Goal: Task Accomplishment & Management: Use online tool/utility

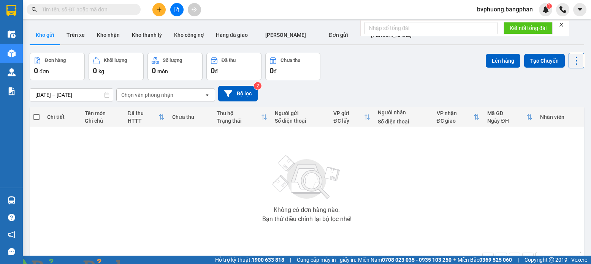
click at [161, 13] on button at bounding box center [158, 9] width 13 height 13
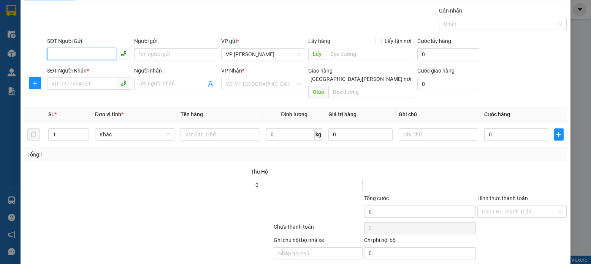
scroll to position [41, 0]
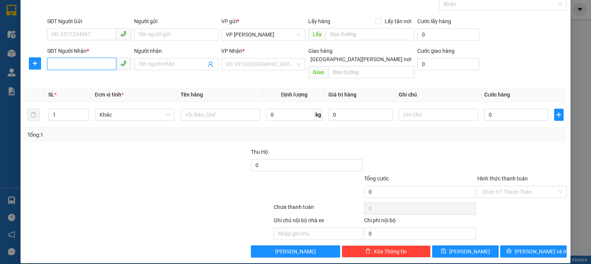
click at [52, 65] on input "SĐT Người Nhận *" at bounding box center [81, 64] width 69 height 12
click at [70, 79] on div "0989418672" at bounding box center [88, 79] width 74 height 8
type input "0989418672"
click at [152, 264] on img at bounding box center [150, 269] width 5 height 5
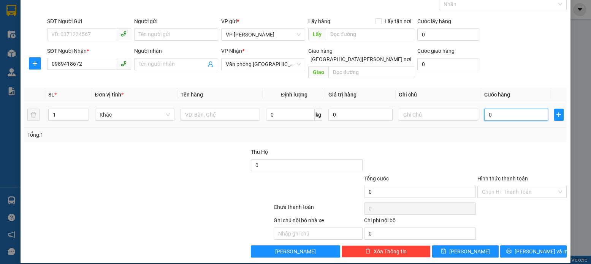
click at [487, 109] on input "0" at bounding box center [516, 115] width 64 height 12
type input "8"
type input "80"
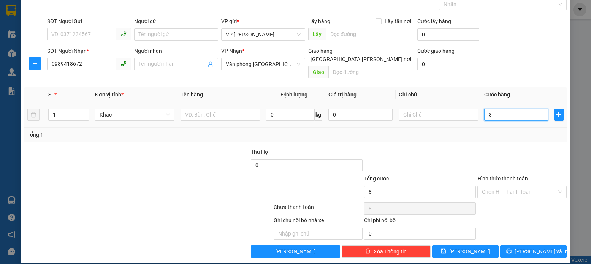
type input "80"
type input "80.000"
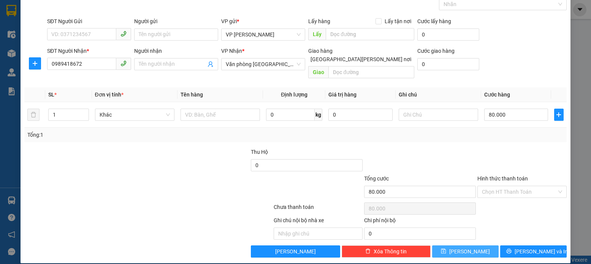
click at [446, 249] on icon "save" at bounding box center [443, 251] width 5 height 5
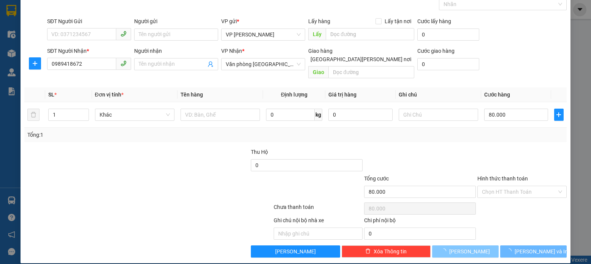
type input "0"
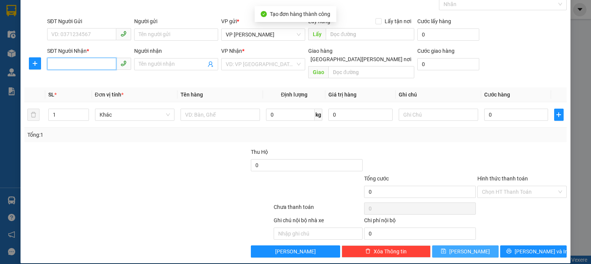
click at [48, 65] on input "SĐT Người Nhận *" at bounding box center [81, 64] width 69 height 12
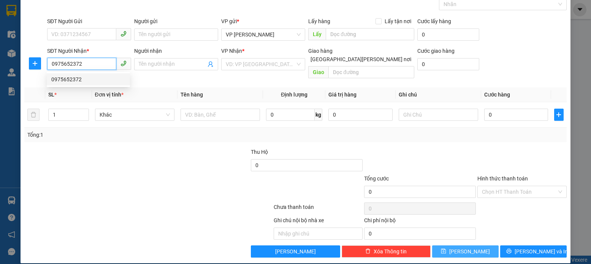
drag, startPoint x: 63, startPoint y: 81, endPoint x: 68, endPoint y: 81, distance: 4.9
click at [65, 81] on div "0975652372" at bounding box center [88, 79] width 74 height 8
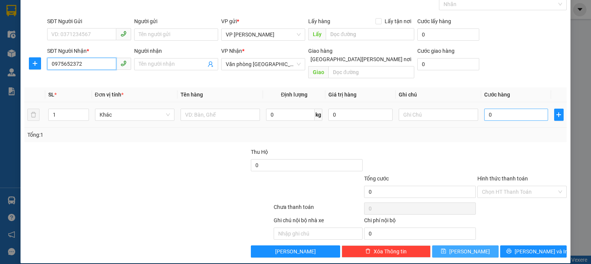
type input "0975652372"
click at [489, 109] on input "0" at bounding box center [516, 115] width 64 height 12
type input "5"
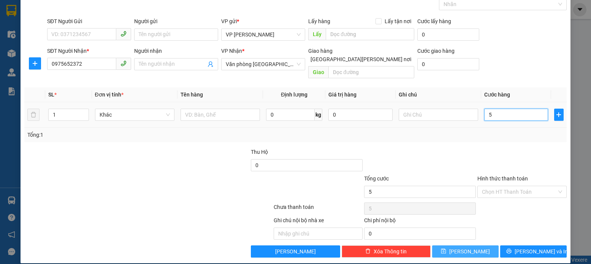
type input "50"
type input "50.000"
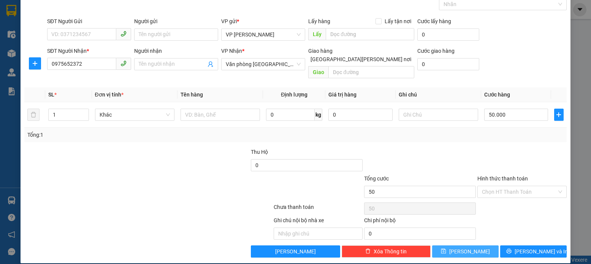
type input "50.000"
click at [446, 249] on icon "save" at bounding box center [443, 251] width 5 height 5
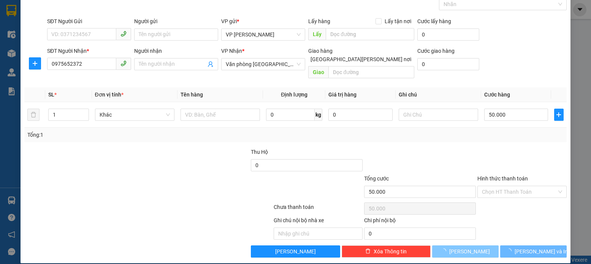
type input "0"
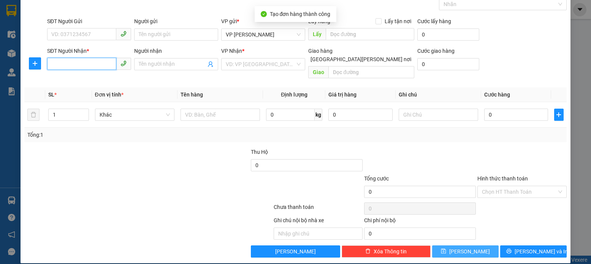
click at [50, 62] on input "SĐT Người Nhận *" at bounding box center [81, 64] width 69 height 12
click at [294, 61] on div "VD: VP [GEOGRAPHIC_DATA]" at bounding box center [263, 64] width 84 height 12
type input "0987999877"
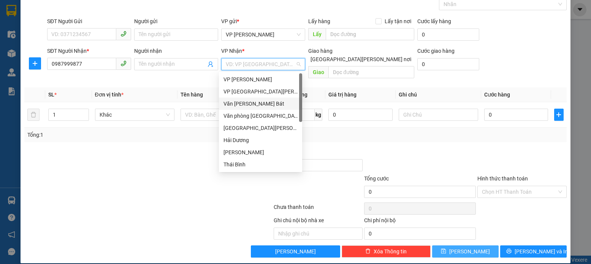
click at [263, 102] on div "Văn [PERSON_NAME] Bát" at bounding box center [261, 104] width 74 height 8
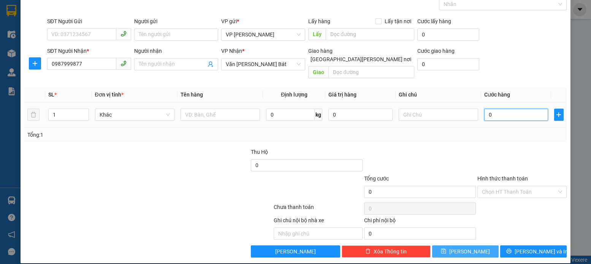
click at [487, 109] on input "0" at bounding box center [516, 115] width 64 height 12
type input "5"
type input "50"
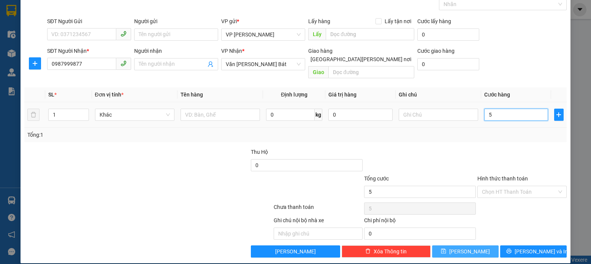
type input "50"
type input "50.000"
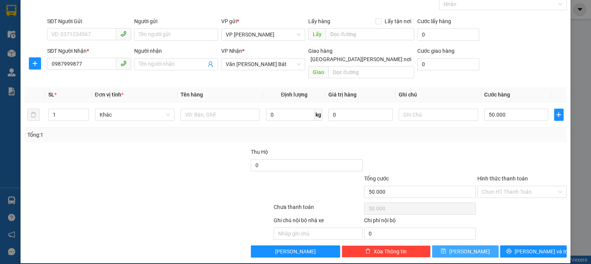
click at [446, 249] on icon "save" at bounding box center [443, 251] width 5 height 5
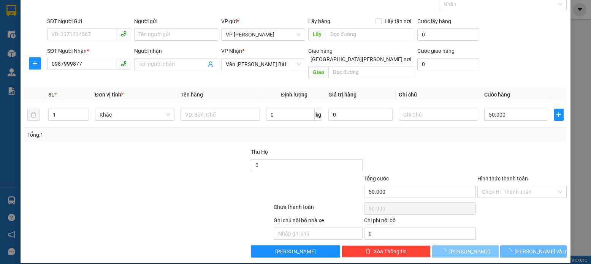
type input "0"
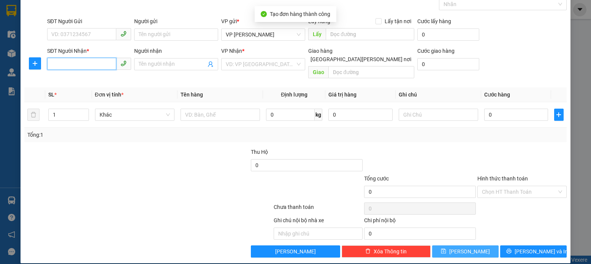
click at [52, 63] on input "SĐT Người Nhận *" at bounding box center [81, 64] width 69 height 12
type input "0917706177"
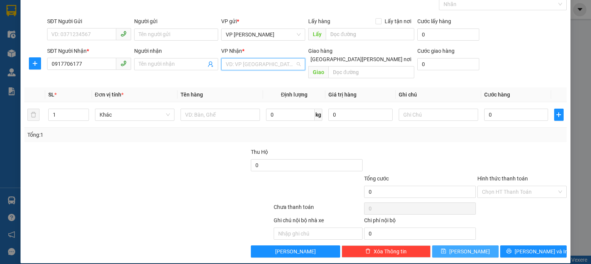
click at [290, 63] on input "search" at bounding box center [261, 64] width 70 height 11
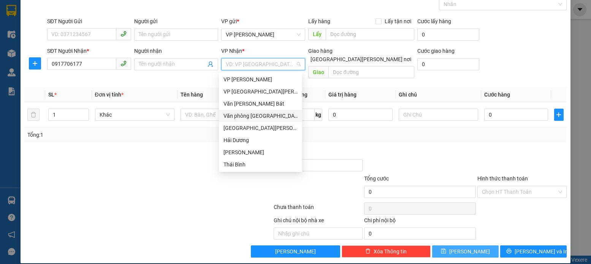
click at [262, 116] on div "Văn phòng [GEOGRAPHIC_DATA]" at bounding box center [261, 116] width 74 height 8
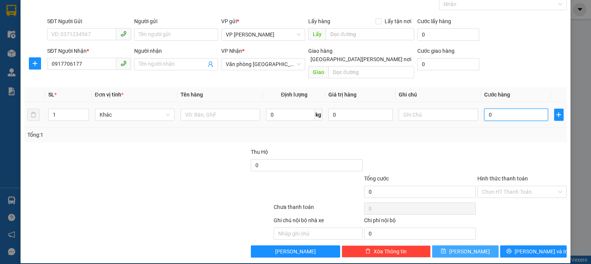
click at [487, 109] on input "0" at bounding box center [516, 115] width 64 height 12
type input "1"
type input "10"
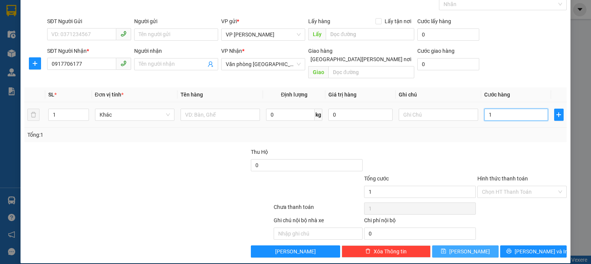
type input "10"
type input "100"
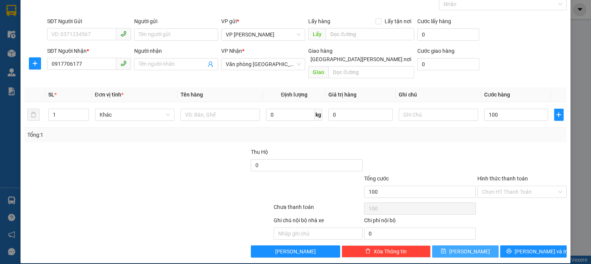
type input "100.000"
click at [446, 249] on icon "save" at bounding box center [443, 251] width 5 height 5
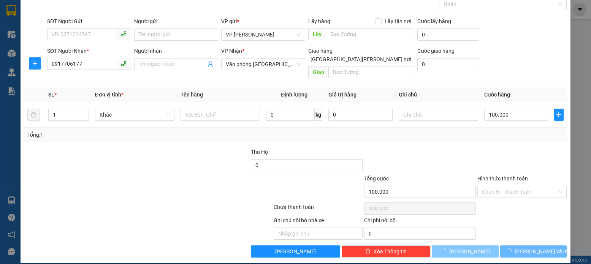
type input "0"
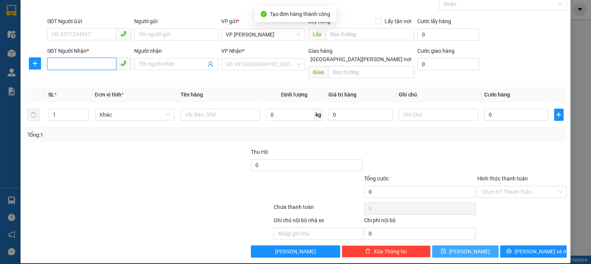
click at [52, 65] on input "SĐT Người Nhận *" at bounding box center [81, 64] width 69 height 12
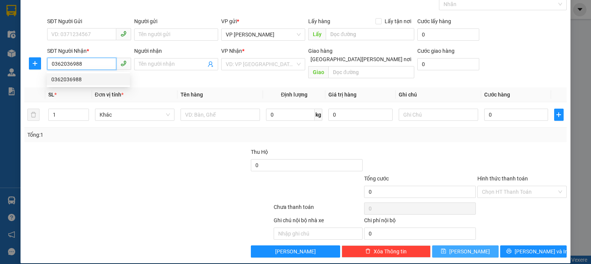
click at [76, 81] on div "0362036988" at bounding box center [88, 79] width 74 height 8
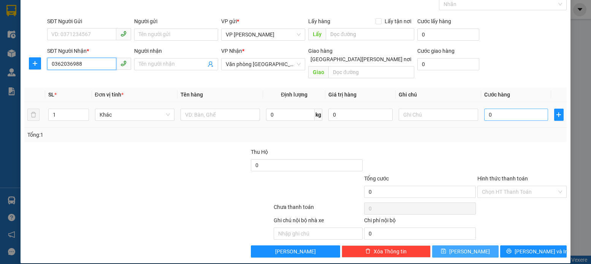
type input "0362036988"
click at [492, 109] on input "0" at bounding box center [516, 115] width 64 height 12
type input "1"
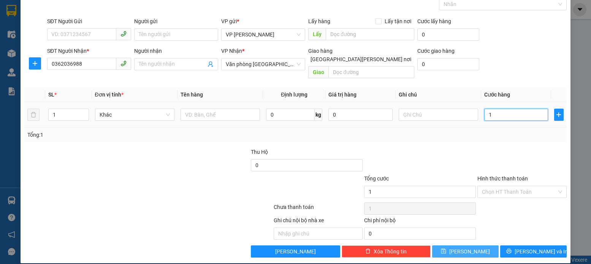
type input "15"
type input "150"
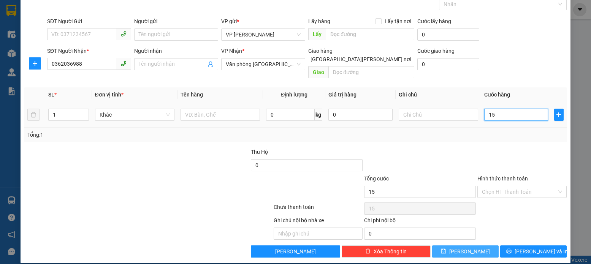
type input "150"
type input "150.000"
click at [446, 249] on icon "save" at bounding box center [443, 251] width 5 height 5
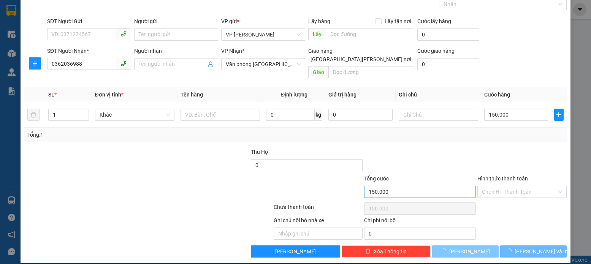
type input "0"
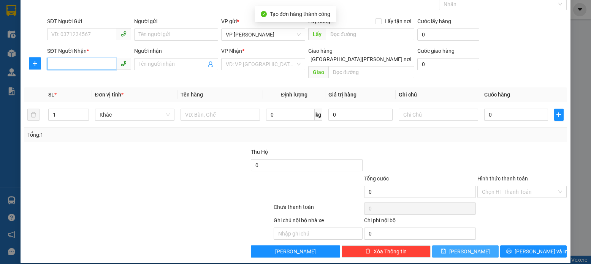
click at [56, 64] on input "SĐT Người Nhận *" at bounding box center [81, 64] width 69 height 12
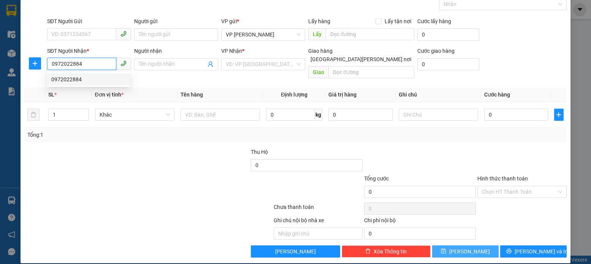
click at [75, 80] on div "0972022884" at bounding box center [88, 79] width 74 height 8
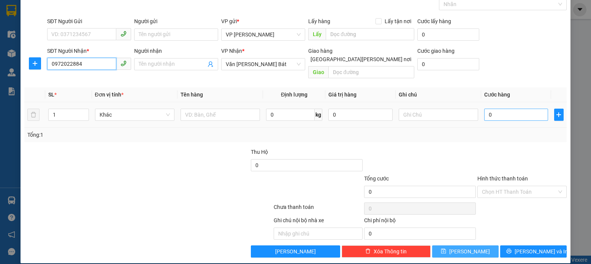
type input "0972022884"
click at [489, 109] on input "0" at bounding box center [516, 115] width 64 height 12
type input "9"
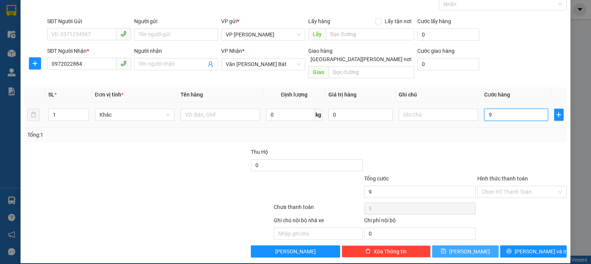
type input "90"
type input "90.000"
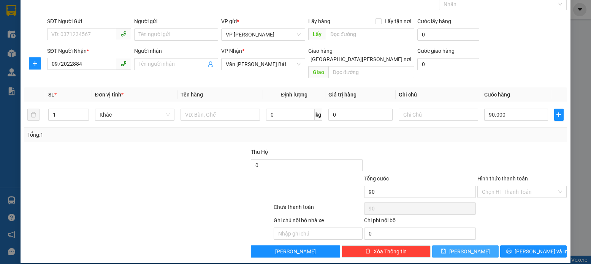
type input "90.000"
click at [446, 249] on icon "save" at bounding box center [443, 251] width 5 height 5
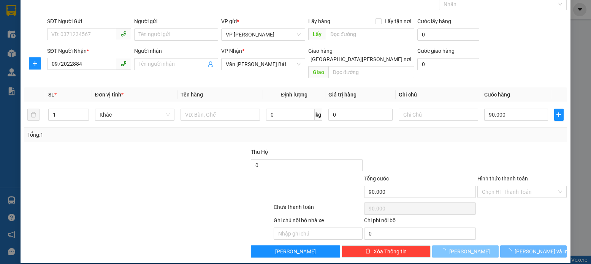
type input "0"
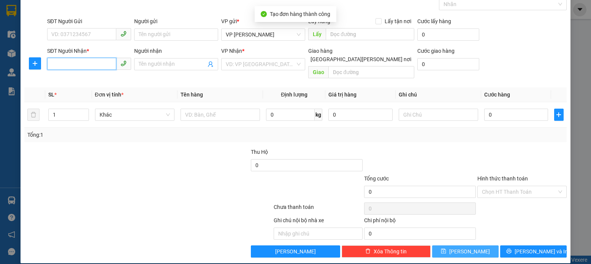
click at [54, 65] on input "SĐT Người Nhận *" at bounding box center [81, 64] width 69 height 12
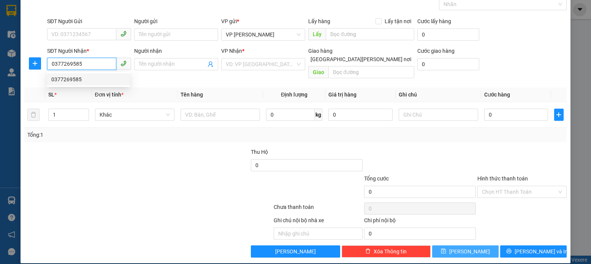
click at [77, 78] on div "0377269585" at bounding box center [88, 79] width 74 height 8
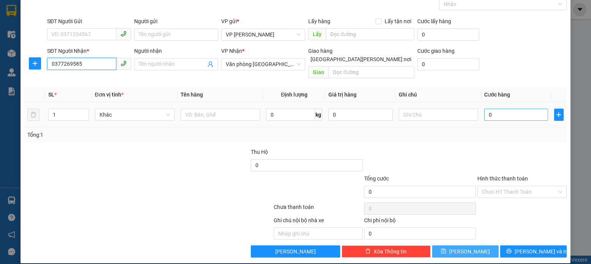
type input "0377269585"
type input "1"
type input "10"
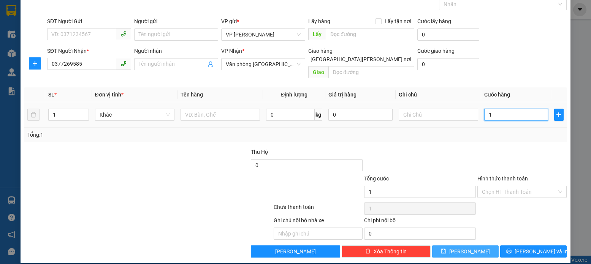
type input "10"
type input "100"
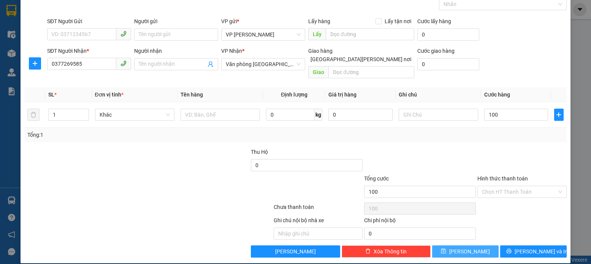
type input "100.000"
click at [446, 249] on icon "save" at bounding box center [443, 251] width 5 height 5
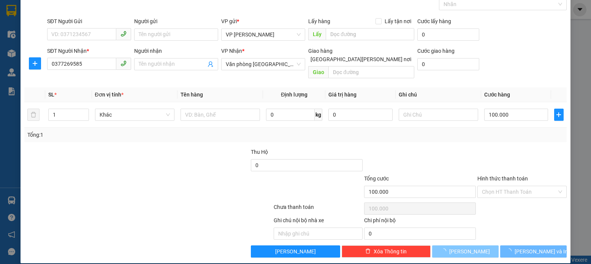
type input "0"
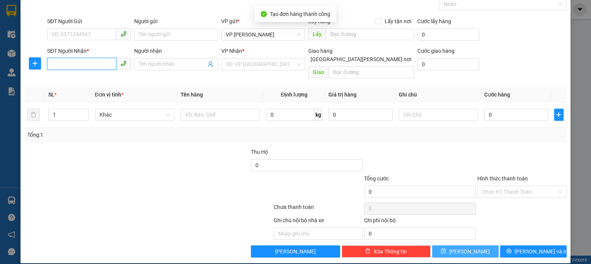
click at [52, 64] on input "SĐT Người Nhận *" at bounding box center [81, 64] width 69 height 12
type input "0985039866"
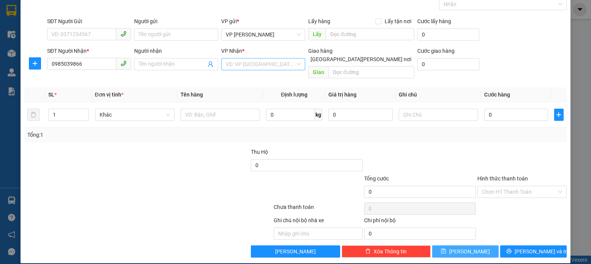
click at [281, 62] on input "search" at bounding box center [261, 64] width 70 height 11
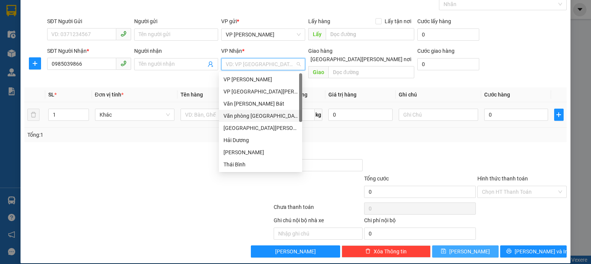
click at [262, 116] on div "Văn phòng [GEOGRAPHIC_DATA]" at bounding box center [261, 116] width 74 height 8
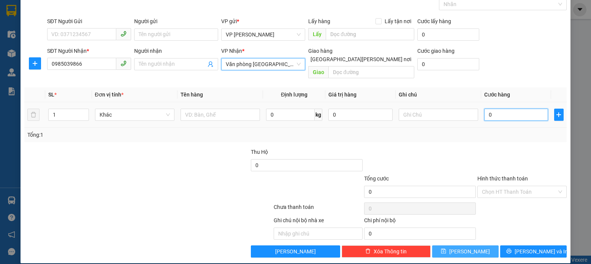
click at [488, 109] on input "0" at bounding box center [516, 115] width 64 height 12
type input "8"
type input "80"
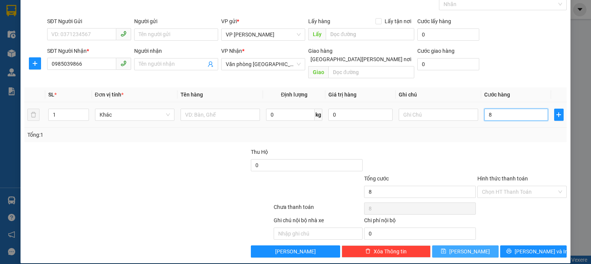
type input "80"
type input "80.000"
click at [489, 176] on label "Hình thức thanh toán" at bounding box center [503, 179] width 51 height 6
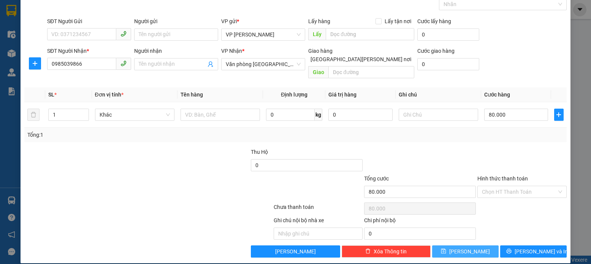
click at [489, 186] on input "Hình thức thanh toán" at bounding box center [519, 191] width 75 height 11
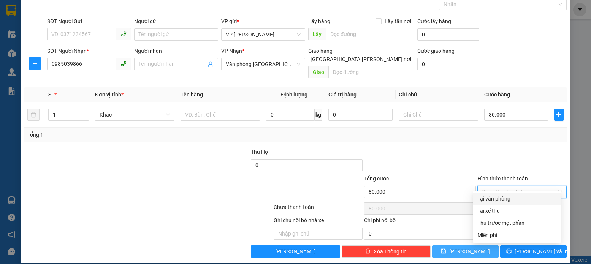
click at [490, 201] on div "Tại văn phòng" at bounding box center [517, 199] width 79 height 8
type input "0"
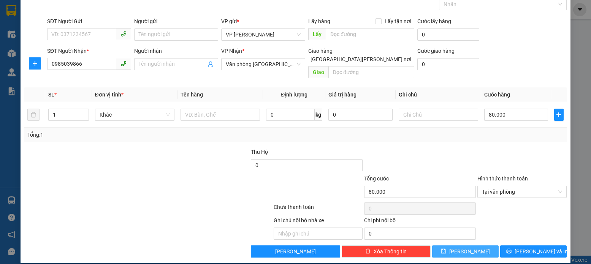
click at [446, 249] on icon "save" at bounding box center [443, 251] width 5 height 5
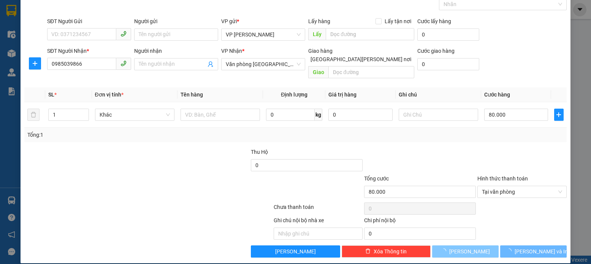
type input "0"
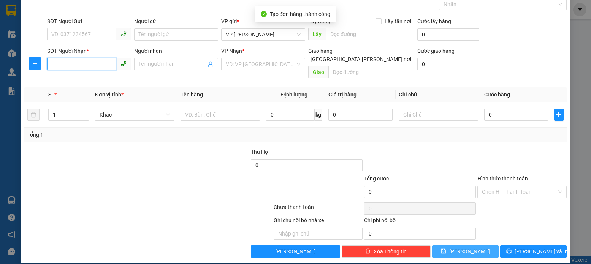
click at [53, 65] on input "SĐT Người Nhận *" at bounding box center [81, 64] width 69 height 12
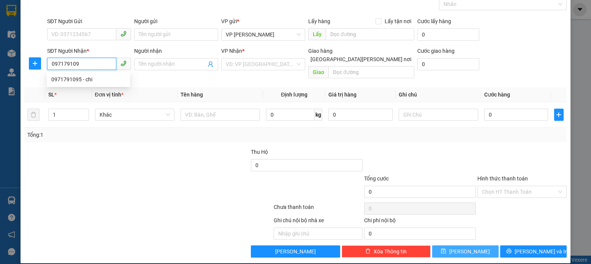
type input "0971791095"
click at [74, 81] on div "0971791095 - chi" at bounding box center [88, 79] width 74 height 8
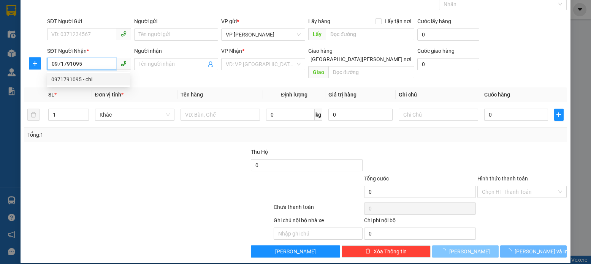
type input "chi"
type input "MD"
type input "50.000"
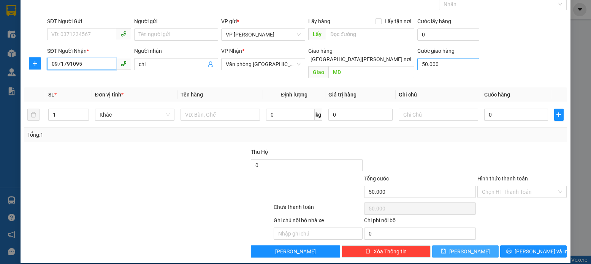
type input "0971791095"
click at [435, 64] on input "50.000" at bounding box center [448, 64] width 62 height 12
type input "0"
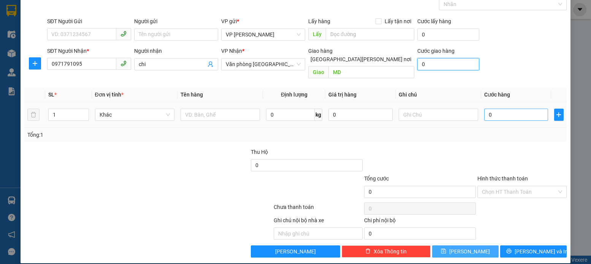
type input "0"
click at [488, 109] on input "0" at bounding box center [516, 115] width 64 height 12
type input "2"
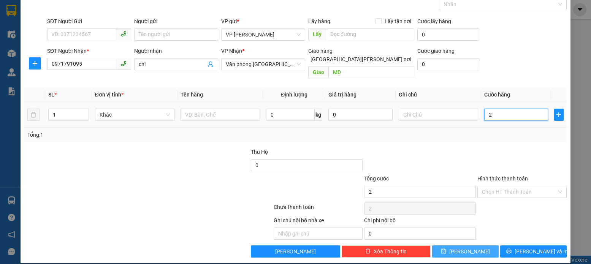
type input "20"
type input "200"
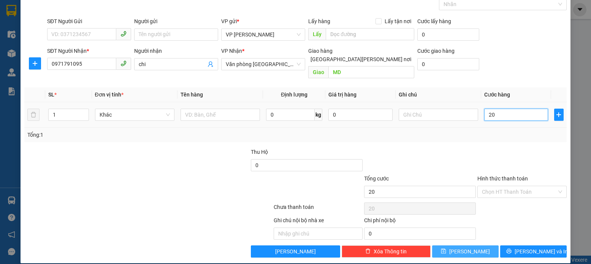
type input "200"
type input "200.000"
click at [446, 249] on icon "save" at bounding box center [443, 251] width 5 height 5
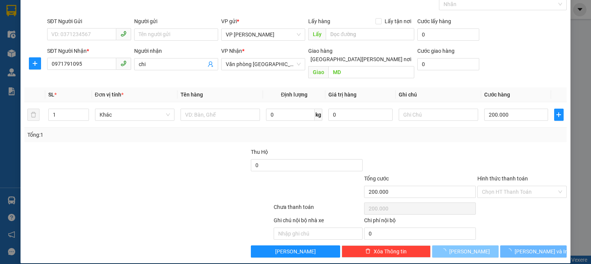
type input "0"
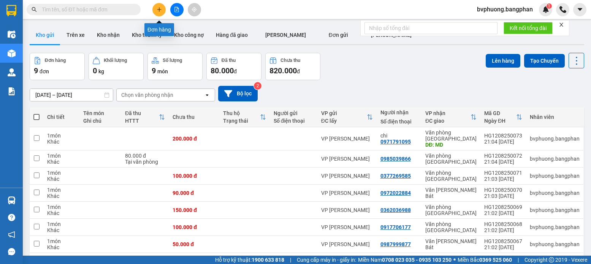
click at [160, 8] on icon "plus" at bounding box center [159, 9] width 5 height 5
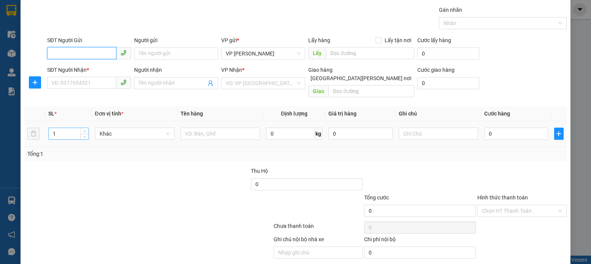
scroll to position [41, 0]
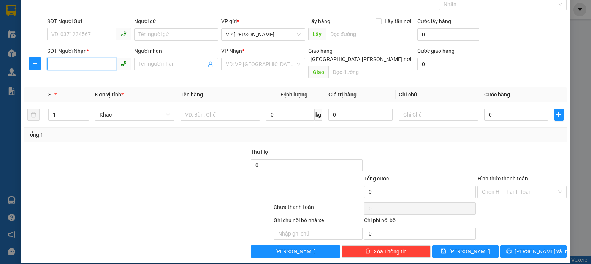
click at [53, 64] on input "SĐT Người Nhận *" at bounding box center [81, 64] width 69 height 12
type input "0976509779"
click at [290, 63] on input "search" at bounding box center [261, 64] width 70 height 11
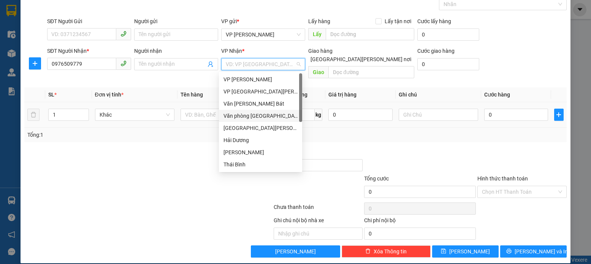
click at [257, 118] on div "Văn phòng [GEOGRAPHIC_DATA]" at bounding box center [261, 116] width 74 height 8
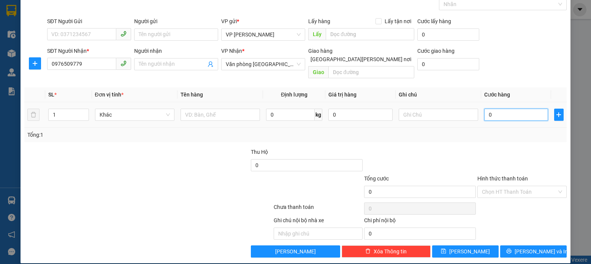
click at [487, 109] on input "0" at bounding box center [516, 115] width 64 height 12
type input "5"
type input "50"
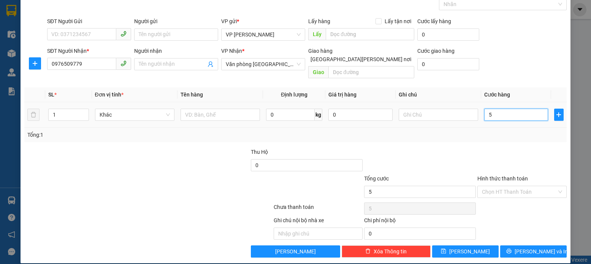
type input "50"
type input "50.000"
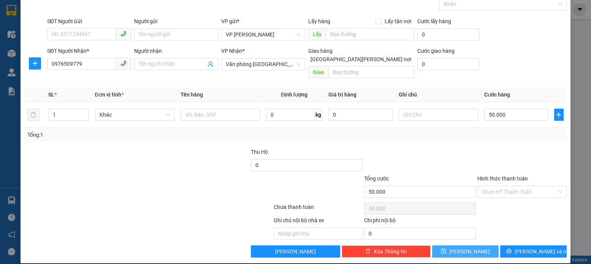
click at [446, 249] on icon "save" at bounding box center [443, 251] width 5 height 5
type input "0"
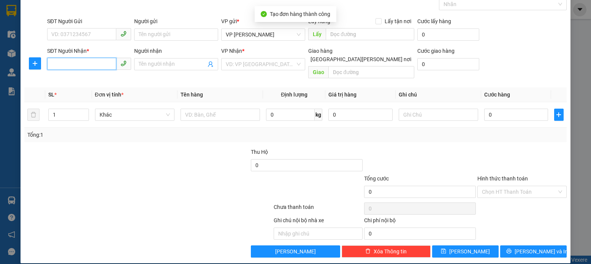
click at [51, 65] on input "SĐT Người Nhận *" at bounding box center [81, 64] width 69 height 12
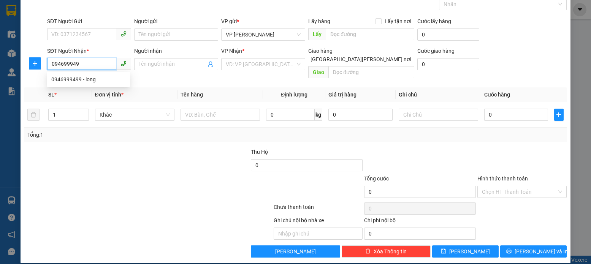
type input "0946999499"
drag, startPoint x: 77, startPoint y: 81, endPoint x: 82, endPoint y: 81, distance: 5.3
click at [77, 81] on div "0946999499 - long" at bounding box center [88, 79] width 74 height 8
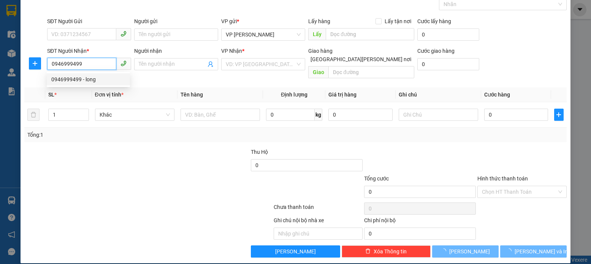
type input "long"
type input "md"
type input "50.000"
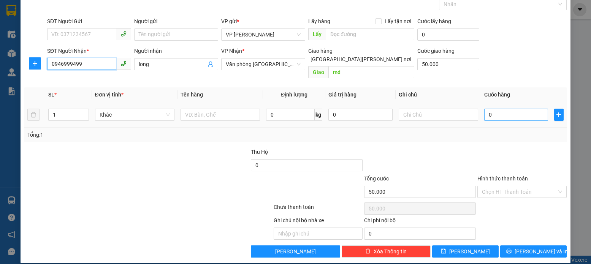
type input "0946999499"
click at [489, 109] on input "0" at bounding box center [516, 115] width 64 height 12
type input "5"
type input "50.005"
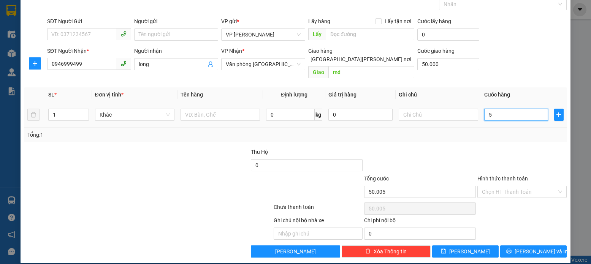
type input "50"
type input "50.050"
type input "50.000"
type input "100.000"
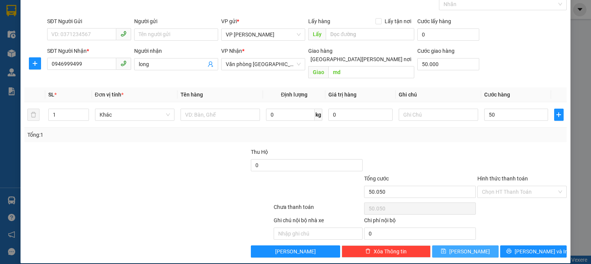
type input "100.000"
click at [446, 249] on icon "save" at bounding box center [443, 251] width 5 height 5
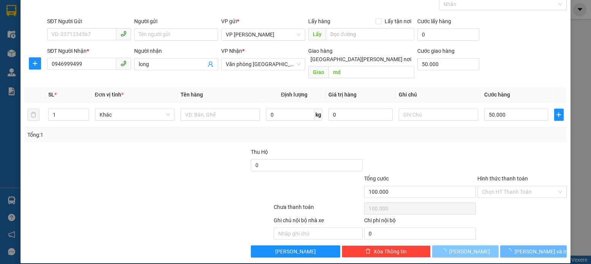
type input "0"
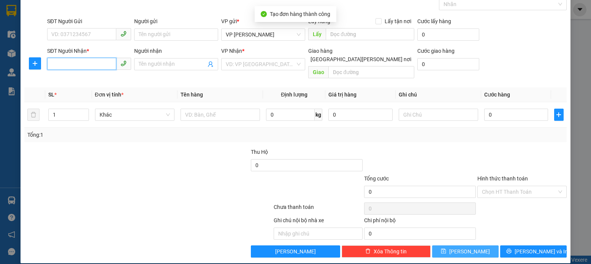
click at [53, 63] on input "SĐT Người Nhận *" at bounding box center [81, 64] width 69 height 12
type input "0947976126"
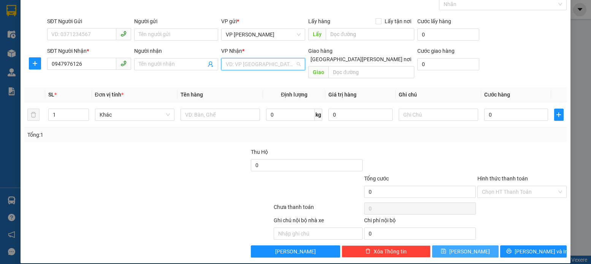
click at [285, 62] on input "search" at bounding box center [261, 64] width 70 height 11
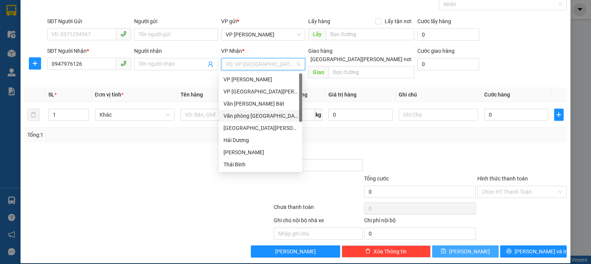
drag, startPoint x: 264, startPoint y: 116, endPoint x: 331, endPoint y: 114, distance: 66.9
click at [265, 116] on div "Văn phòng [GEOGRAPHIC_DATA]" at bounding box center [261, 116] width 74 height 8
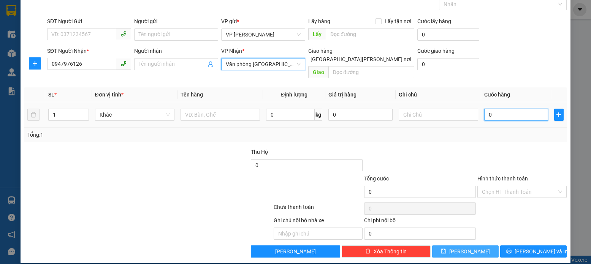
click at [488, 109] on input "0" at bounding box center [516, 115] width 64 height 12
type input "1"
type input "10"
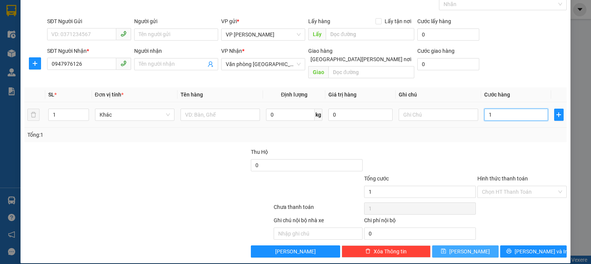
type input "10"
type input "100"
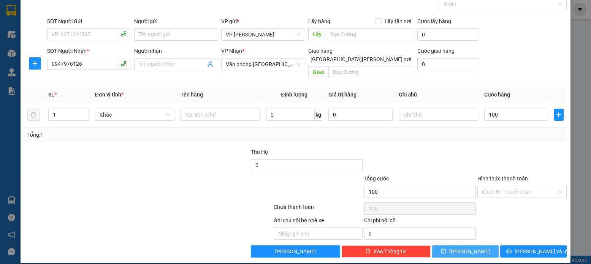
type input "100.000"
click at [446, 249] on icon "save" at bounding box center [443, 251] width 5 height 5
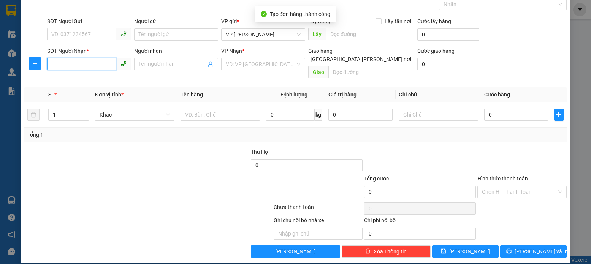
click at [51, 61] on input "SĐT Người Nhận *" at bounding box center [81, 64] width 69 height 12
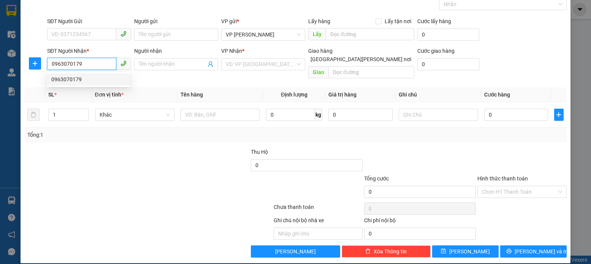
click at [75, 81] on div "0963070179" at bounding box center [88, 79] width 74 height 8
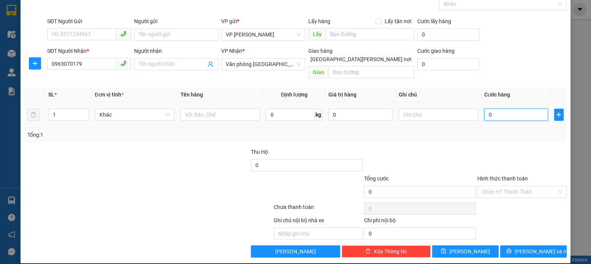
click at [489, 109] on input "0" at bounding box center [516, 115] width 64 height 12
click at [487, 176] on label "Hình thức thanh toán" at bounding box center [503, 179] width 51 height 6
click at [487, 186] on input "Hình thức thanh toán" at bounding box center [519, 191] width 75 height 11
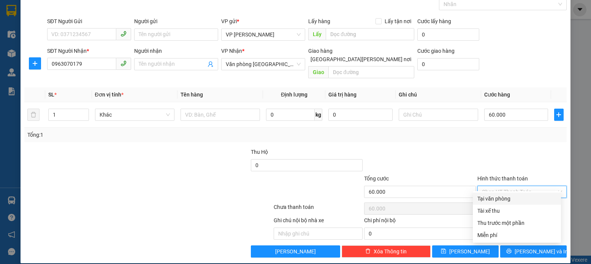
click at [491, 198] on div "Tại văn phòng" at bounding box center [517, 199] width 79 height 8
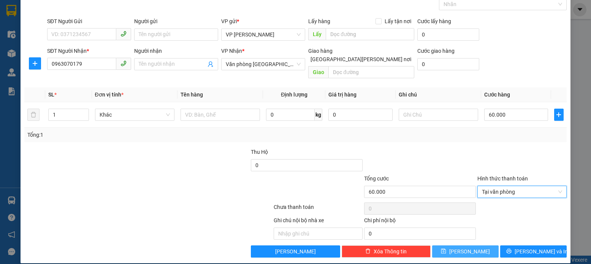
click at [446, 249] on icon "save" at bounding box center [443, 251] width 5 height 5
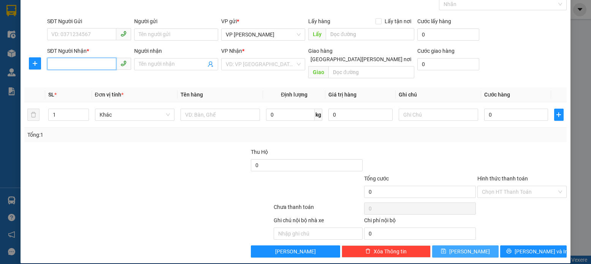
click at [49, 62] on input "SĐT Người Nhận *" at bounding box center [81, 64] width 69 height 12
click at [68, 76] on div "0943999987" at bounding box center [88, 79] width 74 height 8
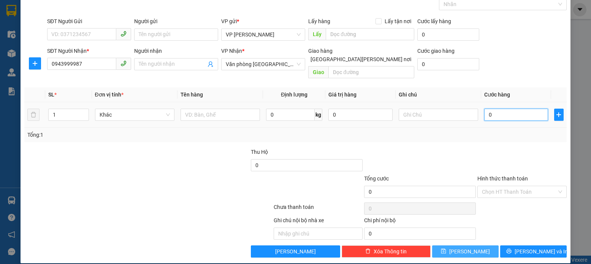
click at [487, 109] on input "0" at bounding box center [516, 115] width 64 height 12
click at [446, 249] on icon "save" at bounding box center [443, 251] width 5 height 5
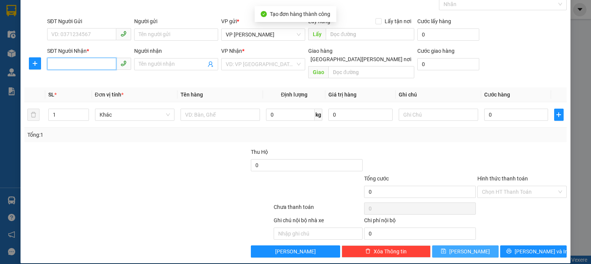
click at [52, 65] on input "SĐT Người Nhận *" at bounding box center [81, 64] width 69 height 12
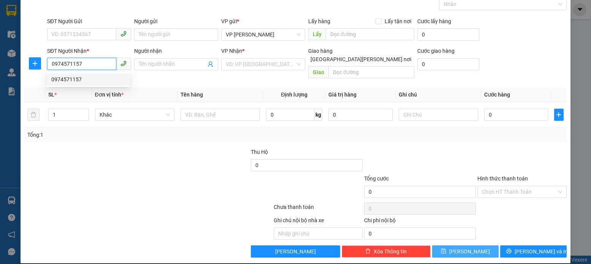
click at [66, 78] on div "0974571157" at bounding box center [88, 79] width 74 height 8
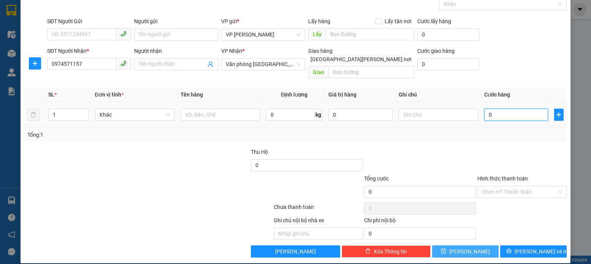
click at [486, 109] on input "0" at bounding box center [516, 115] width 64 height 12
click at [446, 249] on icon "save" at bounding box center [443, 251] width 5 height 5
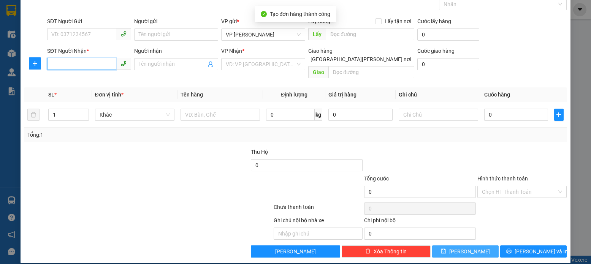
click at [53, 60] on input "SĐT Người Nhận *" at bounding box center [81, 64] width 69 height 12
click at [54, 65] on input "SĐT Người Nhận *" at bounding box center [81, 64] width 69 height 12
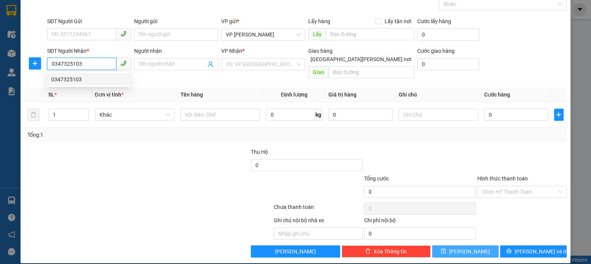
click at [73, 80] on div "0347325103" at bounding box center [88, 79] width 74 height 8
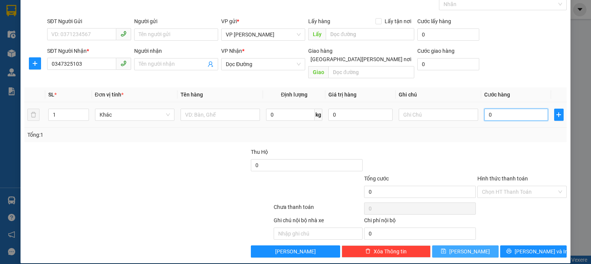
click at [488, 109] on input "0" at bounding box center [516, 115] width 64 height 12
click at [446, 249] on icon "save" at bounding box center [443, 251] width 5 height 5
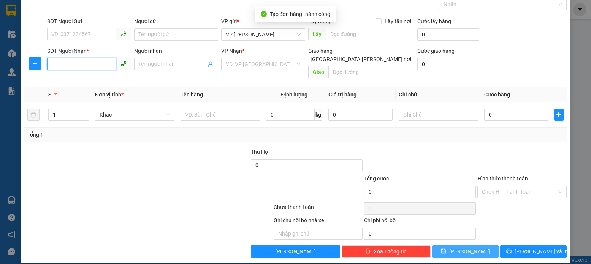
click at [51, 65] on input "SĐT Người Nhận *" at bounding box center [81, 64] width 69 height 12
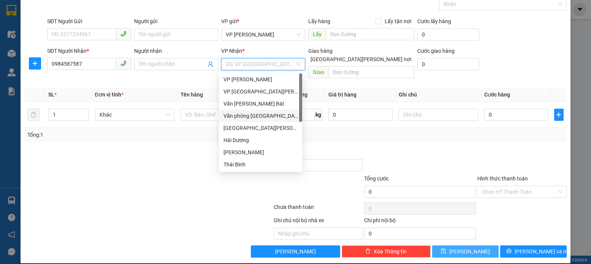
click at [290, 63] on input "search" at bounding box center [261, 64] width 70 height 11
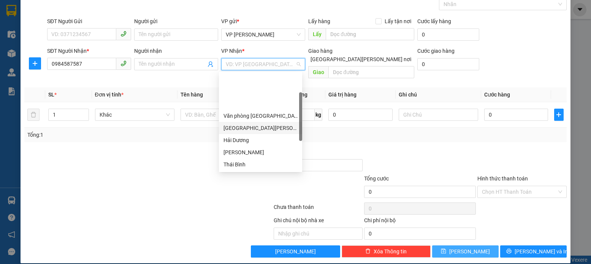
scroll to position [110, 0]
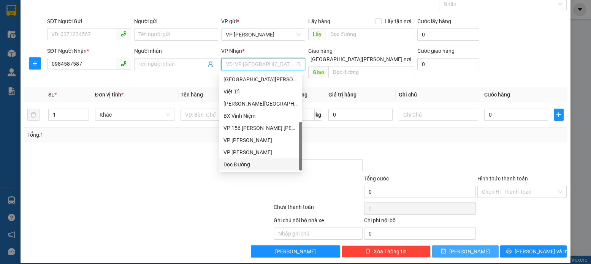
click at [240, 167] on div "Dọc Đường" at bounding box center [261, 164] width 74 height 8
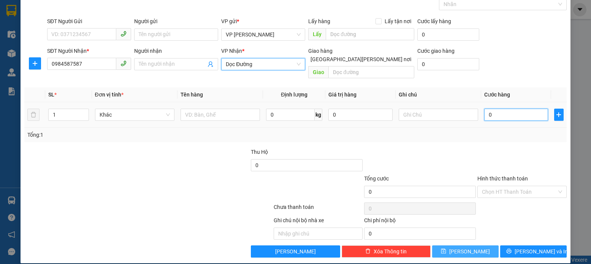
click at [488, 109] on input "0" at bounding box center [516, 115] width 64 height 12
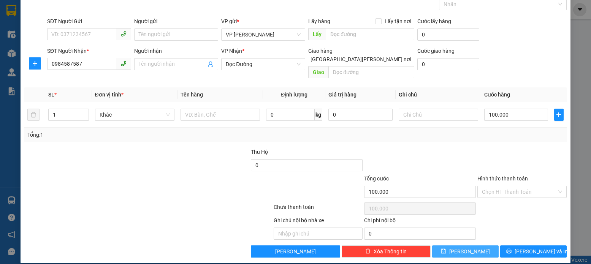
click at [451, 246] on button "[PERSON_NAME]" at bounding box center [465, 252] width 67 height 12
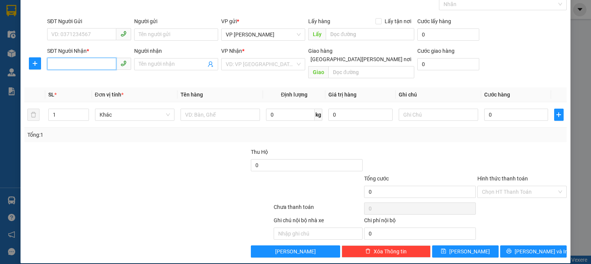
click at [51, 65] on input "SĐT Người Nhận *" at bounding box center [81, 64] width 69 height 12
click at [69, 82] on div "0912857459" at bounding box center [88, 79] width 74 height 8
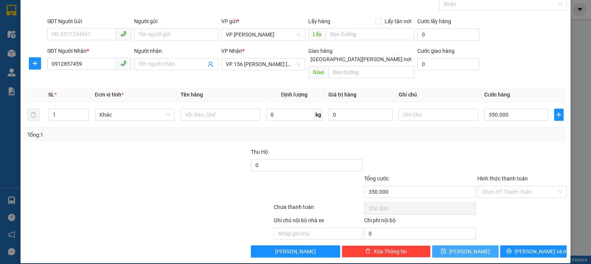
click at [446, 249] on icon "save" at bounding box center [443, 251] width 5 height 5
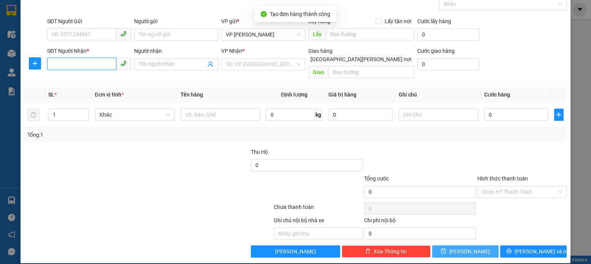
click at [49, 62] on input "SĐT Người Nhận *" at bounding box center [81, 64] width 69 height 12
click at [52, 65] on input "SĐT Người Nhận *" at bounding box center [81, 64] width 69 height 12
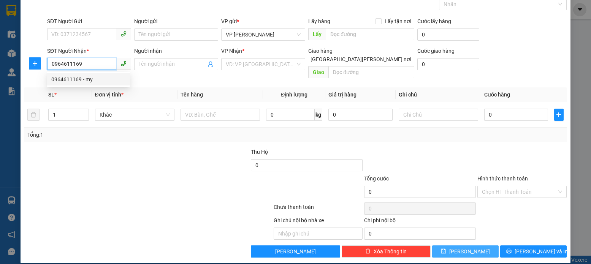
click at [76, 79] on div "0964611169 - my" at bounding box center [88, 79] width 74 height 8
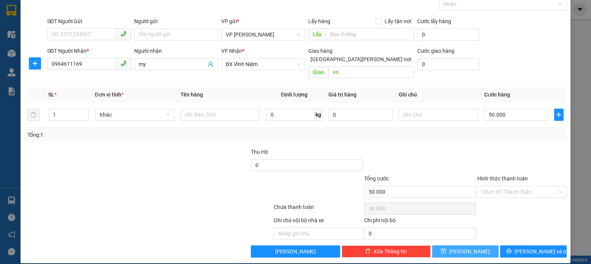
click at [459, 246] on button "[PERSON_NAME]" at bounding box center [465, 252] width 67 height 12
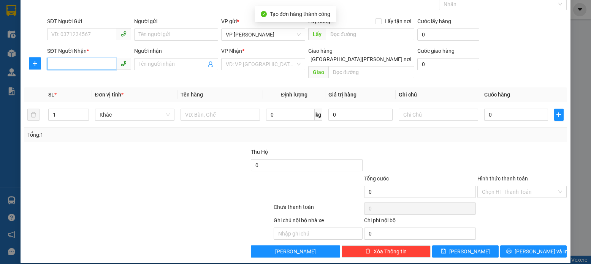
click at [49, 64] on input "SĐT Người Nhận *" at bounding box center [81, 64] width 69 height 12
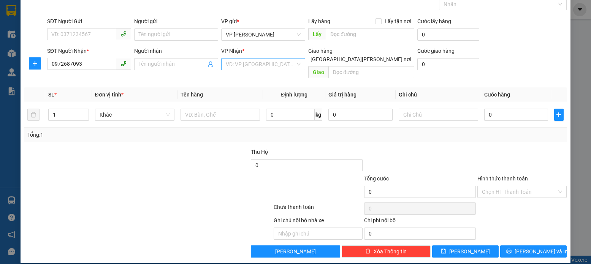
click at [284, 62] on input "search" at bounding box center [261, 64] width 70 height 11
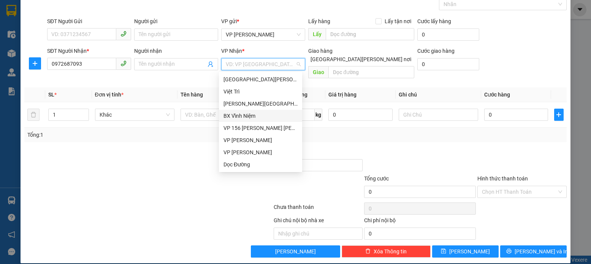
click at [252, 117] on div "BX Vĩnh Niệm" at bounding box center [261, 116] width 74 height 8
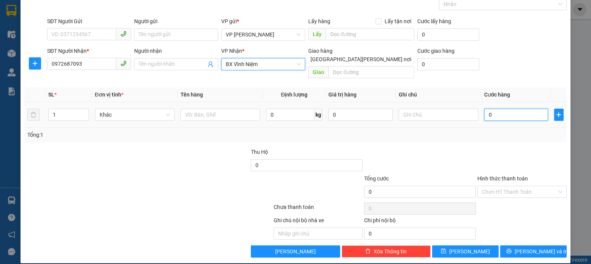
click at [488, 109] on input "0" at bounding box center [516, 115] width 64 height 12
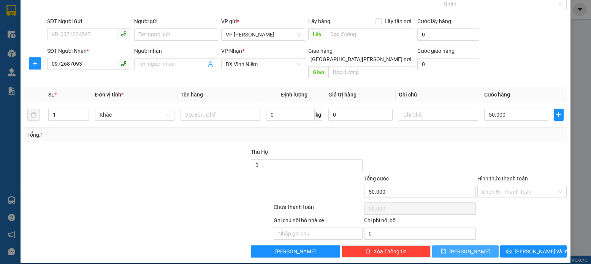
click at [446, 249] on icon "save" at bounding box center [443, 251] width 5 height 5
click at [51, 63] on input "SĐT Người Nhận *" at bounding box center [81, 64] width 69 height 12
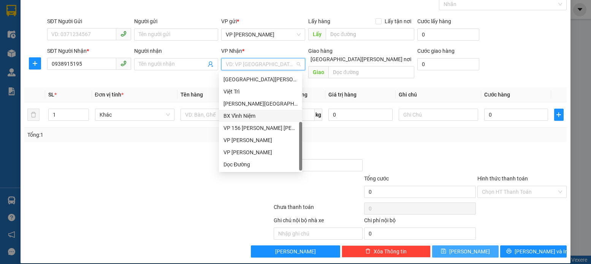
click at [291, 66] on input "search" at bounding box center [261, 64] width 70 height 11
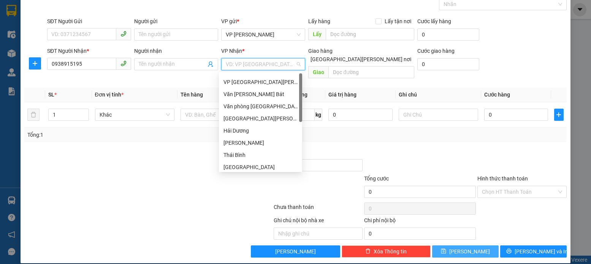
scroll to position [0, 0]
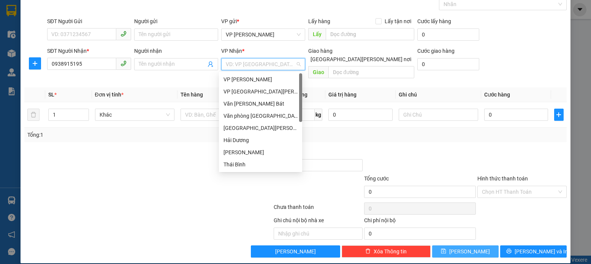
drag, startPoint x: 301, startPoint y: 147, endPoint x: 292, endPoint y: 73, distance: 74.3
click at [292, 73] on div "VP [PERSON_NAME] VP Bắc [PERSON_NAME] Văn [PERSON_NAME] Bát [PERSON_NAME] [GEOG…" at bounding box center [260, 121] width 83 height 97
click at [243, 130] on div "[GEOGRAPHIC_DATA][PERSON_NAME]" at bounding box center [261, 128] width 74 height 8
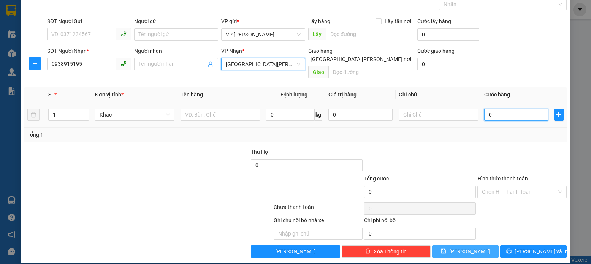
click at [490, 109] on input "0" at bounding box center [516, 115] width 64 height 12
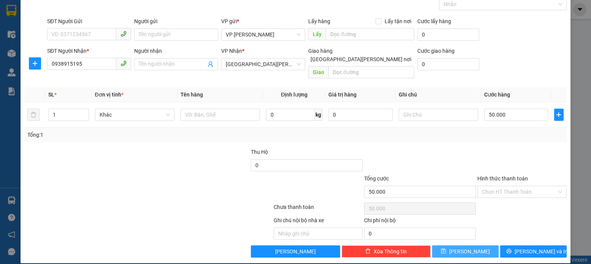
click at [498, 176] on label "Hình thức thanh toán" at bounding box center [503, 179] width 51 height 6
click at [498, 186] on input "Hình thức thanh toán" at bounding box center [519, 191] width 75 height 11
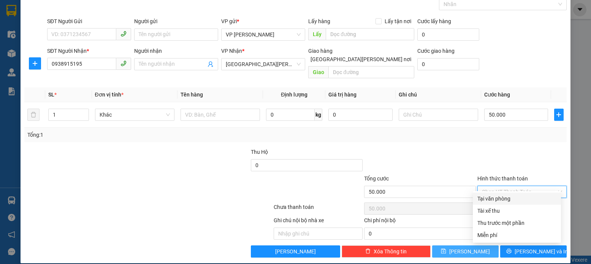
click at [489, 201] on div "Tại văn phòng" at bounding box center [517, 199] width 79 height 8
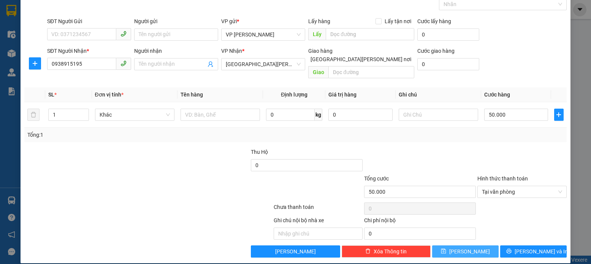
click at [446, 249] on icon "save" at bounding box center [443, 251] width 5 height 5
click at [52, 66] on input "SĐT Người Nhận *" at bounding box center [81, 64] width 69 height 12
click at [288, 65] on input "search" at bounding box center [261, 64] width 70 height 11
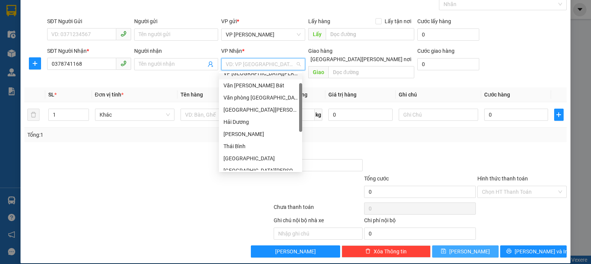
scroll to position [33, 0]
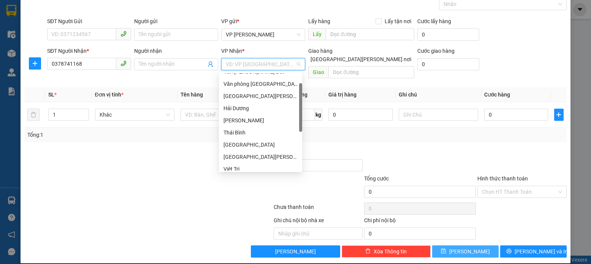
drag, startPoint x: 300, startPoint y: 94, endPoint x: 300, endPoint y: 108, distance: 13.7
click at [300, 108] on div at bounding box center [300, 107] width 3 height 49
click at [233, 144] on div "[GEOGRAPHIC_DATA]" at bounding box center [261, 144] width 74 height 8
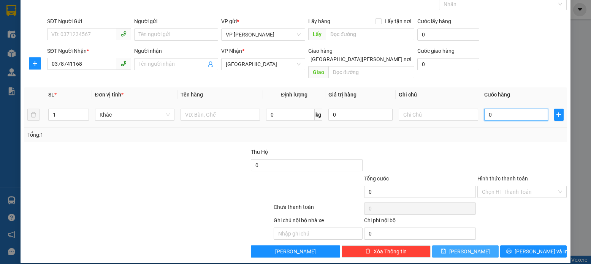
click at [490, 109] on input "0" at bounding box center [516, 115] width 64 height 12
click at [446, 249] on icon "save" at bounding box center [443, 251] width 5 height 5
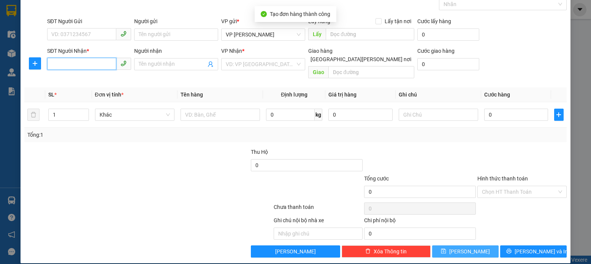
click at [52, 63] on input "SĐT Người Nhận *" at bounding box center [81, 64] width 69 height 12
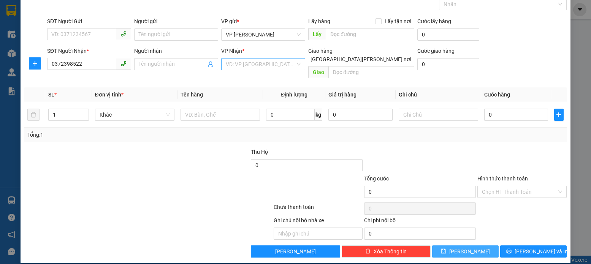
drag, startPoint x: 291, startPoint y: 64, endPoint x: 287, endPoint y: 68, distance: 5.7
click at [291, 64] on input "search" at bounding box center [261, 64] width 70 height 11
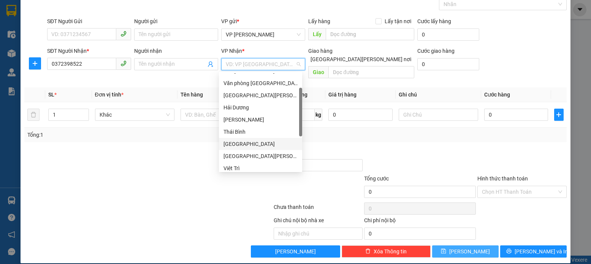
drag, startPoint x: 238, startPoint y: 143, endPoint x: 281, endPoint y: 143, distance: 42.2
click at [239, 144] on div "[GEOGRAPHIC_DATA]" at bounding box center [261, 144] width 74 height 8
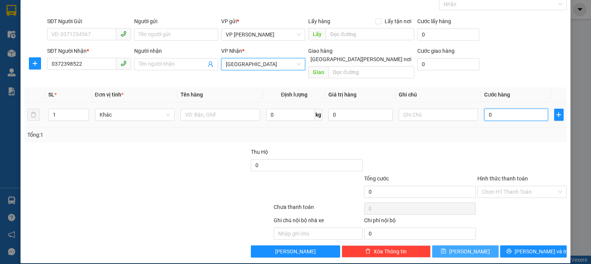
click at [489, 109] on input "0" at bounding box center [516, 115] width 64 height 12
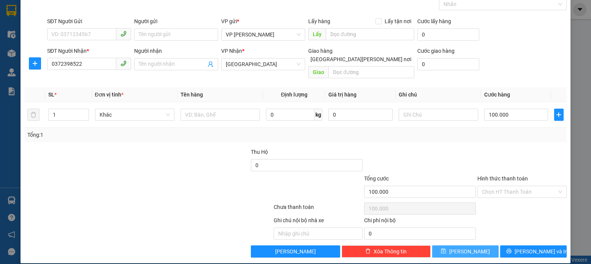
click at [446, 249] on icon "save" at bounding box center [443, 251] width 5 height 5
click at [49, 62] on input "SĐT Người Nhận *" at bounding box center [81, 64] width 69 height 12
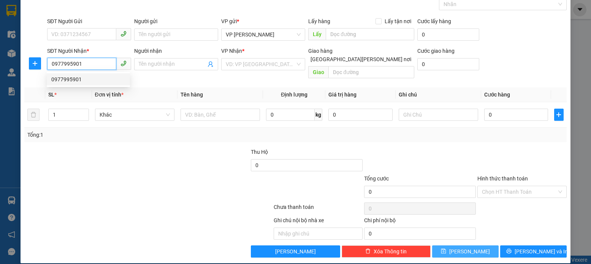
click at [69, 79] on div "0977995901" at bounding box center [88, 79] width 74 height 8
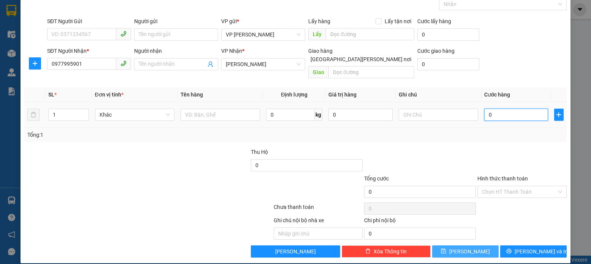
click at [490, 109] on input "0" at bounding box center [516, 115] width 64 height 12
click at [446, 249] on icon "save" at bounding box center [443, 251] width 5 height 5
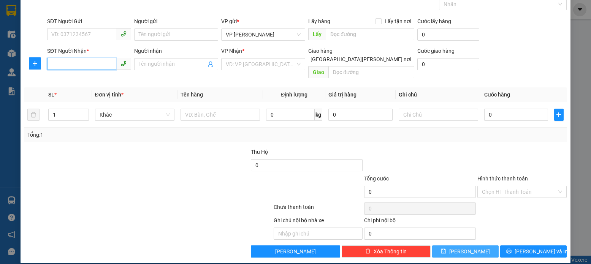
click at [50, 63] on input "SĐT Người Nhận *" at bounding box center [81, 64] width 69 height 12
click at [73, 82] on div "0944868569" at bounding box center [88, 79] width 74 height 8
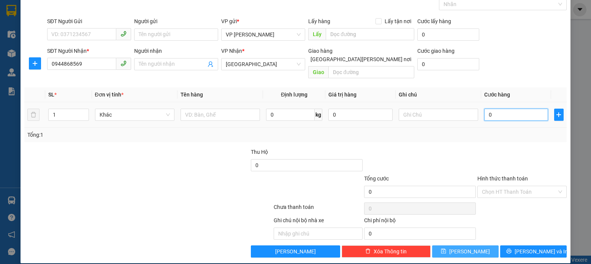
click at [488, 109] on input "0" at bounding box center [516, 115] width 64 height 12
click at [446, 249] on icon "save" at bounding box center [443, 251] width 5 height 5
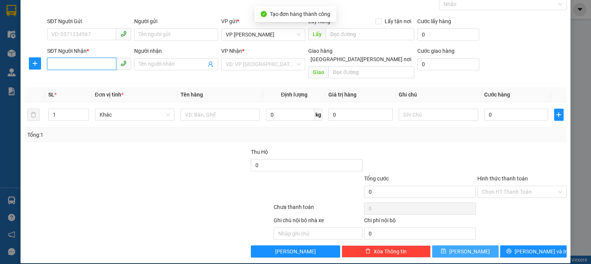
click at [50, 64] on input "SĐT Người Nhận *" at bounding box center [81, 64] width 69 height 12
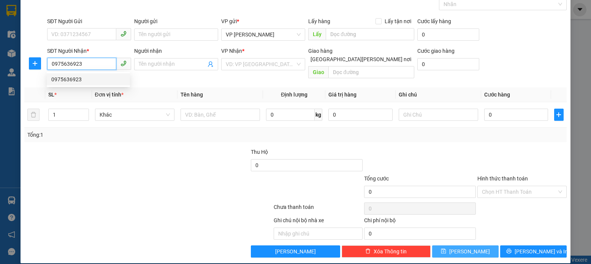
click at [68, 80] on div "0975636923" at bounding box center [88, 79] width 74 height 8
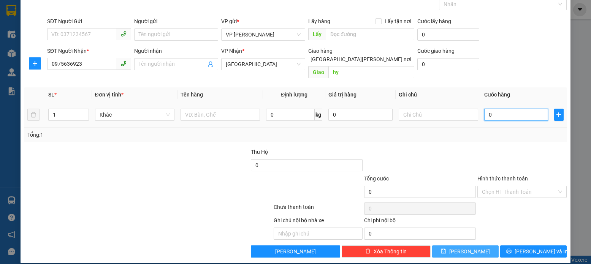
click at [487, 109] on input "0" at bounding box center [516, 115] width 64 height 12
click at [446, 249] on icon "save" at bounding box center [443, 251] width 5 height 5
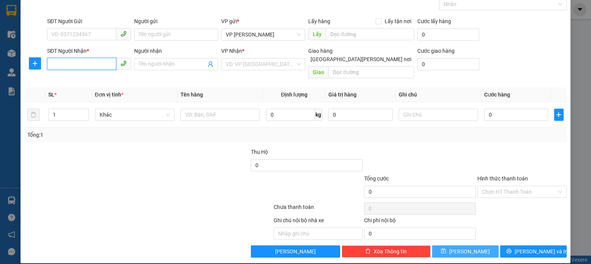
click at [52, 63] on input "SĐT Người Nhận *" at bounding box center [81, 64] width 69 height 12
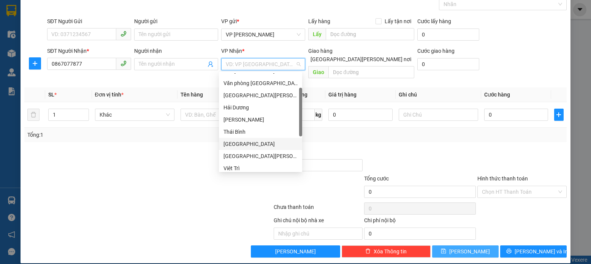
click at [290, 64] on input "search" at bounding box center [261, 64] width 70 height 11
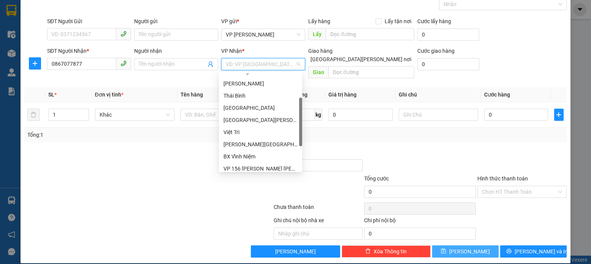
scroll to position [110, 0]
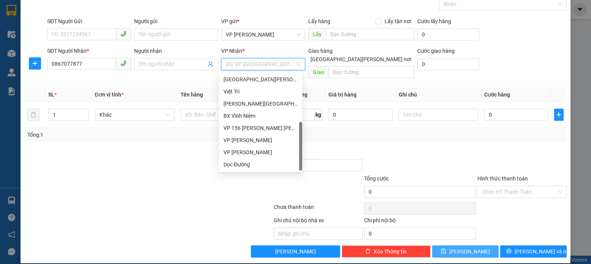
drag, startPoint x: 302, startPoint y: 111, endPoint x: 300, endPoint y: 187, distance: 75.7
click at [300, 187] on body "Kết quả [PERSON_NAME] ( 0 ) Bộ lọc No Data bvphuong.bangphan 1 Điều [PERSON_NAM…" at bounding box center [295, 132] width 591 height 264
click at [242, 104] on div "[PERSON_NAME][GEOGRAPHIC_DATA][PERSON_NAME]" at bounding box center [261, 104] width 74 height 8
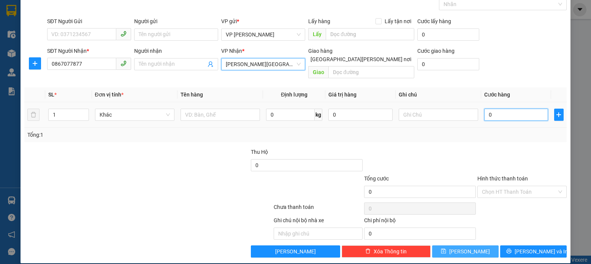
click at [488, 109] on input "0" at bounding box center [516, 115] width 64 height 12
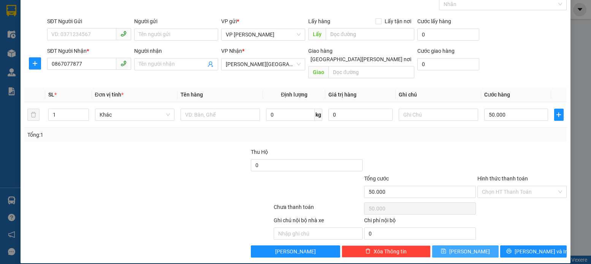
click at [446, 249] on icon "save" at bounding box center [443, 251] width 5 height 5
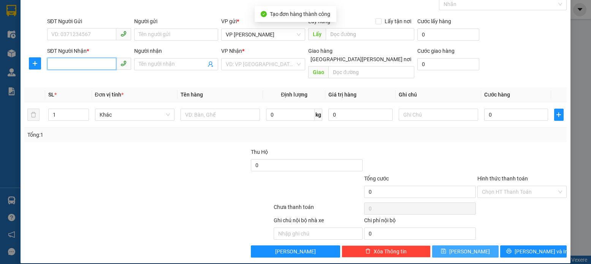
click at [52, 67] on input "SĐT Người Nhận *" at bounding box center [81, 64] width 69 height 12
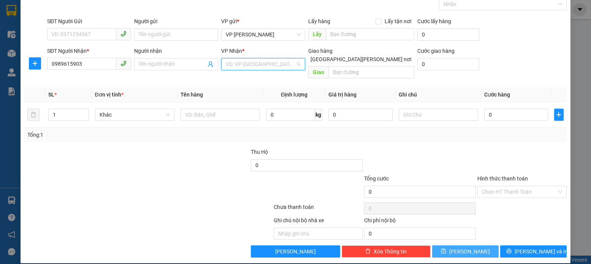
click at [292, 63] on input "search" at bounding box center [261, 64] width 70 height 11
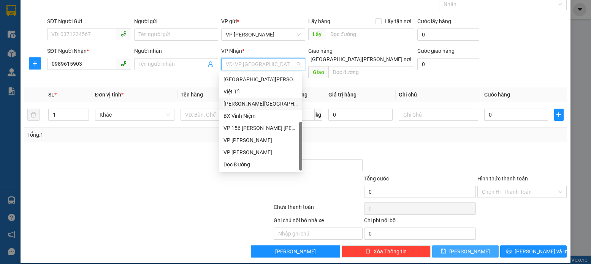
click at [244, 103] on div "[PERSON_NAME][GEOGRAPHIC_DATA][PERSON_NAME]" at bounding box center [261, 104] width 74 height 8
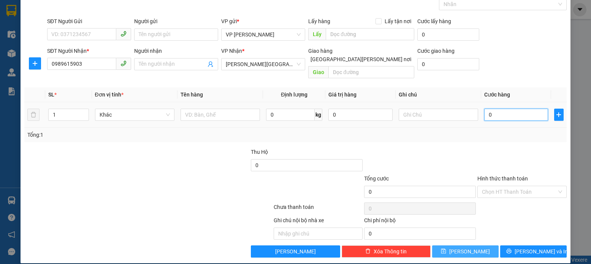
click at [489, 109] on input "0" at bounding box center [516, 115] width 64 height 12
click at [446, 249] on icon "save" at bounding box center [443, 251] width 5 height 5
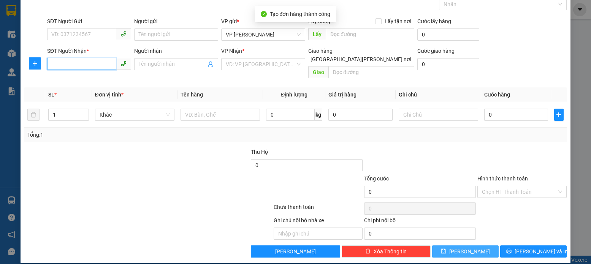
click at [50, 64] on input "SĐT Người Nhận *" at bounding box center [81, 64] width 69 height 12
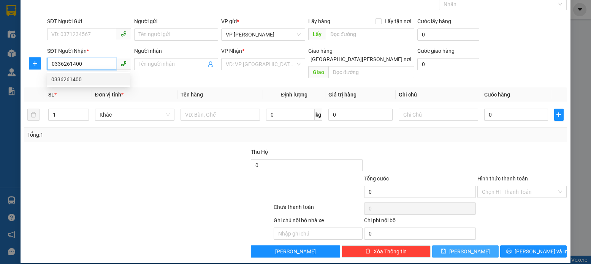
click at [71, 81] on div "0336261400" at bounding box center [88, 79] width 74 height 8
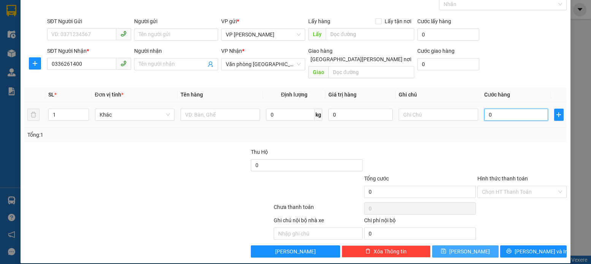
click at [488, 109] on input "0" at bounding box center [516, 115] width 64 height 12
click at [446, 249] on icon "save" at bounding box center [443, 251] width 5 height 5
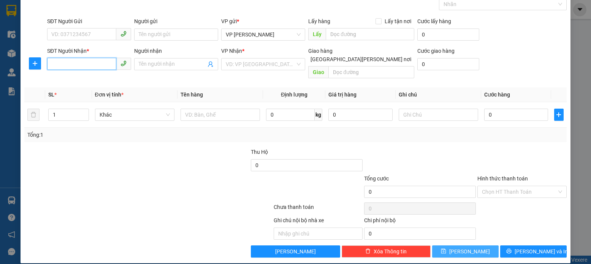
click at [54, 63] on input "SĐT Người Nhận *" at bounding box center [81, 64] width 69 height 12
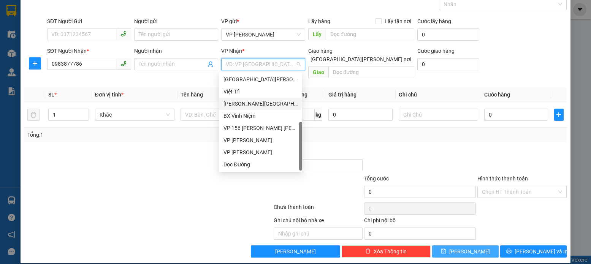
click at [289, 63] on input "search" at bounding box center [261, 64] width 70 height 11
click at [244, 105] on div "[PERSON_NAME][GEOGRAPHIC_DATA][PERSON_NAME]" at bounding box center [261, 104] width 74 height 8
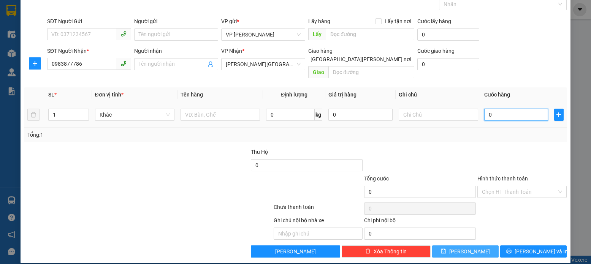
click at [486, 109] on input "0" at bounding box center [516, 115] width 64 height 12
click at [446, 249] on icon "save" at bounding box center [443, 251] width 5 height 5
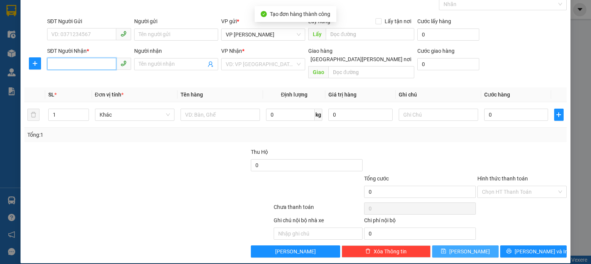
click at [48, 63] on input "SĐT Người Nhận *" at bounding box center [81, 64] width 69 height 12
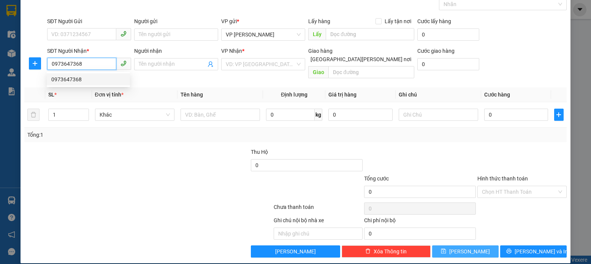
click at [70, 79] on div "0973647368" at bounding box center [88, 79] width 74 height 8
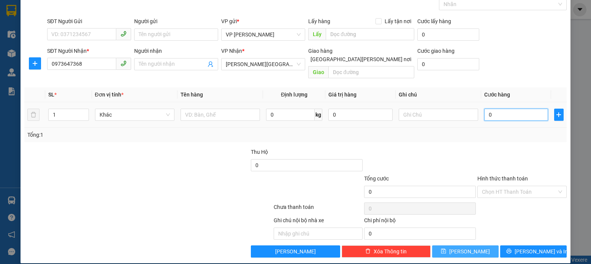
click at [489, 109] on input "0" at bounding box center [516, 115] width 64 height 12
click at [446, 249] on icon "save" at bounding box center [443, 251] width 5 height 5
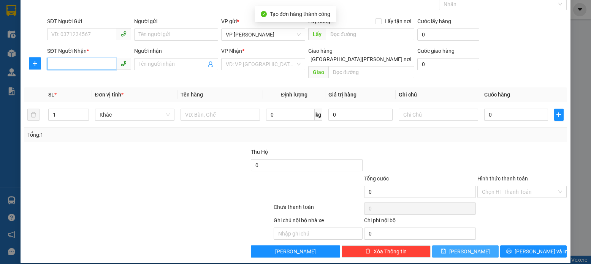
click at [56, 65] on input "SĐT Người Nhận *" at bounding box center [81, 64] width 69 height 12
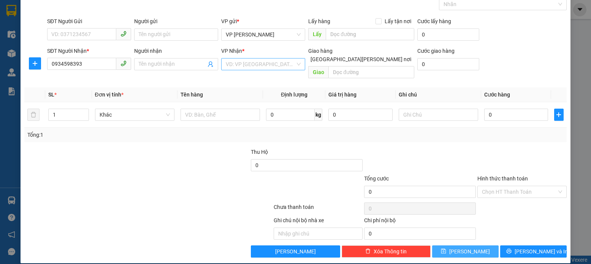
click at [281, 65] on input "search" at bounding box center [261, 64] width 70 height 11
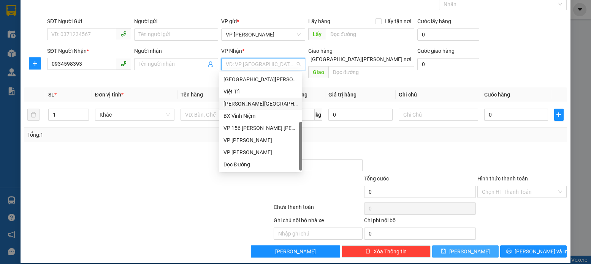
click at [249, 105] on div "[PERSON_NAME][GEOGRAPHIC_DATA][PERSON_NAME]" at bounding box center [261, 104] width 74 height 8
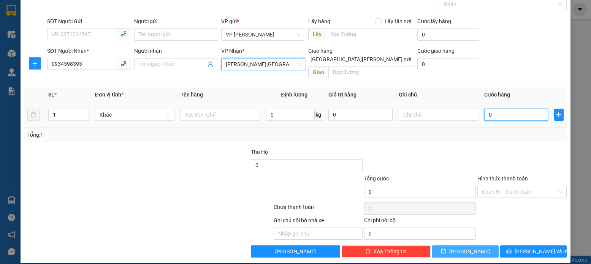
click at [489, 109] on input "0" at bounding box center [516, 115] width 64 height 12
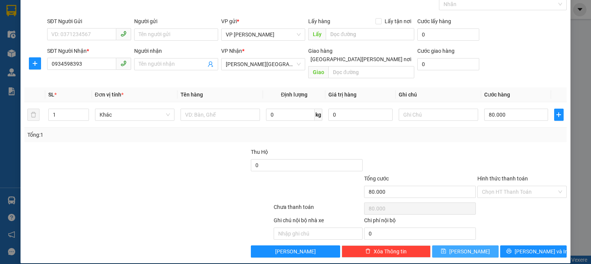
click at [446, 249] on icon "save" at bounding box center [443, 251] width 5 height 5
click at [46, 61] on div "SĐT Người Nhận * VD: 0377654321" at bounding box center [89, 64] width 87 height 35
click at [48, 61] on input "SĐT Người Nhận *" at bounding box center [81, 64] width 69 height 12
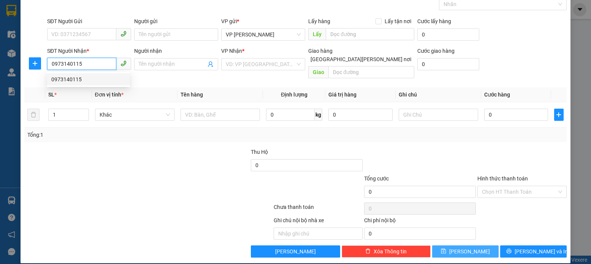
click at [73, 81] on div "0973140115" at bounding box center [88, 79] width 74 height 8
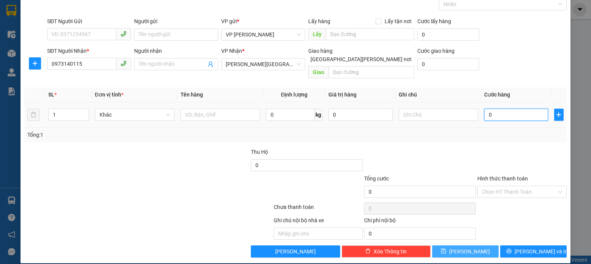
click at [490, 109] on input "0" at bounding box center [516, 115] width 64 height 12
click at [446, 249] on icon "save" at bounding box center [443, 251] width 5 height 5
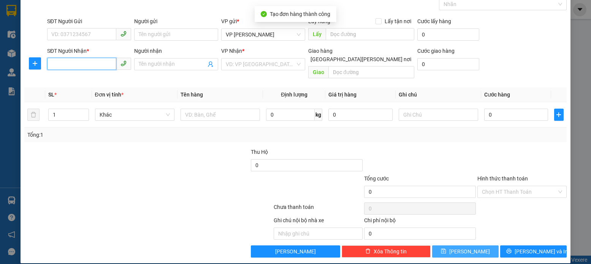
click at [51, 62] on input "SĐT Người Nhận *" at bounding box center [81, 64] width 69 height 12
click at [49, 64] on input "SĐT Người Nhận *" at bounding box center [81, 64] width 69 height 12
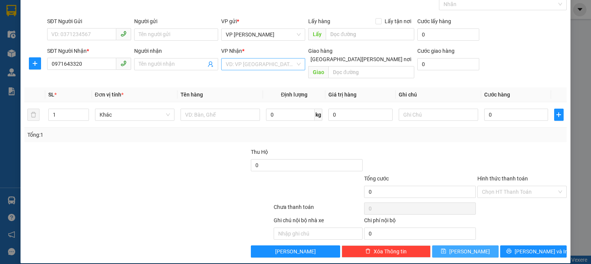
click at [290, 67] on input "search" at bounding box center [261, 64] width 70 height 11
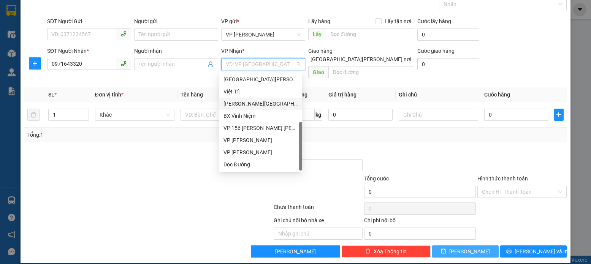
click at [248, 107] on div "[PERSON_NAME][GEOGRAPHIC_DATA][PERSON_NAME]" at bounding box center [261, 104] width 74 height 8
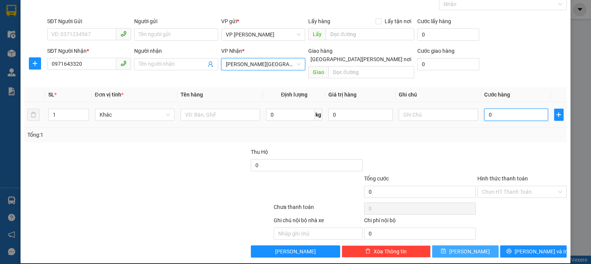
click at [487, 109] on input "0" at bounding box center [516, 115] width 64 height 12
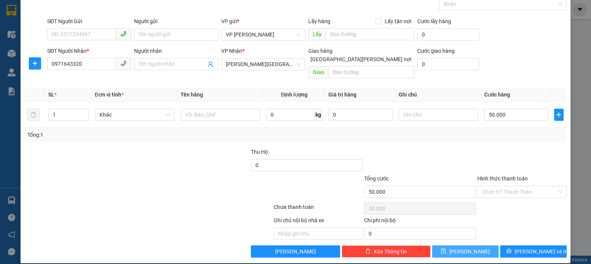
click at [446, 249] on icon "save" at bounding box center [443, 251] width 5 height 5
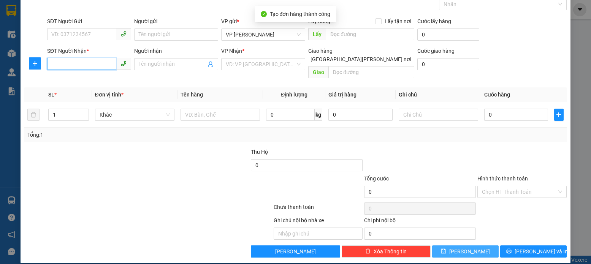
click at [51, 64] on input "SĐT Người Nhận *" at bounding box center [81, 64] width 69 height 12
click at [294, 67] on div "VD: VP [GEOGRAPHIC_DATA]" at bounding box center [263, 64] width 84 height 12
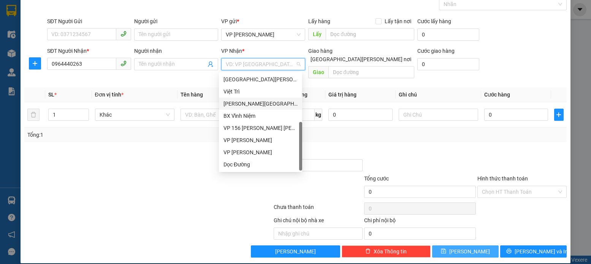
click at [236, 107] on div "[PERSON_NAME][GEOGRAPHIC_DATA][PERSON_NAME]" at bounding box center [261, 104] width 74 height 8
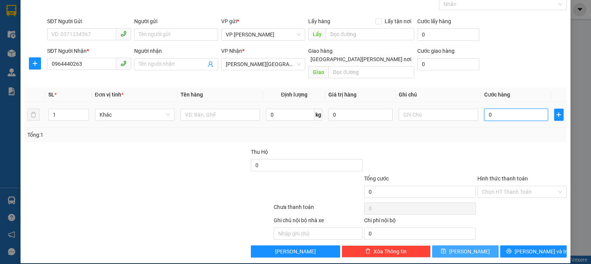
click at [487, 109] on input "0" at bounding box center [516, 115] width 64 height 12
click at [451, 246] on button "[PERSON_NAME]" at bounding box center [465, 252] width 67 height 12
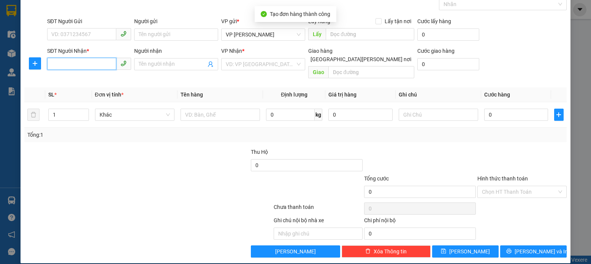
click at [52, 64] on input "SĐT Người Nhận *" at bounding box center [81, 64] width 69 height 12
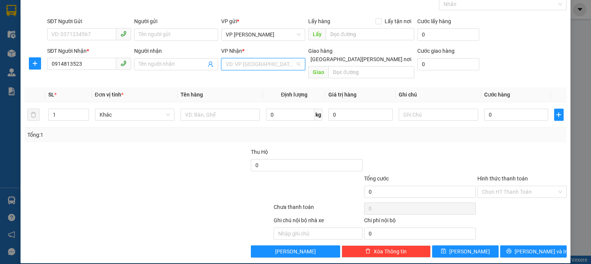
click at [291, 63] on input "search" at bounding box center [261, 64] width 70 height 11
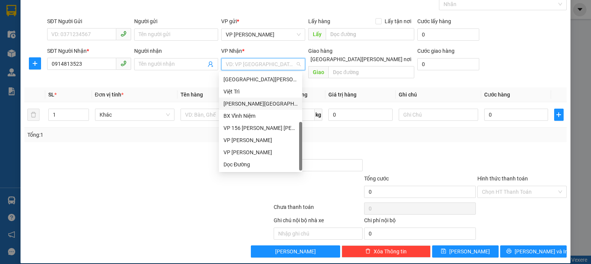
click at [246, 105] on div "[PERSON_NAME][GEOGRAPHIC_DATA][PERSON_NAME]" at bounding box center [261, 104] width 74 height 8
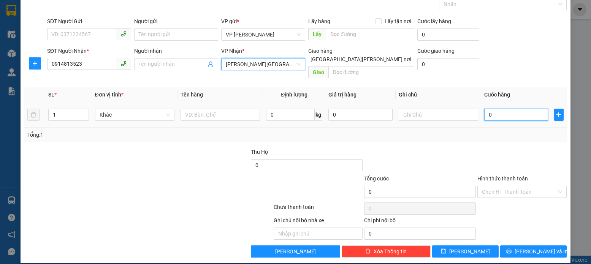
click at [492, 109] on input "0" at bounding box center [516, 115] width 64 height 12
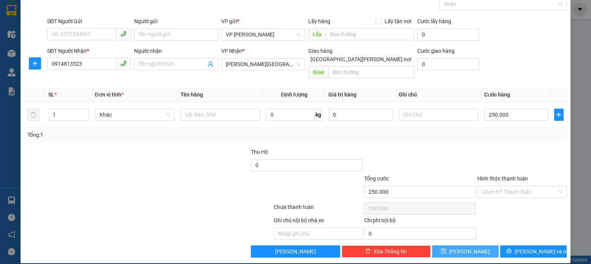
drag, startPoint x: 457, startPoint y: 242, endPoint x: 457, endPoint y: 234, distance: 8.0
click at [446, 249] on icon "save" at bounding box center [443, 251] width 5 height 5
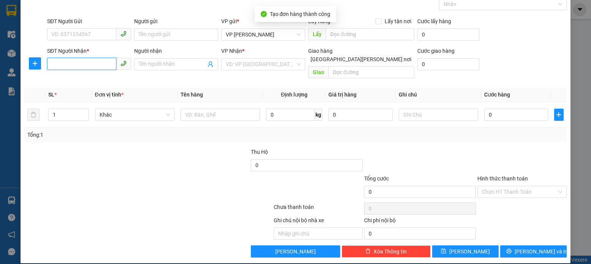
click at [51, 65] on input "SĐT Người Nhận *" at bounding box center [81, 64] width 69 height 12
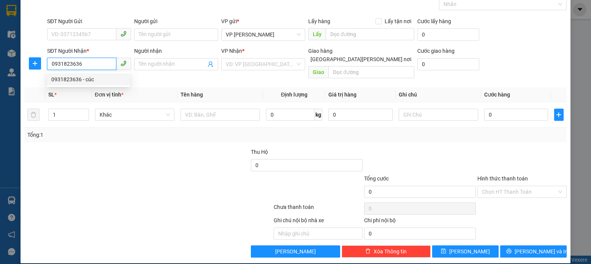
click at [75, 80] on div "0931823636 - cúc" at bounding box center [88, 79] width 74 height 8
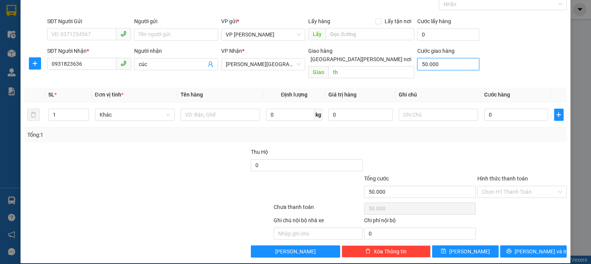
click at [436, 65] on input "50.000" at bounding box center [448, 64] width 62 height 12
click at [488, 109] on input "0" at bounding box center [516, 115] width 64 height 12
click at [446, 249] on icon "save" at bounding box center [443, 251] width 5 height 5
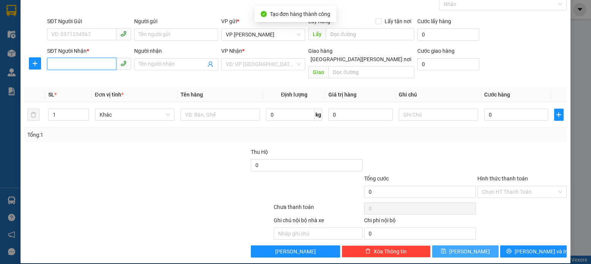
click at [52, 65] on input "SĐT Người Nhận *" at bounding box center [81, 64] width 69 height 12
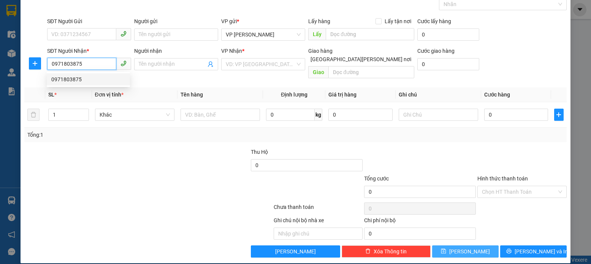
click at [70, 81] on div "0971803875" at bounding box center [88, 79] width 74 height 8
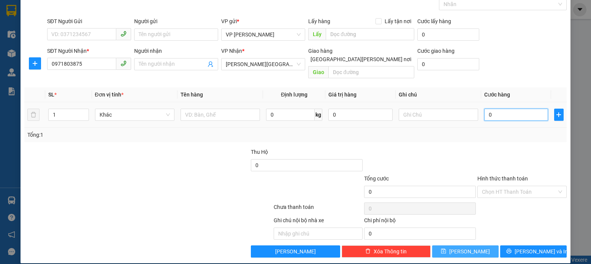
click at [489, 109] on input "0" at bounding box center [516, 115] width 64 height 12
click at [446, 249] on icon "save" at bounding box center [443, 251] width 5 height 5
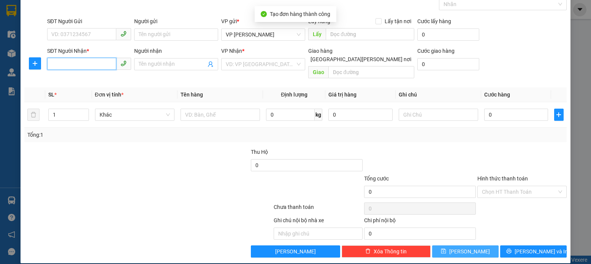
click at [51, 63] on input "SĐT Người Nhận *" at bounding box center [81, 64] width 69 height 12
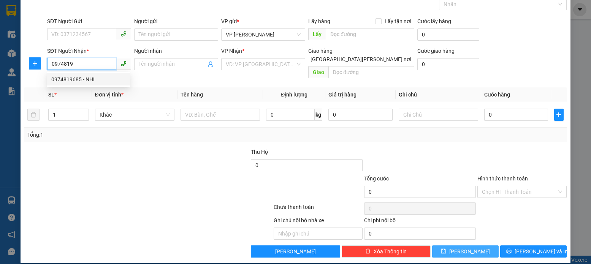
click at [72, 81] on div "0974819685 - NHI" at bounding box center [88, 79] width 74 height 8
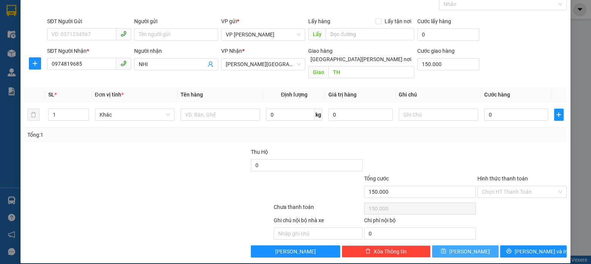
click at [446, 249] on icon "save" at bounding box center [443, 251] width 5 height 5
click at [51, 63] on input "SĐT Người Nhận *" at bounding box center [81, 64] width 69 height 12
click at [268, 62] on input "search" at bounding box center [261, 64] width 70 height 11
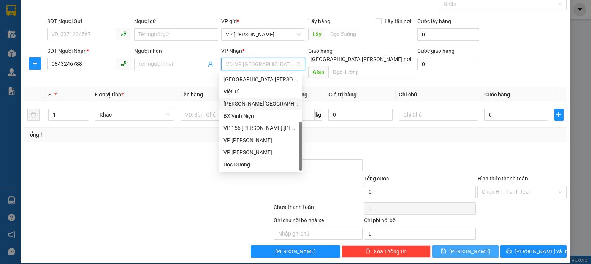
click at [241, 103] on div "[PERSON_NAME][GEOGRAPHIC_DATA][PERSON_NAME]" at bounding box center [261, 104] width 74 height 8
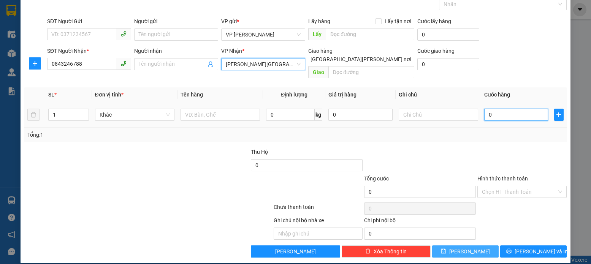
click at [489, 109] on input "0" at bounding box center [516, 115] width 64 height 12
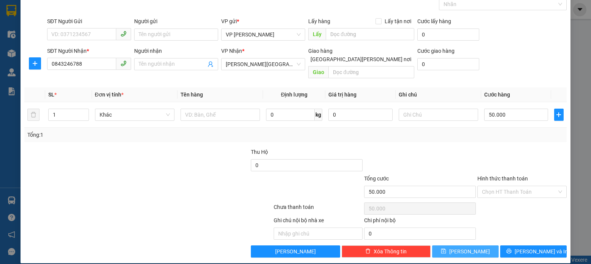
click at [446, 249] on icon "save" at bounding box center [443, 251] width 5 height 5
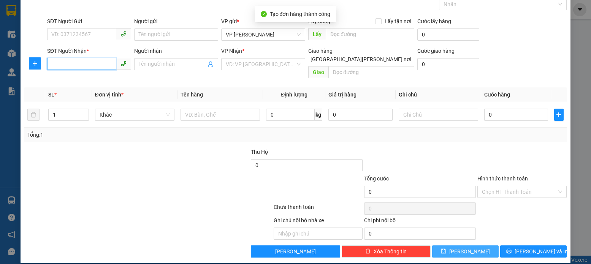
click at [55, 62] on input "SĐT Người Nhận *" at bounding box center [81, 64] width 69 height 12
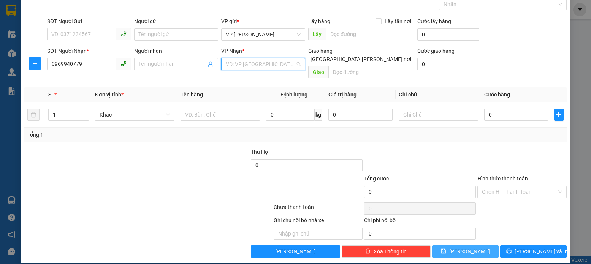
click at [290, 64] on input "search" at bounding box center [261, 64] width 70 height 11
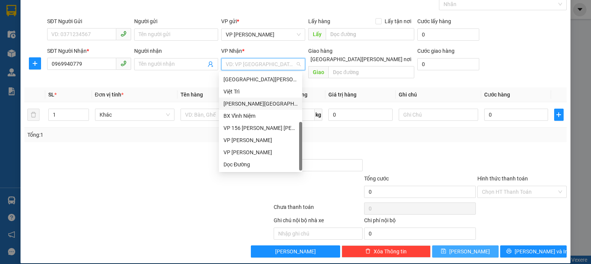
drag, startPoint x: 242, startPoint y: 104, endPoint x: 314, endPoint y: 109, distance: 71.6
click at [243, 105] on div "[PERSON_NAME][GEOGRAPHIC_DATA][PERSON_NAME]" at bounding box center [261, 104] width 74 height 8
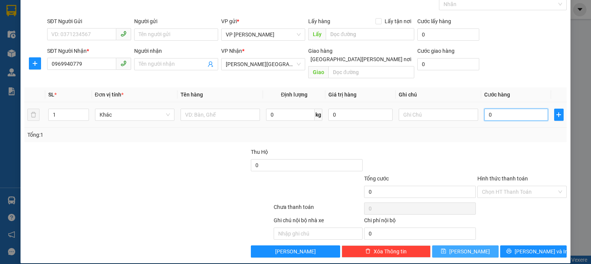
click at [487, 109] on input "0" at bounding box center [516, 115] width 64 height 12
click at [446, 249] on icon "save" at bounding box center [443, 251] width 5 height 5
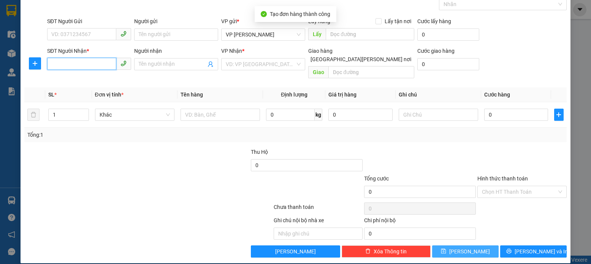
click at [57, 64] on input "SĐT Người Nhận *" at bounding box center [81, 64] width 69 height 12
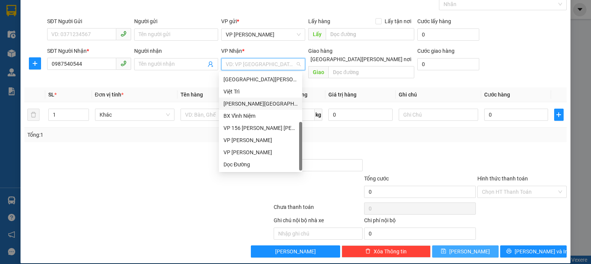
click at [290, 63] on input "search" at bounding box center [261, 64] width 70 height 11
click at [242, 107] on div "[PERSON_NAME][GEOGRAPHIC_DATA][PERSON_NAME]" at bounding box center [261, 104] width 74 height 8
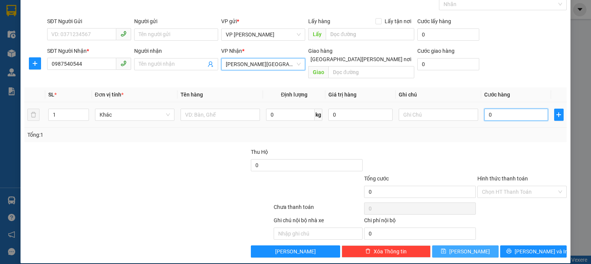
click at [487, 109] on input "0" at bounding box center [516, 115] width 64 height 12
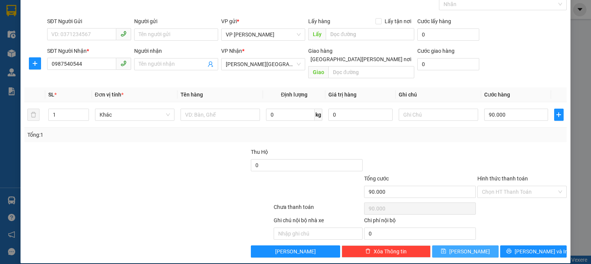
click at [459, 246] on button "[PERSON_NAME]" at bounding box center [465, 252] width 67 height 12
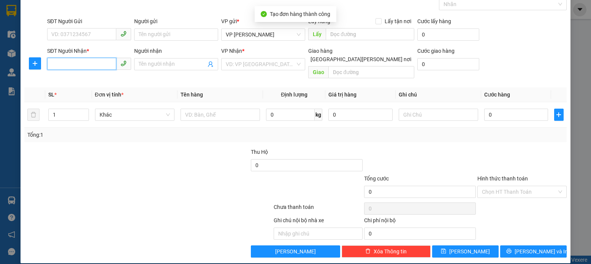
click at [52, 65] on input "SĐT Người Nhận *" at bounding box center [81, 64] width 69 height 12
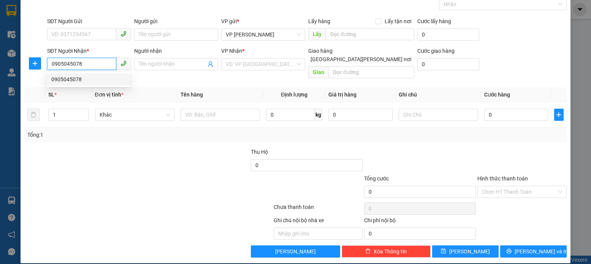
click at [76, 80] on div "0905045078" at bounding box center [88, 79] width 74 height 8
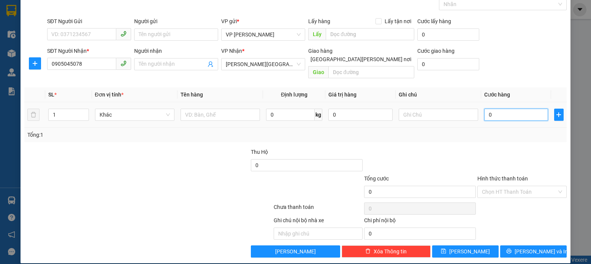
click at [487, 109] on input "0" at bounding box center [516, 115] width 64 height 12
click at [458, 246] on button "[PERSON_NAME]" at bounding box center [465, 252] width 67 height 12
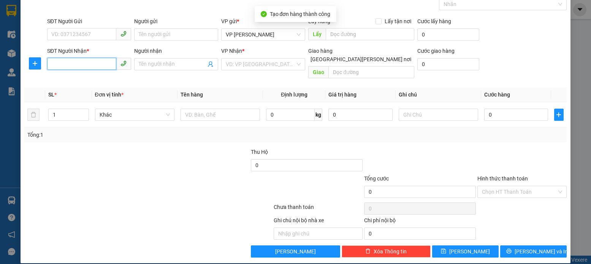
click at [52, 67] on input "SĐT Người Nhận *" at bounding box center [81, 64] width 69 height 12
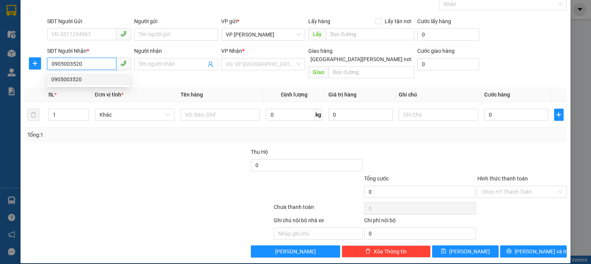
click at [70, 79] on div "0905003520" at bounding box center [88, 79] width 74 height 8
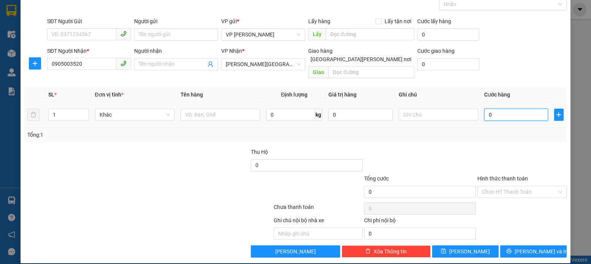
click at [492, 109] on input "0" at bounding box center [516, 115] width 64 height 12
click at [446, 249] on icon "save" at bounding box center [443, 251] width 5 height 5
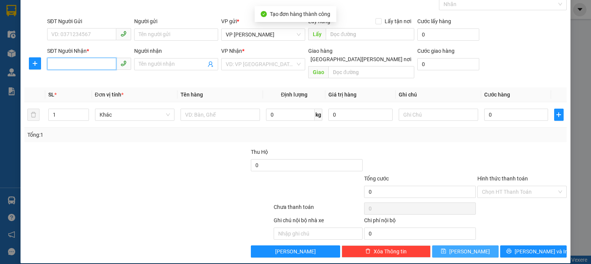
click at [48, 62] on input "SĐT Người Nhận *" at bounding box center [81, 64] width 69 height 12
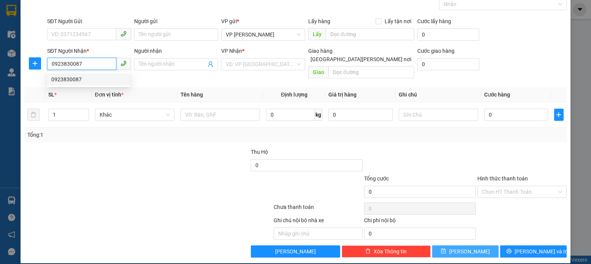
click at [72, 80] on div "0923830087" at bounding box center [88, 79] width 74 height 8
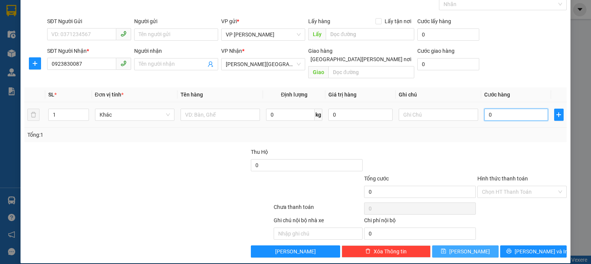
click at [489, 109] on input "0" at bounding box center [516, 115] width 64 height 12
click at [446, 249] on icon "save" at bounding box center [443, 251] width 5 height 5
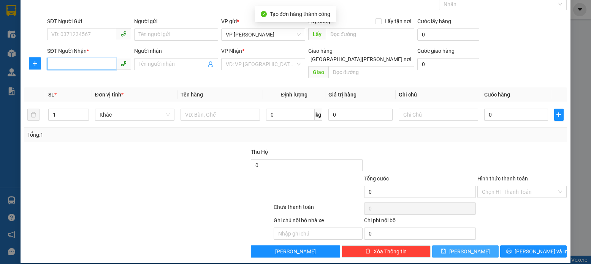
click at [52, 67] on input "SĐT Người Nhận *" at bounding box center [81, 64] width 69 height 12
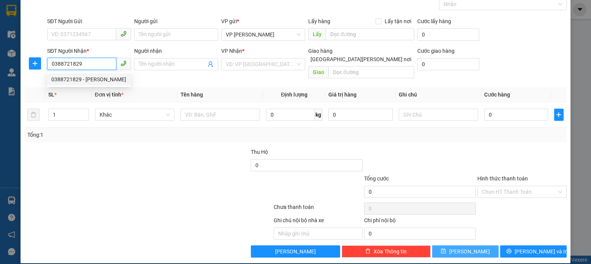
drag, startPoint x: 68, startPoint y: 80, endPoint x: 85, endPoint y: 81, distance: 16.4
click at [74, 80] on div "0388721829 - [PERSON_NAME]" at bounding box center [88, 79] width 75 height 8
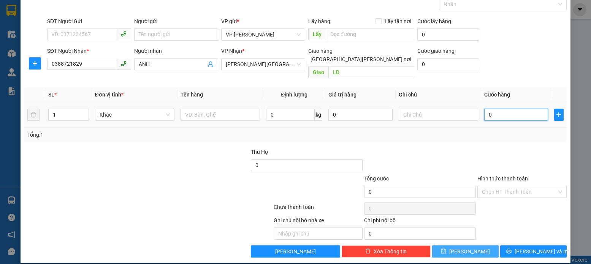
click at [489, 109] on input "0" at bounding box center [516, 115] width 64 height 12
click at [450, 246] on button "[PERSON_NAME]" at bounding box center [465, 252] width 67 height 12
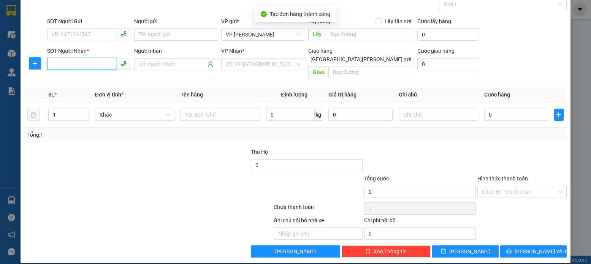
click at [52, 65] on input "SĐT Người Nhận *" at bounding box center [81, 64] width 69 height 12
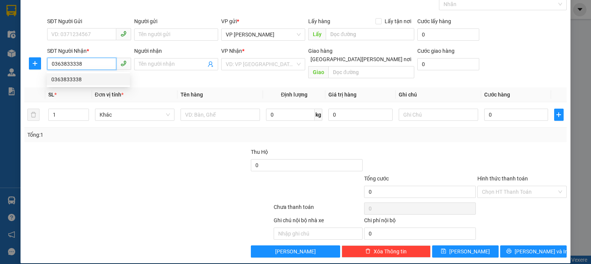
click at [71, 78] on div "0363833338" at bounding box center [88, 79] width 74 height 8
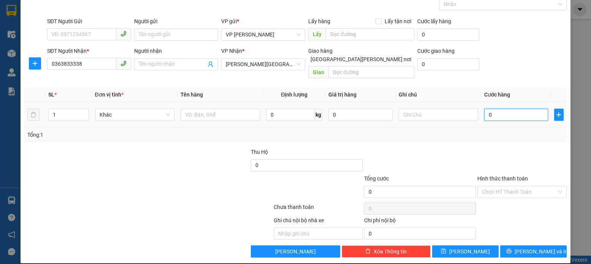
click at [489, 109] on input "0" at bounding box center [516, 115] width 64 height 12
click at [446, 249] on icon "save" at bounding box center [443, 251] width 5 height 5
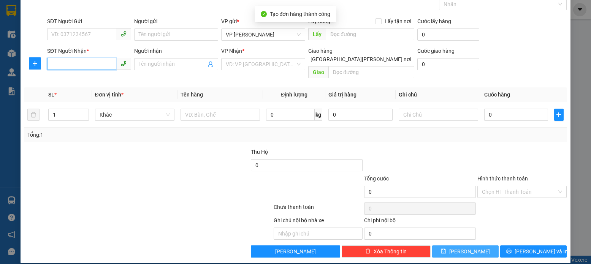
click at [54, 64] on input "SĐT Người Nhận *" at bounding box center [81, 64] width 69 height 12
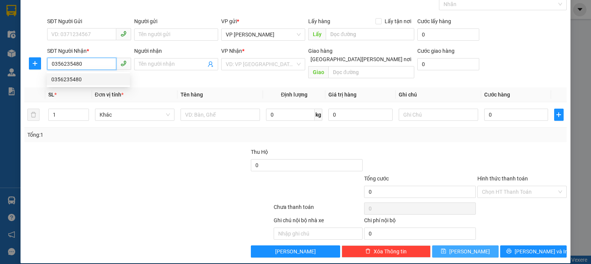
click at [71, 79] on div "0356235480" at bounding box center [88, 79] width 74 height 8
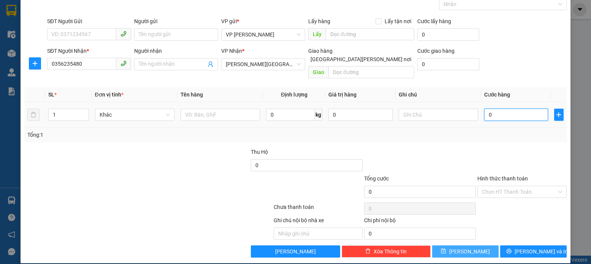
click at [491, 109] on input "0" at bounding box center [516, 115] width 64 height 12
click at [446, 249] on icon "save" at bounding box center [443, 251] width 5 height 5
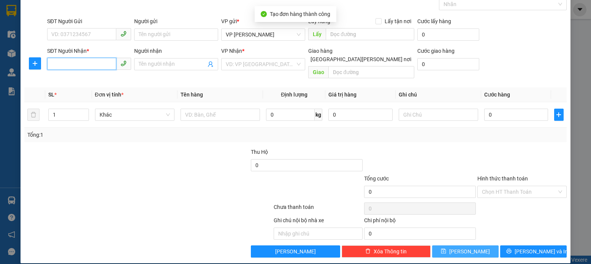
click at [52, 62] on input "SĐT Người Nhận *" at bounding box center [81, 64] width 69 height 12
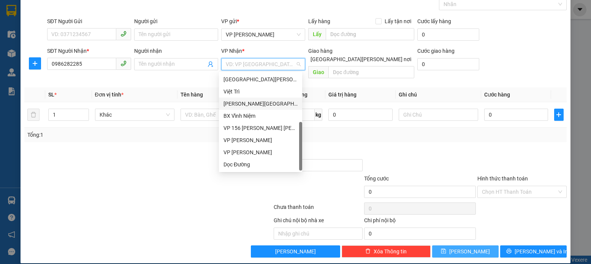
drag, startPoint x: 271, startPoint y: 61, endPoint x: 264, endPoint y: 76, distance: 16.7
click at [271, 62] on input "search" at bounding box center [261, 64] width 70 height 11
click at [241, 103] on div "[PERSON_NAME][GEOGRAPHIC_DATA][PERSON_NAME]" at bounding box center [261, 104] width 74 height 8
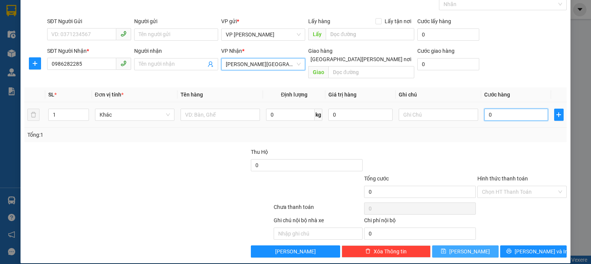
click at [489, 109] on input "0" at bounding box center [516, 115] width 64 height 12
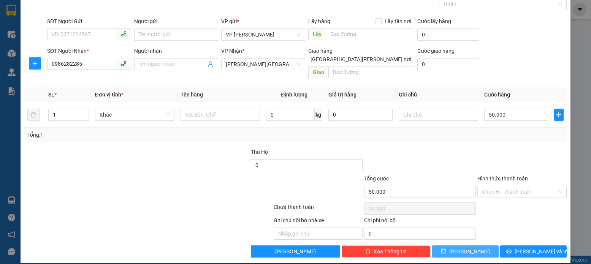
click at [446, 249] on icon "save" at bounding box center [443, 251] width 5 height 5
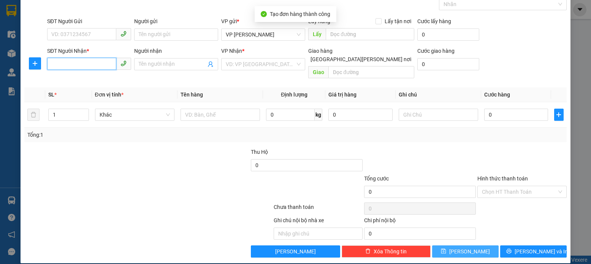
click at [54, 63] on input "SĐT Người Nhận *" at bounding box center [81, 64] width 69 height 12
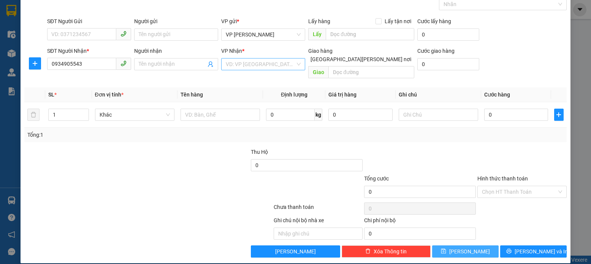
click at [287, 63] on input "search" at bounding box center [261, 64] width 70 height 11
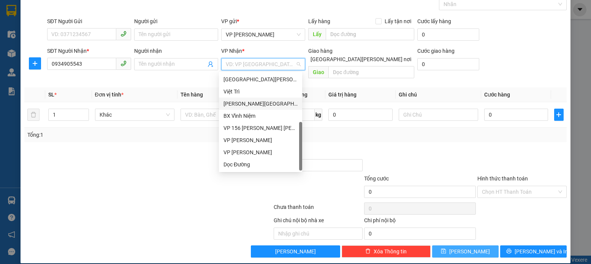
click at [247, 105] on div "[PERSON_NAME][GEOGRAPHIC_DATA][PERSON_NAME]" at bounding box center [261, 104] width 74 height 8
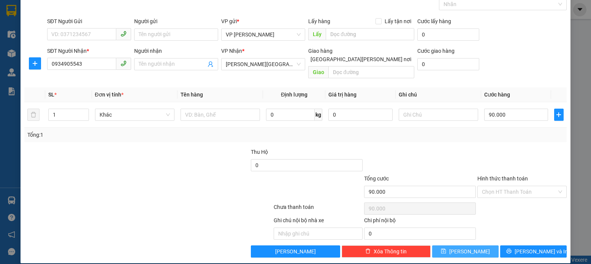
click at [446, 249] on icon "save" at bounding box center [443, 251] width 5 height 5
click at [49, 61] on input "SĐT Người Nhận *" at bounding box center [81, 64] width 69 height 12
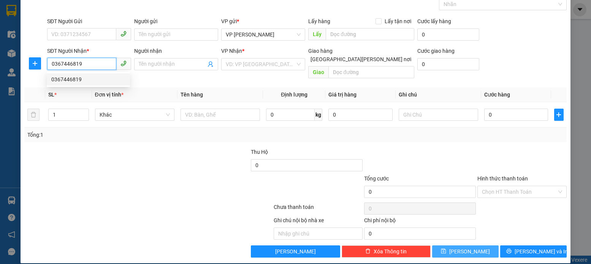
click at [75, 80] on div "0367446819" at bounding box center [88, 79] width 74 height 8
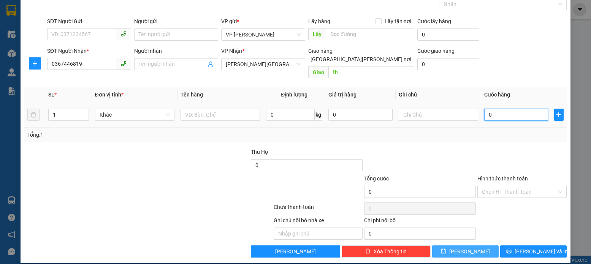
click at [490, 109] on input "0" at bounding box center [516, 115] width 64 height 12
click at [446, 249] on icon "save" at bounding box center [443, 251] width 5 height 5
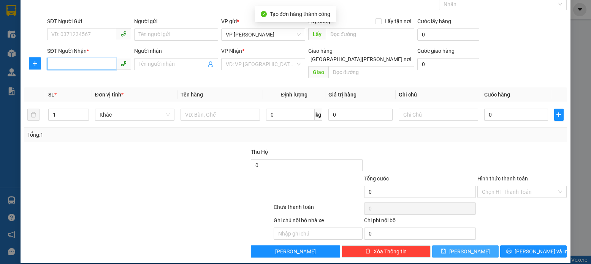
click at [56, 64] on input "SĐT Người Nhận *" at bounding box center [81, 64] width 69 height 12
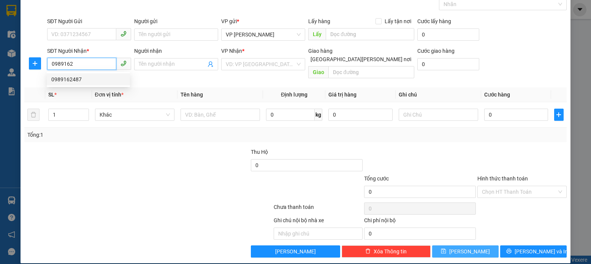
click at [74, 80] on div "0989162487" at bounding box center [88, 79] width 74 height 8
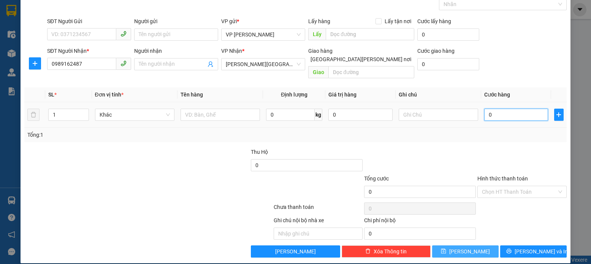
click at [489, 109] on input "0" at bounding box center [516, 115] width 64 height 12
click at [452, 246] on button "[PERSON_NAME]" at bounding box center [465, 252] width 67 height 12
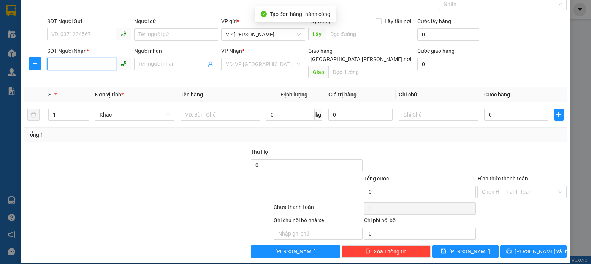
click at [52, 65] on input "SĐT Người Nhận *" at bounding box center [81, 64] width 69 height 12
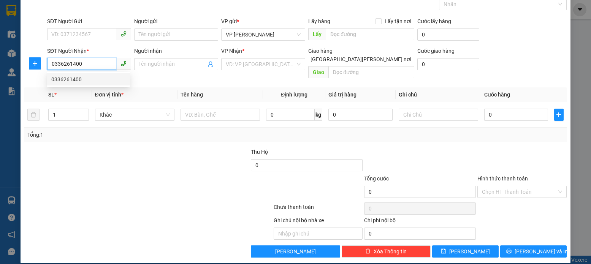
click at [67, 81] on div "0336261400" at bounding box center [88, 79] width 74 height 8
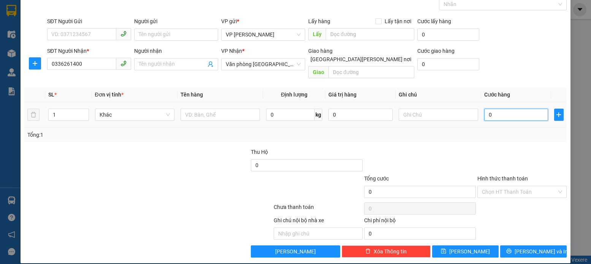
click at [488, 109] on input "0" at bounding box center [516, 115] width 64 height 12
click at [446, 249] on icon "save" at bounding box center [443, 251] width 5 height 5
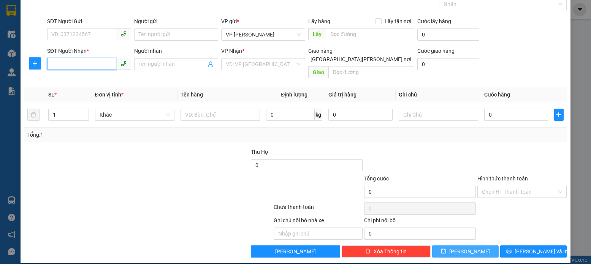
click at [49, 62] on input "SĐT Người Nhận *" at bounding box center [81, 64] width 69 height 12
click at [76, 80] on div "0985988965" at bounding box center [88, 79] width 74 height 8
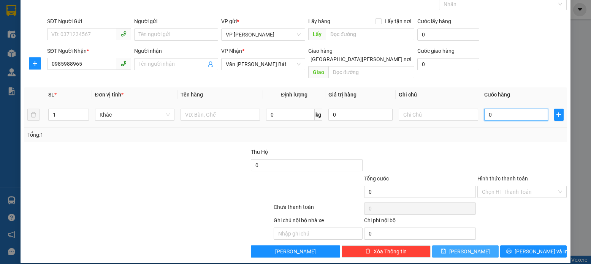
click at [486, 109] on input "0" at bounding box center [516, 115] width 64 height 12
click at [495, 176] on label "Hình thức thanh toán" at bounding box center [503, 179] width 51 height 6
click at [495, 186] on input "Hình thức thanh toán" at bounding box center [519, 191] width 75 height 11
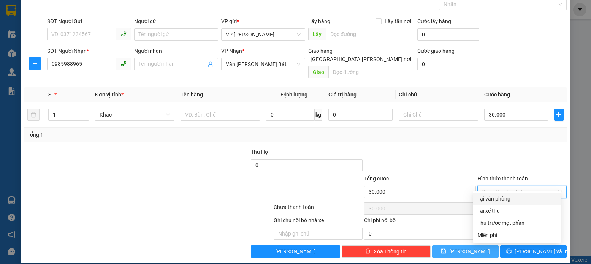
click at [489, 202] on div "Tại văn phòng" at bounding box center [517, 199] width 79 height 8
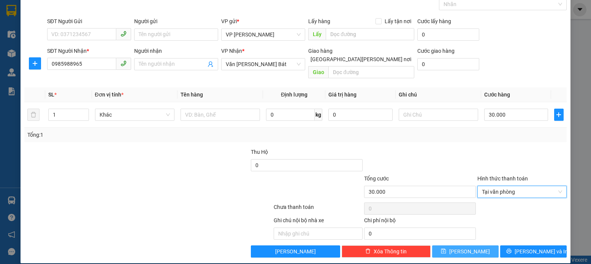
click at [446, 249] on icon "save" at bounding box center [443, 251] width 5 height 5
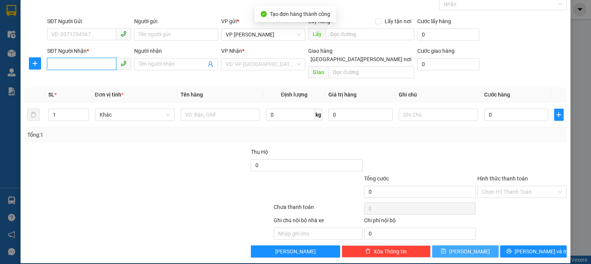
click at [55, 61] on input "SĐT Người Nhận *" at bounding box center [81, 64] width 69 height 12
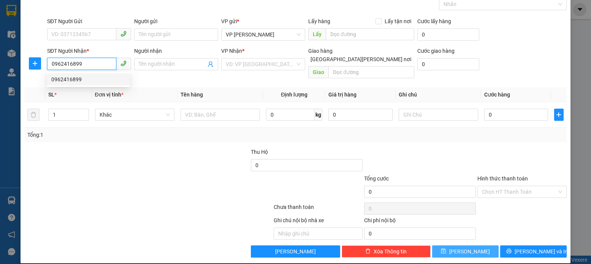
click at [74, 79] on div "0962416899" at bounding box center [88, 79] width 74 height 8
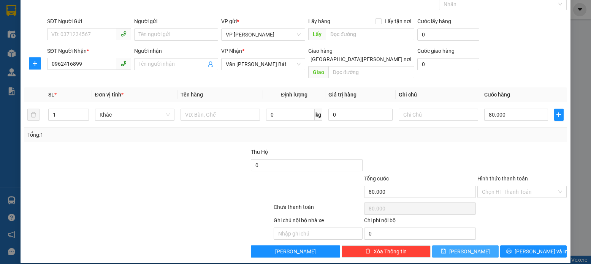
click at [446, 249] on icon "save" at bounding box center [443, 251] width 5 height 5
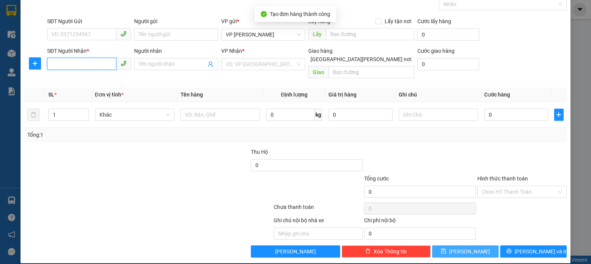
click at [55, 64] on input "SĐT Người Nhận *" at bounding box center [81, 64] width 69 height 12
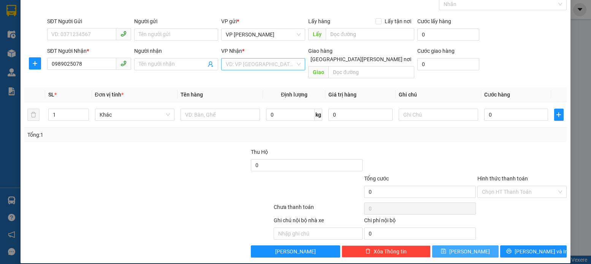
drag, startPoint x: 292, startPoint y: 64, endPoint x: 289, endPoint y: 79, distance: 15.1
click at [291, 65] on input "search" at bounding box center [261, 64] width 70 height 11
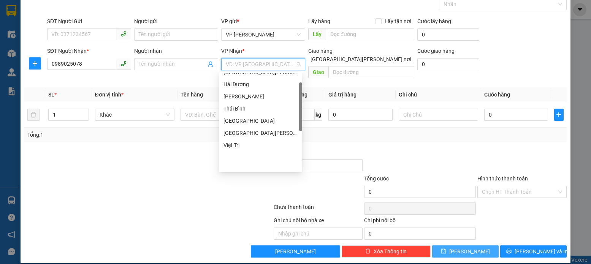
scroll to position [0, 0]
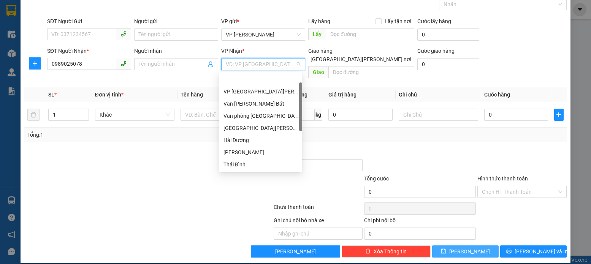
drag, startPoint x: 300, startPoint y: 154, endPoint x: 283, endPoint y: 89, distance: 67.4
click at [283, 89] on div "VP Bắc [PERSON_NAME] Văn [PERSON_NAME] Bát [PERSON_NAME] Mỹ Đình [GEOGRAPHIC_DA…" at bounding box center [260, 121] width 83 height 97
drag, startPoint x: 242, startPoint y: 106, endPoint x: 255, endPoint y: 106, distance: 12.9
click at [245, 106] on div "Văn [PERSON_NAME] Bát" at bounding box center [261, 104] width 74 height 8
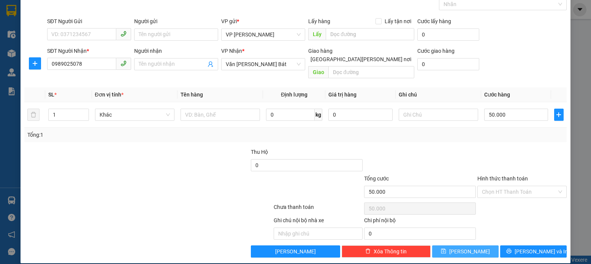
click at [446, 249] on icon "save" at bounding box center [443, 251] width 5 height 5
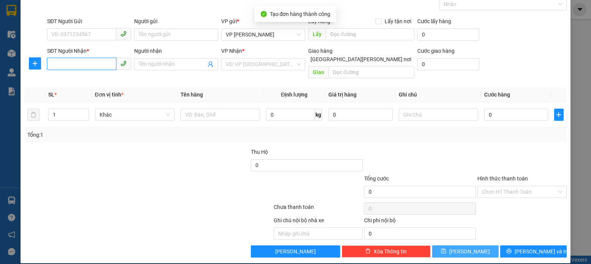
click at [51, 63] on input "SĐT Người Nhận *" at bounding box center [81, 64] width 69 height 12
click at [50, 65] on input "SĐT Người Nhận *" at bounding box center [81, 64] width 69 height 12
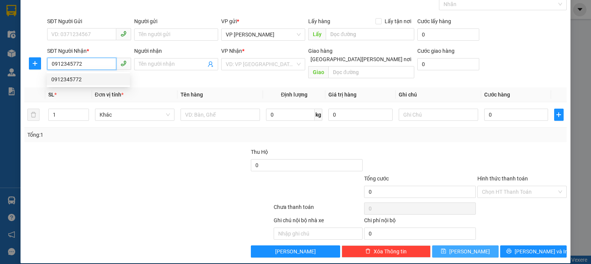
click at [73, 80] on div "0912345772" at bounding box center [88, 79] width 74 height 8
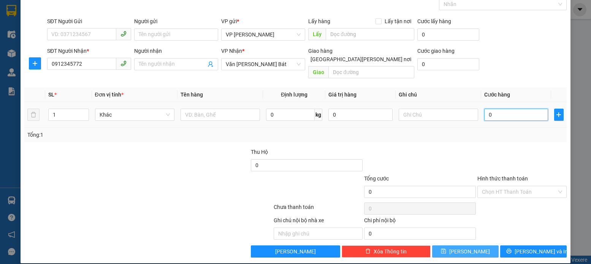
click at [489, 109] on input "0" at bounding box center [516, 115] width 64 height 12
click at [496, 176] on label "Hình thức thanh toán" at bounding box center [503, 179] width 51 height 6
click at [496, 186] on input "Hình thức thanh toán" at bounding box center [519, 191] width 75 height 11
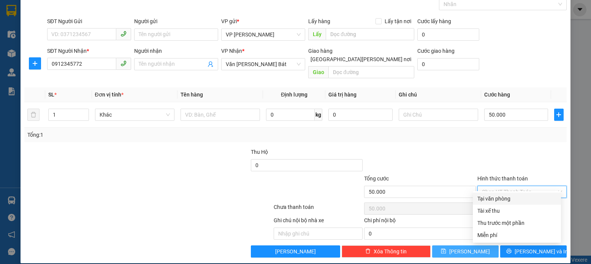
click at [490, 198] on div "Tại văn phòng" at bounding box center [517, 199] width 79 height 8
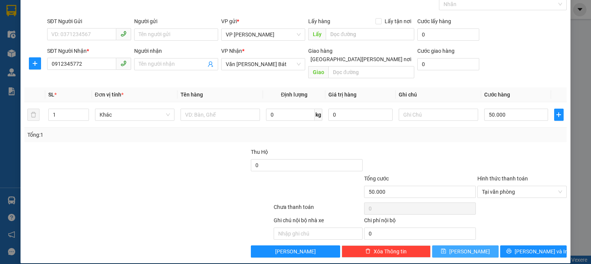
click at [446, 249] on icon "save" at bounding box center [443, 251] width 5 height 5
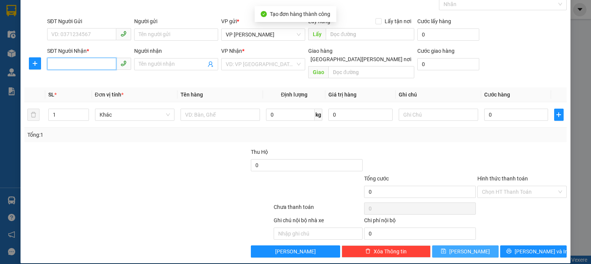
click at [51, 64] on input "SĐT Người Nhận *" at bounding box center [81, 64] width 69 height 12
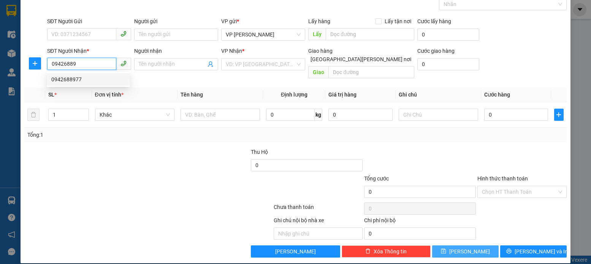
click at [76, 79] on div "0942688977" at bounding box center [88, 79] width 74 height 8
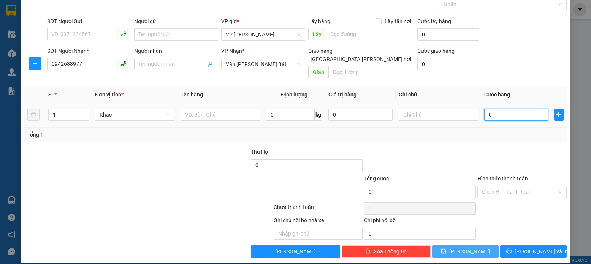
click at [489, 109] on input "0" at bounding box center [516, 115] width 64 height 12
click at [446, 249] on icon "save" at bounding box center [443, 251] width 5 height 5
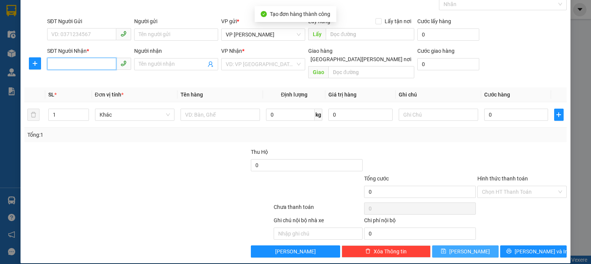
click at [52, 64] on input "SĐT Người Nhận *" at bounding box center [81, 64] width 69 height 12
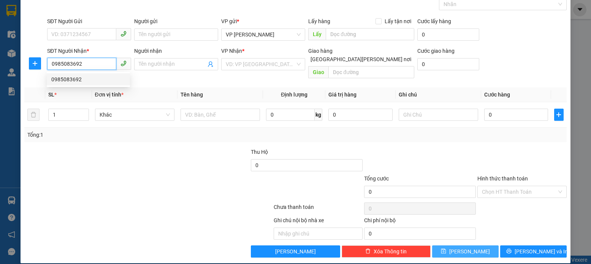
click at [73, 81] on div "0985083692" at bounding box center [88, 79] width 74 height 8
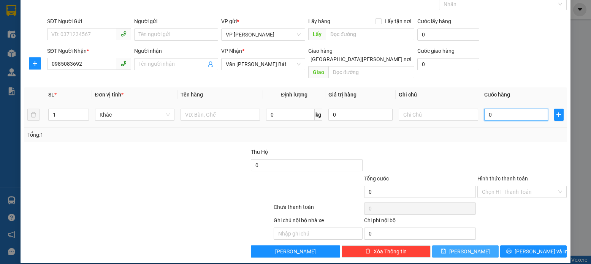
click at [487, 109] on input "0" at bounding box center [516, 115] width 64 height 12
click at [446, 249] on icon "save" at bounding box center [443, 251] width 5 height 5
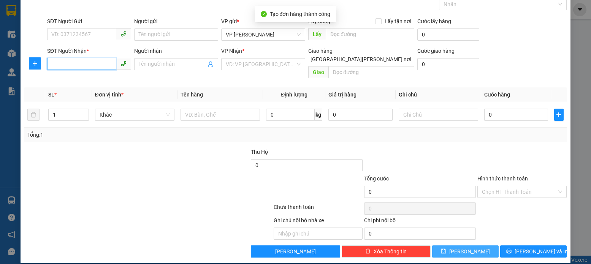
click at [53, 64] on input "SĐT Người Nhận *" at bounding box center [81, 64] width 69 height 12
click at [53, 65] on input "SĐT Người Nhận *" at bounding box center [81, 64] width 69 height 12
click at [295, 65] on div "VD: VP [GEOGRAPHIC_DATA]" at bounding box center [263, 64] width 84 height 12
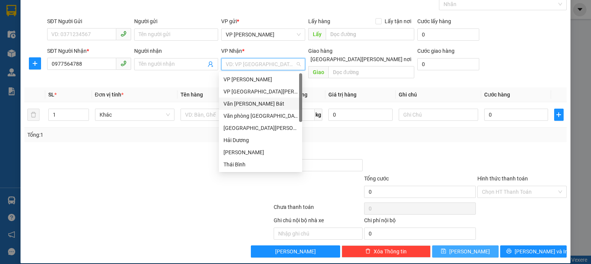
click at [264, 106] on div "Văn [PERSON_NAME] Bát" at bounding box center [261, 104] width 74 height 8
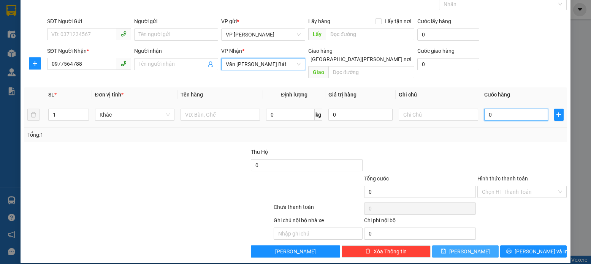
click at [489, 109] on input "0" at bounding box center [516, 115] width 64 height 12
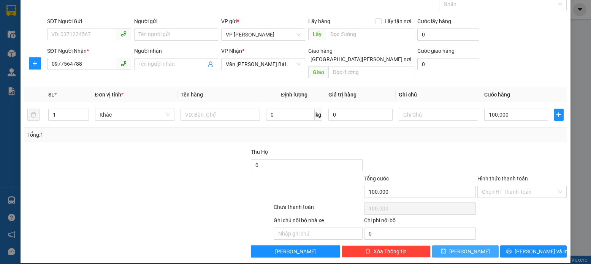
click at [452, 246] on button "[PERSON_NAME]" at bounding box center [465, 252] width 67 height 12
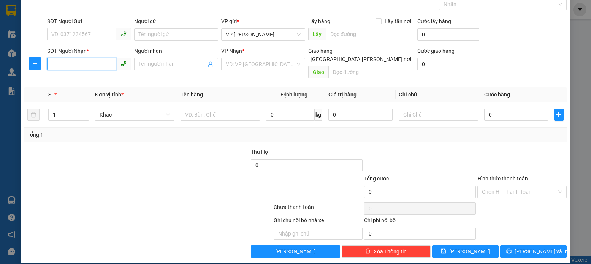
click at [51, 64] on input "SĐT Người Nhận *" at bounding box center [81, 64] width 69 height 12
click at [75, 79] on div "0369951886" at bounding box center [88, 79] width 74 height 8
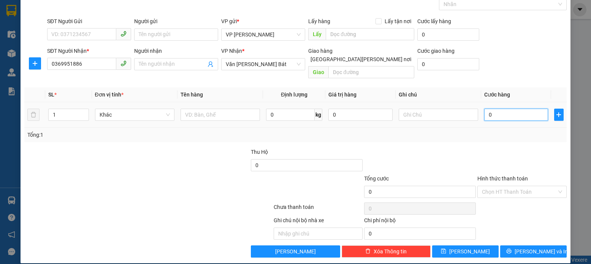
click at [485, 109] on input "0" at bounding box center [516, 115] width 64 height 12
click at [446, 249] on icon "save" at bounding box center [443, 251] width 5 height 5
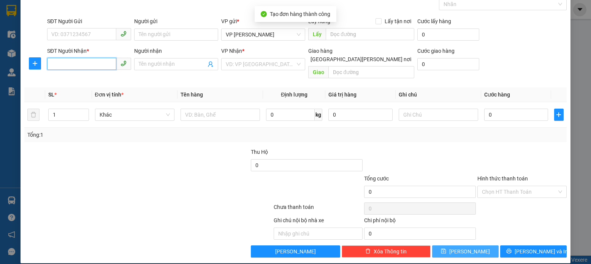
click at [55, 64] on input "SĐT Người Nhận *" at bounding box center [81, 64] width 69 height 12
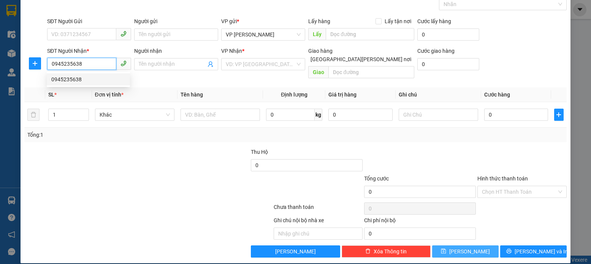
drag, startPoint x: 71, startPoint y: 79, endPoint x: 88, endPoint y: 82, distance: 17.4
click at [70, 79] on div "0945235638" at bounding box center [88, 79] width 74 height 8
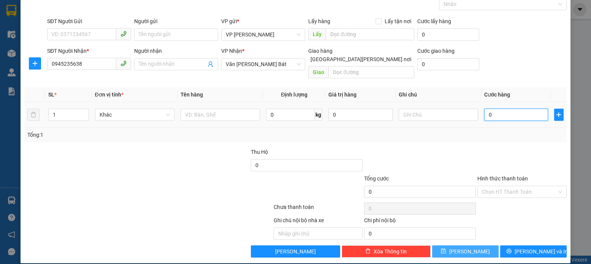
click at [489, 109] on input "0" at bounding box center [516, 115] width 64 height 12
click at [446, 249] on icon "save" at bounding box center [443, 251] width 5 height 5
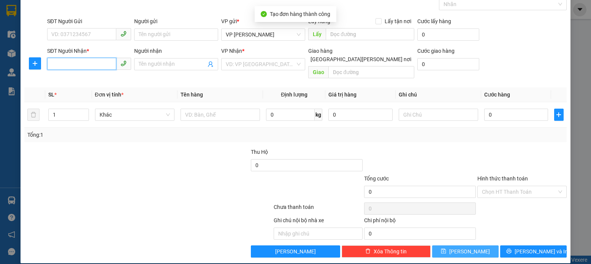
click at [51, 65] on input "SĐT Người Nhận *" at bounding box center [81, 64] width 69 height 12
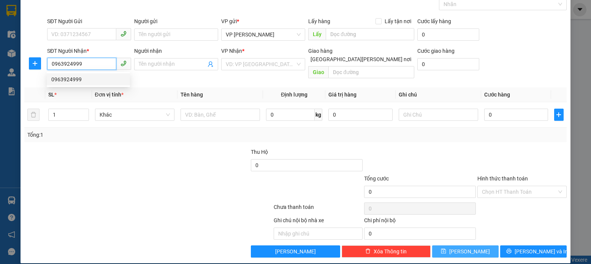
click at [74, 79] on div "0963924999" at bounding box center [88, 79] width 74 height 8
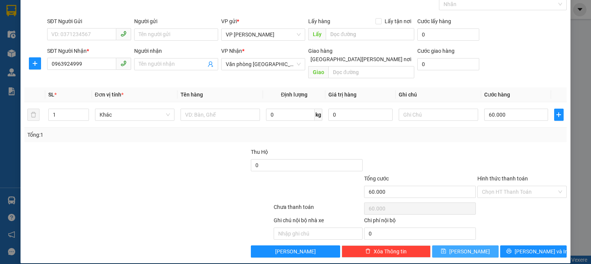
click at [446, 249] on icon "save" at bounding box center [443, 251] width 5 height 5
click at [52, 60] on input "SĐT Người Nhận *" at bounding box center [81, 64] width 69 height 12
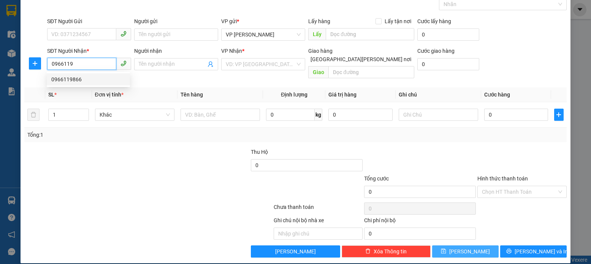
click at [73, 76] on div "0966119866" at bounding box center [88, 79] width 74 height 8
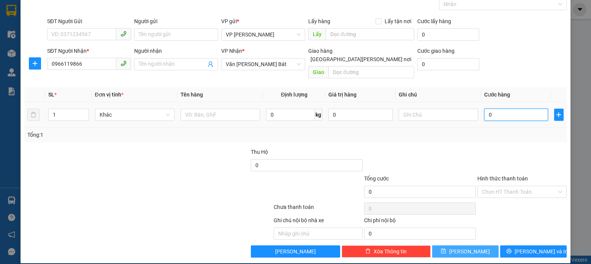
click at [489, 109] on input "0" at bounding box center [516, 115] width 64 height 12
click at [446, 249] on icon "save" at bounding box center [443, 251] width 5 height 5
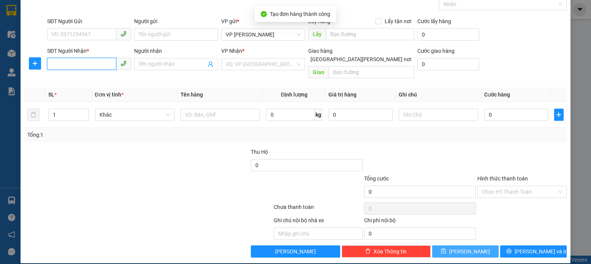
click at [52, 60] on input "SĐT Người Nhận *" at bounding box center [81, 64] width 69 height 12
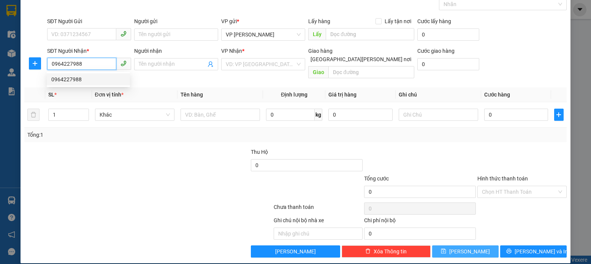
drag, startPoint x: 72, startPoint y: 81, endPoint x: 87, endPoint y: 80, distance: 15.6
click at [73, 80] on div "0964227988" at bounding box center [88, 79] width 74 height 8
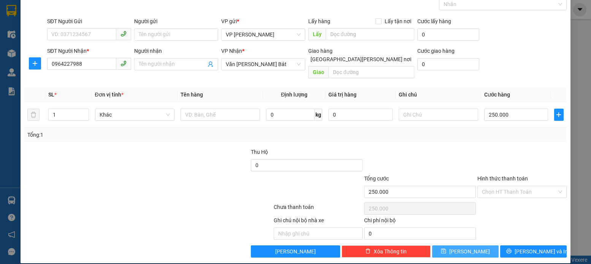
click at [446, 249] on icon "save" at bounding box center [443, 251] width 5 height 5
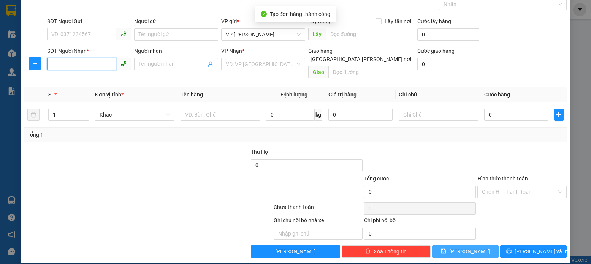
click at [49, 65] on input "SĐT Người Nhận *" at bounding box center [81, 64] width 69 height 12
click at [52, 65] on input "SĐT Người Nhận *" at bounding box center [81, 64] width 69 height 12
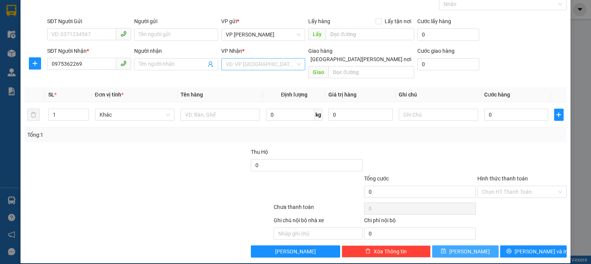
click at [292, 62] on input "search" at bounding box center [261, 64] width 70 height 11
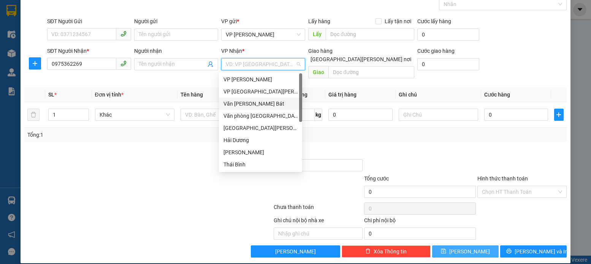
click at [258, 103] on div "Văn [PERSON_NAME] Bát" at bounding box center [261, 104] width 74 height 8
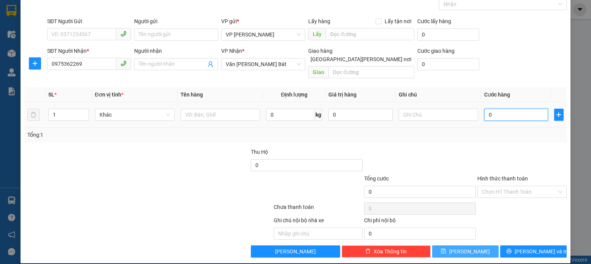
click at [489, 109] on input "0" at bounding box center [516, 115] width 64 height 12
click at [446, 249] on icon "save" at bounding box center [443, 251] width 5 height 5
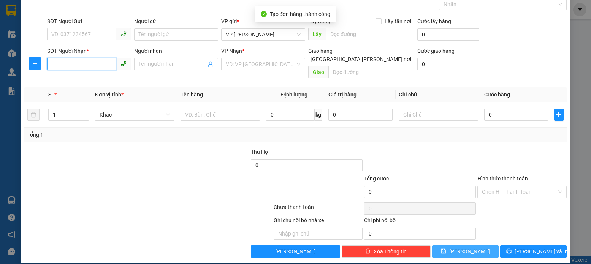
click at [51, 62] on input "SĐT Người Nhận *" at bounding box center [81, 64] width 69 height 12
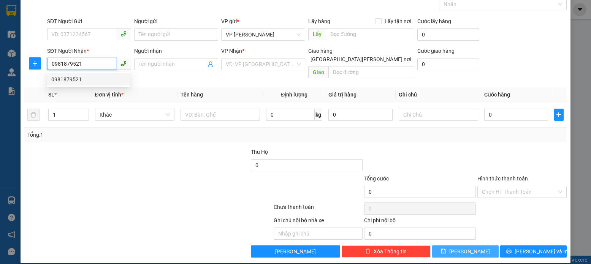
click at [69, 79] on div "0981879521" at bounding box center [88, 79] width 74 height 8
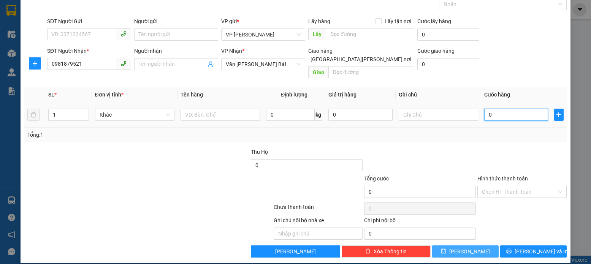
click at [487, 109] on input "0" at bounding box center [516, 115] width 64 height 12
click at [446, 249] on icon "save" at bounding box center [443, 251] width 5 height 5
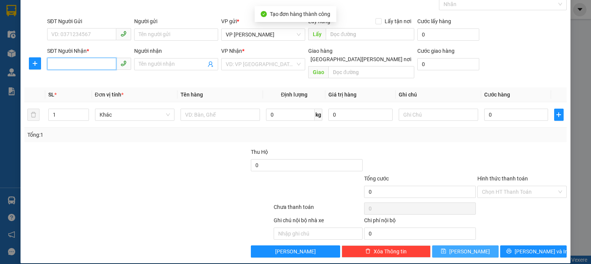
click at [50, 63] on input "SĐT Người Nhận *" at bounding box center [81, 64] width 69 height 12
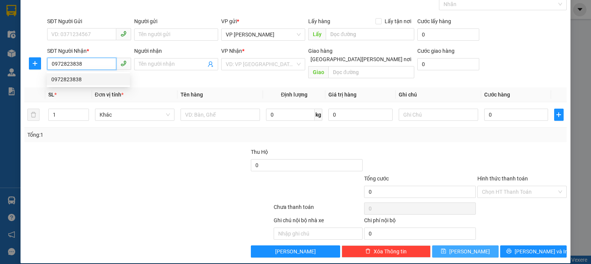
click at [74, 81] on div "0972823838" at bounding box center [88, 79] width 74 height 8
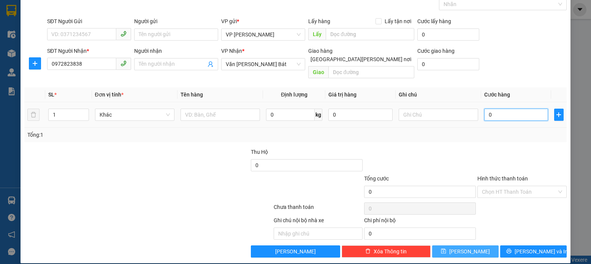
click at [492, 109] on input "0" at bounding box center [516, 115] width 64 height 12
click at [446, 249] on icon "save" at bounding box center [443, 251] width 5 height 5
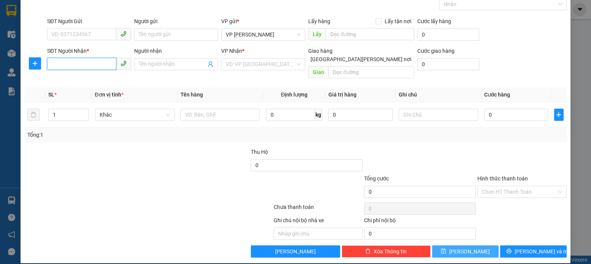
click at [52, 67] on input "SĐT Người Nhận *" at bounding box center [81, 64] width 69 height 12
click at [71, 81] on div "0399989846" at bounding box center [88, 79] width 74 height 8
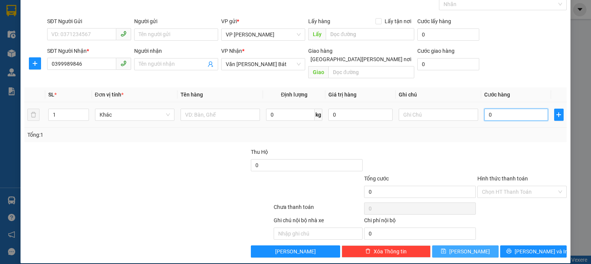
click at [488, 109] on input "0" at bounding box center [516, 115] width 64 height 12
click at [446, 249] on icon "save" at bounding box center [443, 251] width 5 height 5
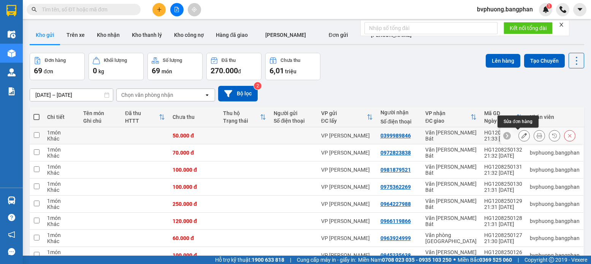
click at [522, 134] on icon at bounding box center [524, 135] width 5 height 5
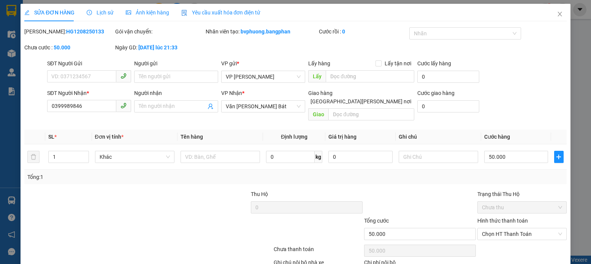
click at [494, 218] on label "Hình thức thanh toán" at bounding box center [503, 221] width 51 height 6
click at [494, 229] on input "Hình thức thanh toán" at bounding box center [519, 234] width 75 height 11
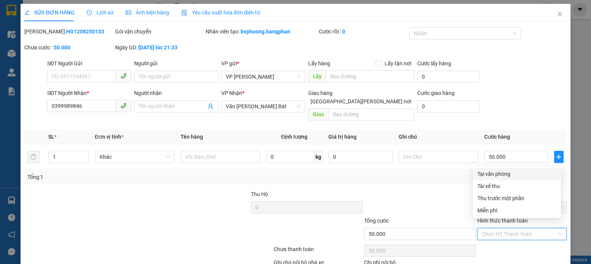
click at [489, 174] on div "Tại văn phòng" at bounding box center [517, 174] width 79 height 8
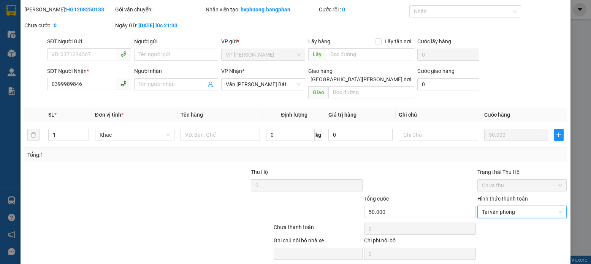
scroll to position [42, 0]
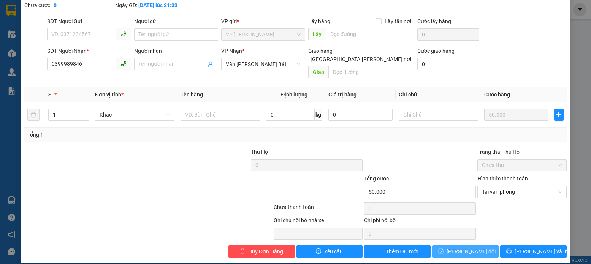
click at [444, 249] on icon "save" at bounding box center [440, 251] width 5 height 5
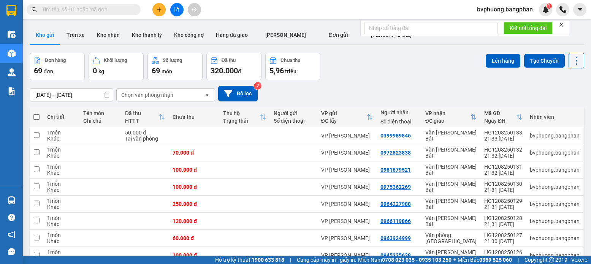
click at [37, 116] on span at bounding box center [36, 117] width 6 height 6
click at [37, 113] on input "checkbox" at bounding box center [37, 113] width 0 height 0
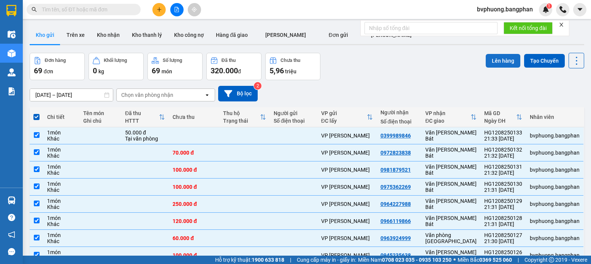
click at [497, 60] on button "Lên hàng" at bounding box center [503, 61] width 35 height 14
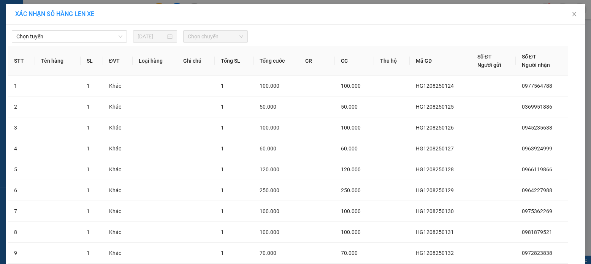
click at [200, 37] on span "Chọn chuyến" at bounding box center [216, 36] width 56 height 11
click at [108, 34] on span "Chọn tuyến" at bounding box center [69, 36] width 106 height 11
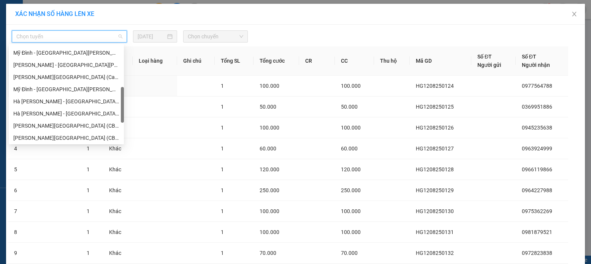
drag, startPoint x: 122, startPoint y: 53, endPoint x: 122, endPoint y: 96, distance: 42.6
click at [125, 96] on body "Kết quả [PERSON_NAME] ( 0 ) Bộ lọc No Data bvphuong.bangphan 1 Điều [PERSON_NAM…" at bounding box center [295, 132] width 591 height 264
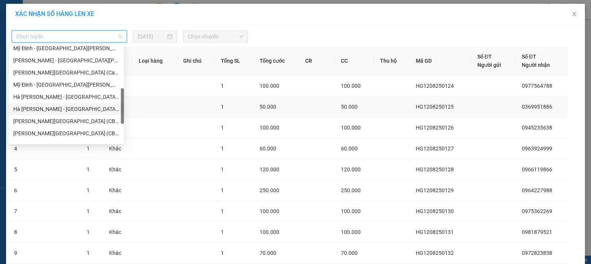
drag, startPoint x: 38, startPoint y: 109, endPoint x: 60, endPoint y: 109, distance: 21.7
click at [42, 109] on div "Hà [PERSON_NAME] - [GEOGRAPHIC_DATA] (GN)" at bounding box center [66, 109] width 106 height 8
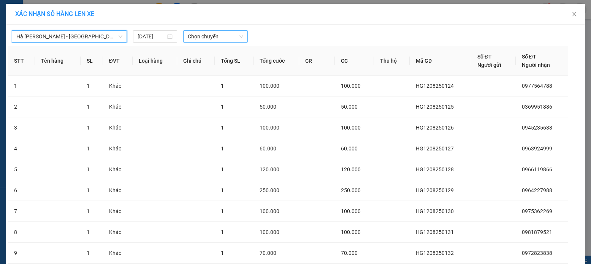
click at [213, 36] on span "Chọn chuyến" at bounding box center [216, 36] width 56 height 11
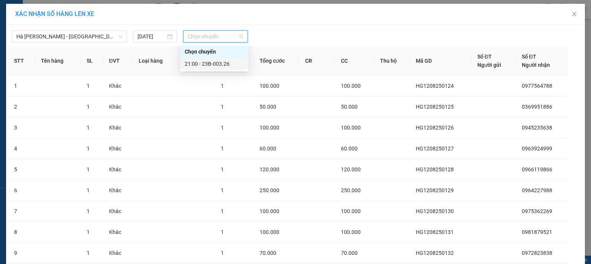
click at [216, 63] on div "21:00 - 23B-003.26" at bounding box center [214, 64] width 59 height 8
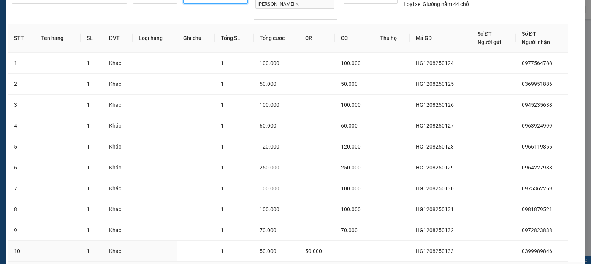
scroll to position [81, 0]
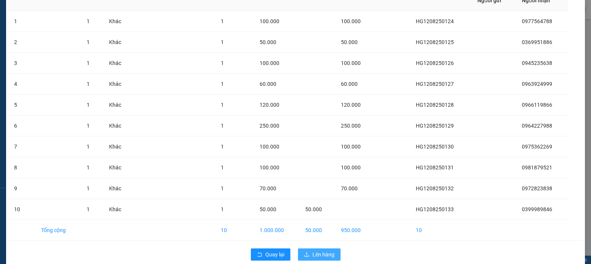
click at [321, 251] on span "Lên hàng" at bounding box center [324, 255] width 22 height 8
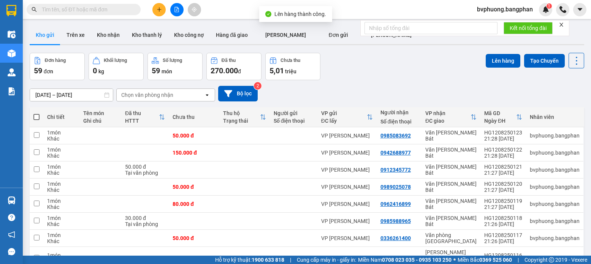
click at [36, 117] on span at bounding box center [36, 117] width 6 height 6
click at [37, 113] on input "checkbox" at bounding box center [37, 113] width 0 height 0
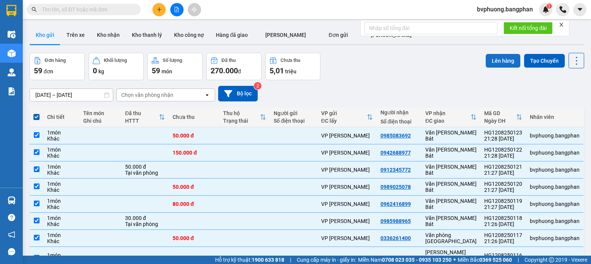
click at [502, 62] on button "Lên hàng" at bounding box center [503, 61] width 35 height 14
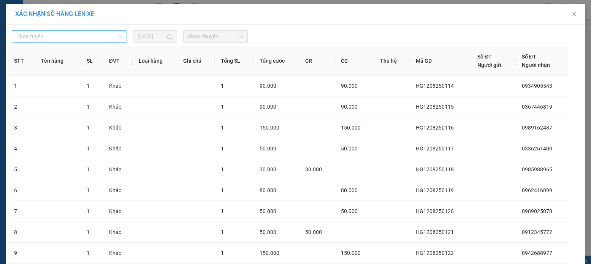
click at [112, 37] on span "Chọn tuyến" at bounding box center [69, 36] width 106 height 11
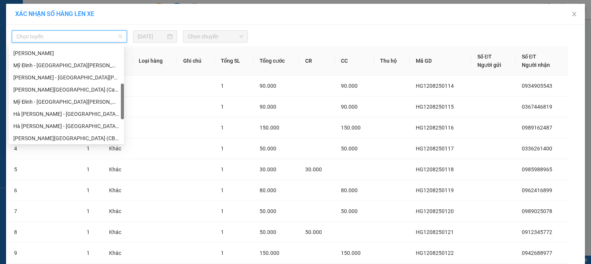
scroll to position [132, 0]
drag, startPoint x: 122, startPoint y: 60, endPoint x: 116, endPoint y: 94, distance: 34.5
click at [118, 93] on div "Đồng [PERSON_NAME][GEOGRAPHIC_DATA][PERSON_NAME][GEOGRAPHIC_DATA][PERSON_NAME] …" at bounding box center [66, 94] width 115 height 97
drag, startPoint x: 27, startPoint y: 127, endPoint x: 37, endPoint y: 127, distance: 9.9
click at [29, 127] on div "Hà [PERSON_NAME] - [GEOGRAPHIC_DATA] (GN)" at bounding box center [66, 126] width 106 height 8
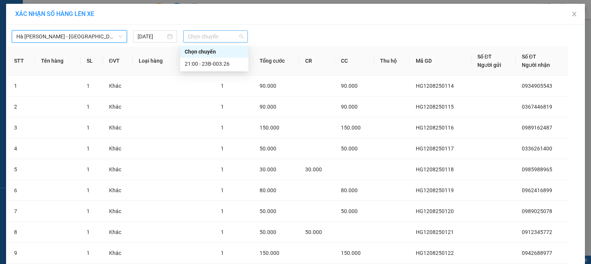
click at [214, 35] on span "Chọn chuyến" at bounding box center [216, 36] width 56 height 11
click at [220, 62] on div "21:00 - 23B-003.26" at bounding box center [214, 64] width 59 height 8
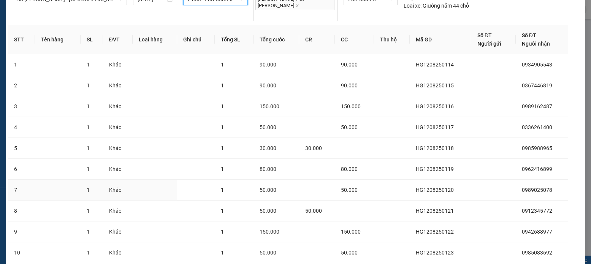
scroll to position [81, 0]
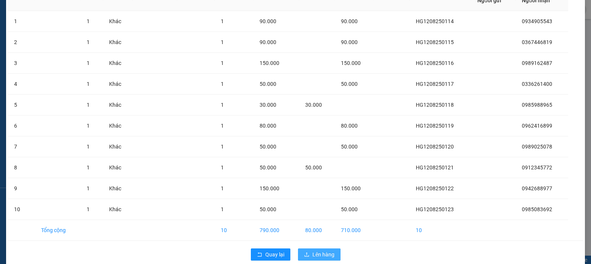
click at [320, 251] on span "Lên hàng" at bounding box center [324, 255] width 22 height 8
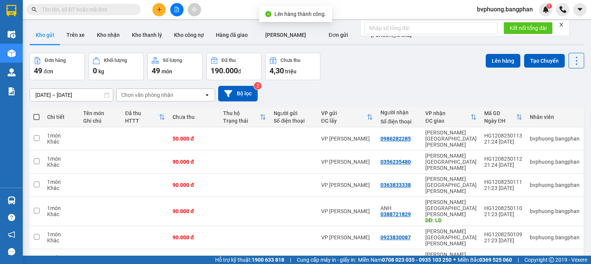
click at [37, 116] on span at bounding box center [36, 117] width 6 height 6
click at [37, 113] on input "checkbox" at bounding box center [37, 113] width 0 height 0
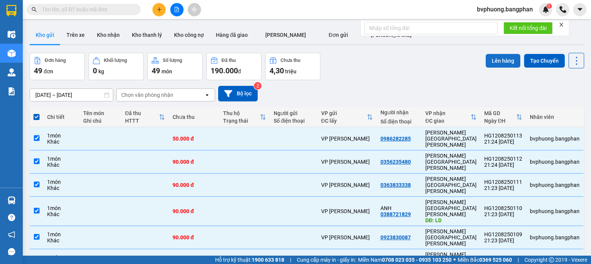
click at [493, 61] on button "Lên hàng" at bounding box center [503, 61] width 35 height 14
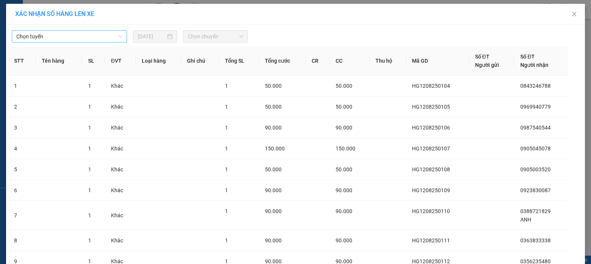
click at [102, 36] on span "Chọn tuyến" at bounding box center [69, 36] width 106 height 11
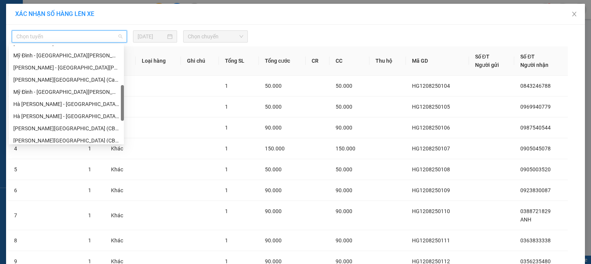
scroll to position [146, 0]
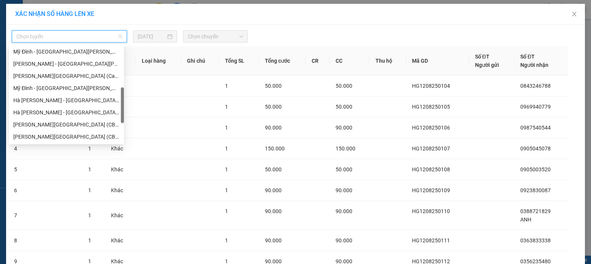
drag, startPoint x: 122, startPoint y: 54, endPoint x: 123, endPoint y: 97, distance: 42.2
click at [123, 97] on div at bounding box center [122, 105] width 3 height 36
click at [50, 113] on div "Hà [PERSON_NAME] - [GEOGRAPHIC_DATA] (GN)" at bounding box center [66, 112] width 106 height 8
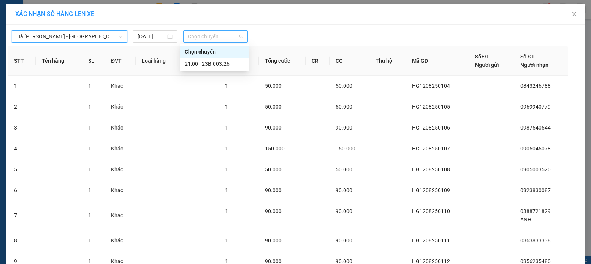
click at [218, 35] on span "Chọn chuyến" at bounding box center [216, 36] width 56 height 11
click at [207, 63] on div "21:00 - 23B-003.26" at bounding box center [214, 64] width 59 height 8
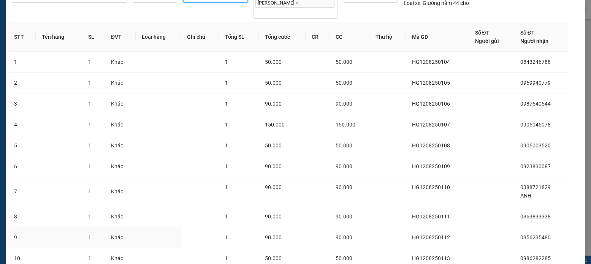
scroll to position [89, 0]
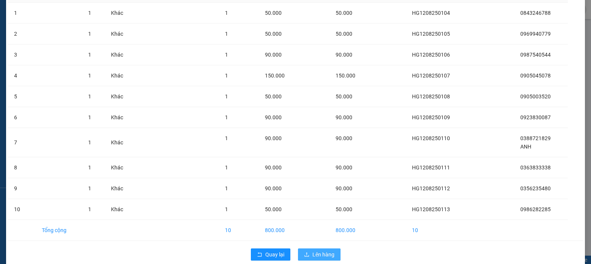
click at [315, 251] on span "Lên hàng" at bounding box center [324, 255] width 22 height 8
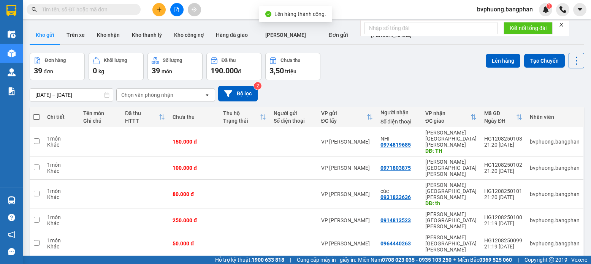
click at [37, 117] on span at bounding box center [36, 117] width 6 height 6
click at [37, 113] on input "checkbox" at bounding box center [37, 113] width 0 height 0
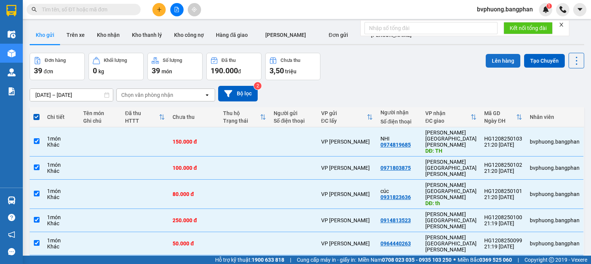
click at [501, 58] on button "Lên hàng" at bounding box center [503, 61] width 35 height 14
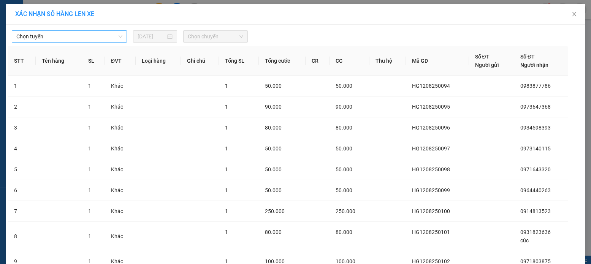
drag, startPoint x: 108, startPoint y: 32, endPoint x: 121, endPoint y: 38, distance: 14.5
click at [108, 34] on span "Chọn tuyến" at bounding box center [69, 36] width 106 height 11
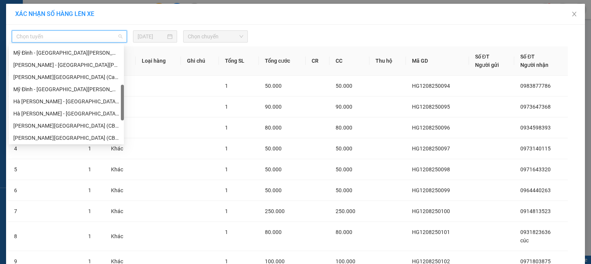
drag, startPoint x: 123, startPoint y: 55, endPoint x: 118, endPoint y: 95, distance: 40.6
click at [119, 95] on div "Hà [PERSON_NAME] - [GEOGRAPHIC_DATA] - [GEOGRAPHIC_DATA][PERSON_NAME] ([GEOGRAP…" at bounding box center [66, 94] width 115 height 97
drag, startPoint x: 29, startPoint y: 115, endPoint x: 34, endPoint y: 113, distance: 5.8
click at [29, 115] on div "Hà [PERSON_NAME] - [GEOGRAPHIC_DATA] (GN)" at bounding box center [66, 114] width 106 height 8
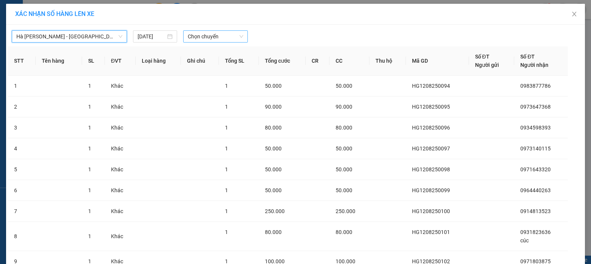
drag, startPoint x: 214, startPoint y: 35, endPoint x: 213, endPoint y: 39, distance: 4.0
click at [213, 37] on span "Chọn chuyến" at bounding box center [216, 36] width 56 height 11
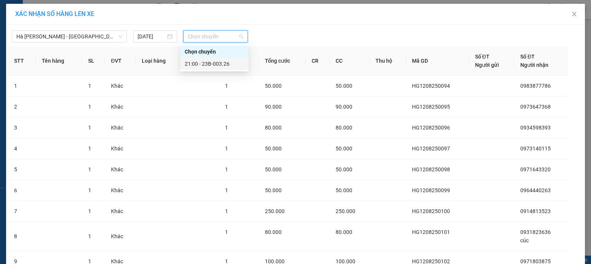
click at [209, 65] on div "21:00 - 23B-003.26" at bounding box center [214, 64] width 59 height 8
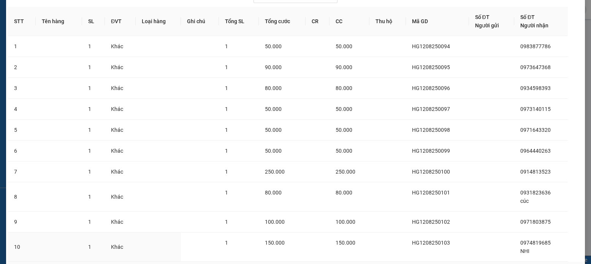
scroll to position [97, 0]
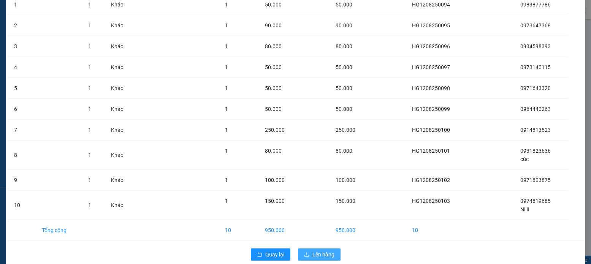
click at [316, 251] on span "Lên hàng" at bounding box center [324, 255] width 22 height 8
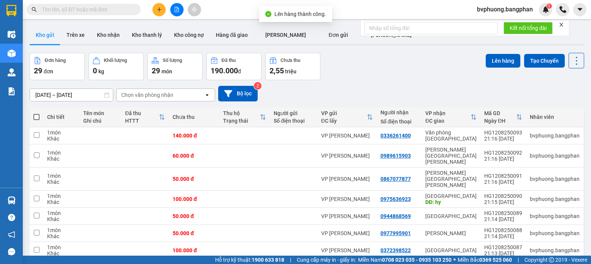
click at [36, 116] on span at bounding box center [36, 117] width 6 height 6
click at [37, 113] on input "checkbox" at bounding box center [37, 113] width 0 height 0
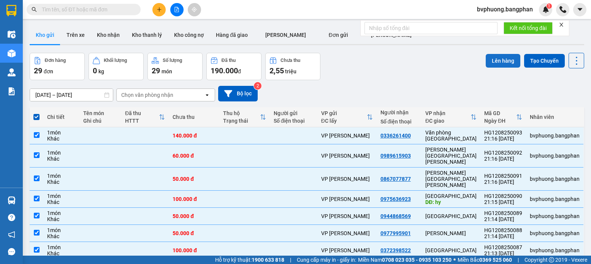
click at [494, 61] on button "Lên hàng" at bounding box center [503, 61] width 35 height 14
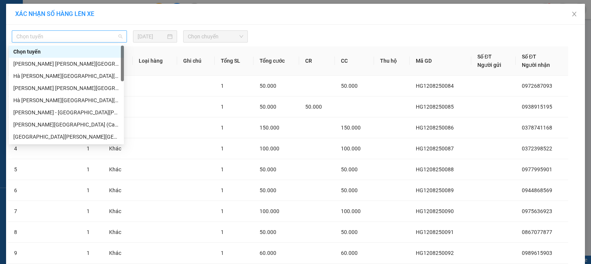
drag, startPoint x: 90, startPoint y: 34, endPoint x: 105, endPoint y: 40, distance: 16.6
click at [90, 34] on span "Chọn tuyến" at bounding box center [69, 36] width 106 height 11
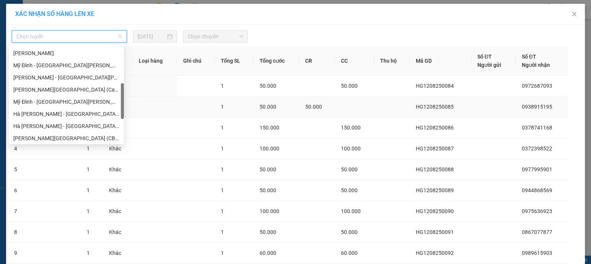
drag, startPoint x: 123, startPoint y: 63, endPoint x: 125, endPoint y: 98, distance: 35.5
click at [125, 97] on body "Kết quả [PERSON_NAME] ( 0 ) Bộ lọc No Data bvphuong.bangphan 1 Điều [PERSON_NAM…" at bounding box center [295, 132] width 591 height 264
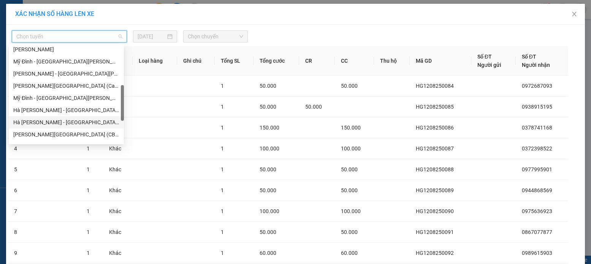
click at [57, 121] on div "Hà [PERSON_NAME] - [GEOGRAPHIC_DATA] (GN)" at bounding box center [66, 122] width 106 height 8
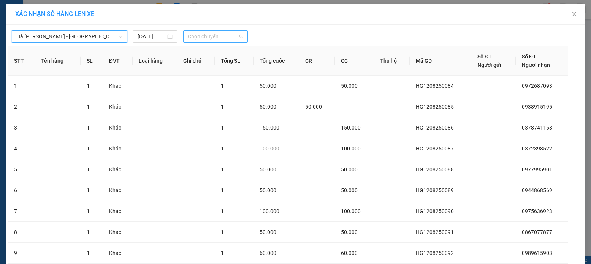
click at [222, 36] on span "Chọn chuyến" at bounding box center [216, 36] width 56 height 11
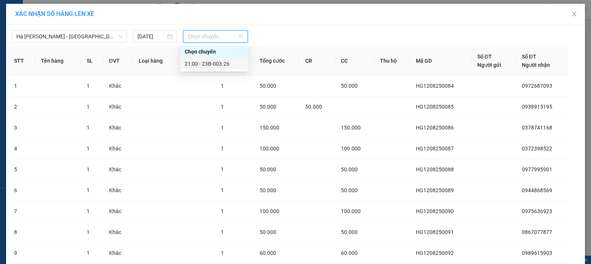
click at [219, 62] on div "21:00 - 23B-003.26" at bounding box center [214, 64] width 59 height 8
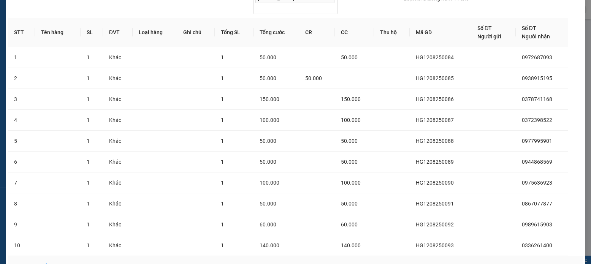
scroll to position [81, 0]
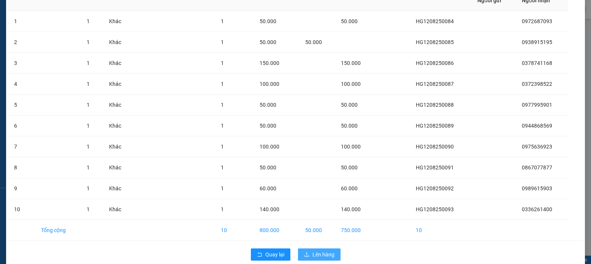
click at [319, 251] on span "Lên hàng" at bounding box center [324, 255] width 22 height 8
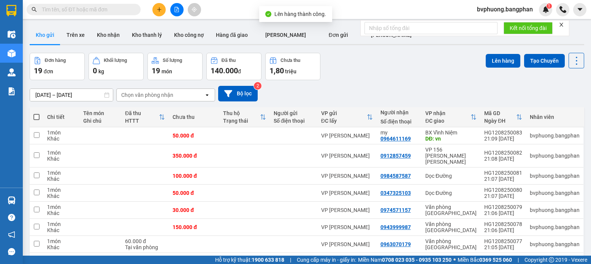
click at [36, 116] on span at bounding box center [36, 117] width 6 height 6
click at [37, 113] on input "checkbox" at bounding box center [37, 113] width 0 height 0
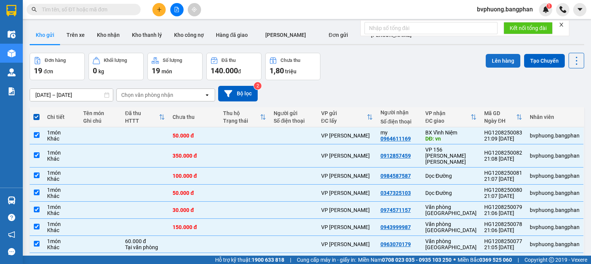
click at [498, 58] on button "Lên hàng" at bounding box center [503, 61] width 35 height 14
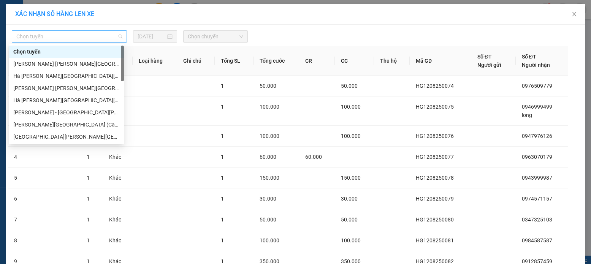
click at [117, 34] on span "Chọn tuyến" at bounding box center [69, 36] width 106 height 11
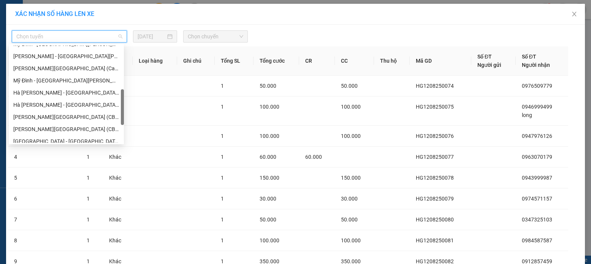
drag, startPoint x: 122, startPoint y: 53, endPoint x: 74, endPoint y: 101, distance: 68.3
click at [123, 97] on div at bounding box center [122, 107] width 3 height 36
drag, startPoint x: 34, startPoint y: 106, endPoint x: 45, endPoint y: 105, distance: 10.7
click at [36, 106] on div "Hà [PERSON_NAME] - [GEOGRAPHIC_DATA] (GN)" at bounding box center [66, 104] width 106 height 8
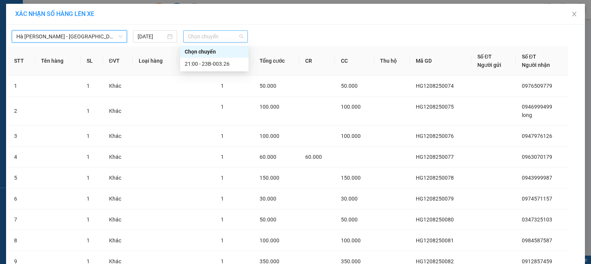
click at [218, 35] on span "Chọn chuyến" at bounding box center [216, 36] width 56 height 11
click at [211, 64] on div "21:00 - 23B-003.26" at bounding box center [214, 64] width 59 height 8
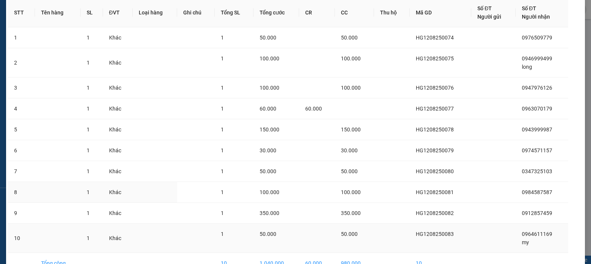
scroll to position [97, 0]
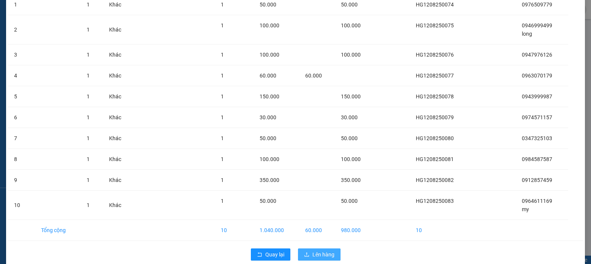
click at [314, 251] on span "Lên hàng" at bounding box center [324, 255] width 22 height 8
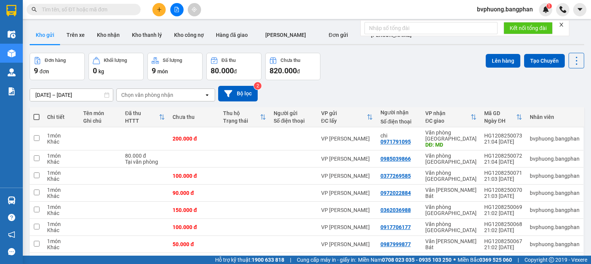
click at [37, 116] on span at bounding box center [36, 117] width 6 height 6
click at [37, 113] on input "checkbox" at bounding box center [37, 113] width 0 height 0
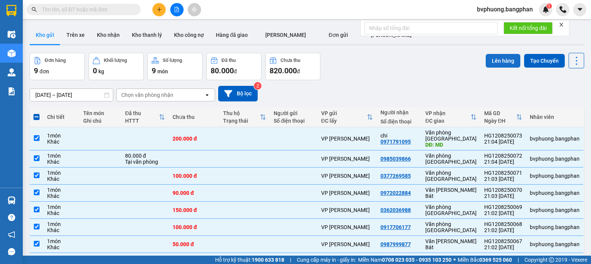
click at [498, 58] on button "Lên hàng" at bounding box center [503, 61] width 35 height 14
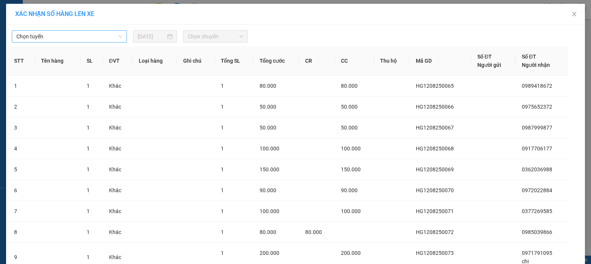
click at [110, 37] on span "Chọn tuyến" at bounding box center [69, 36] width 106 height 11
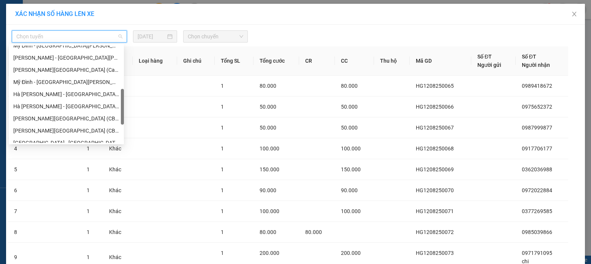
drag, startPoint x: 123, startPoint y: 59, endPoint x: 116, endPoint y: 100, distance: 41.7
click at [124, 97] on div at bounding box center [122, 107] width 3 height 36
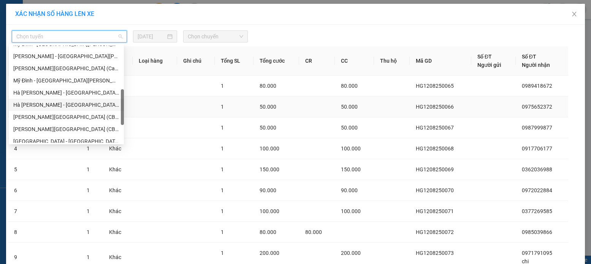
drag, startPoint x: 36, startPoint y: 103, endPoint x: 49, endPoint y: 103, distance: 13.7
click at [36, 103] on div "Hà [PERSON_NAME] - [GEOGRAPHIC_DATA] (GN)" at bounding box center [66, 105] width 106 height 8
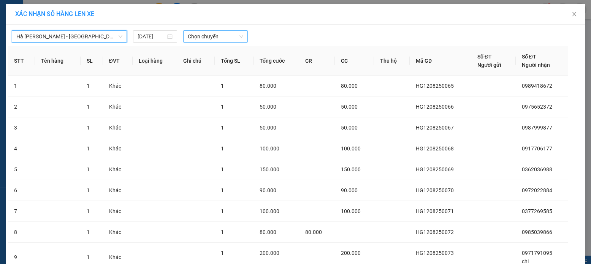
click at [219, 34] on span "Chọn chuyến" at bounding box center [216, 36] width 56 height 11
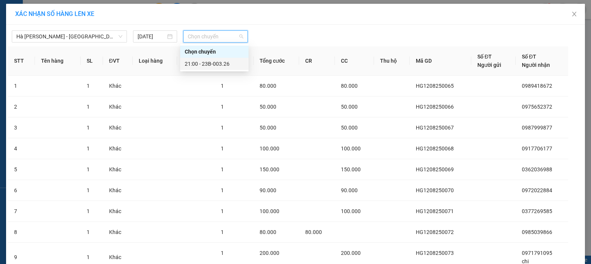
click at [215, 65] on div "21:00 - 23B-003.26" at bounding box center [214, 64] width 59 height 8
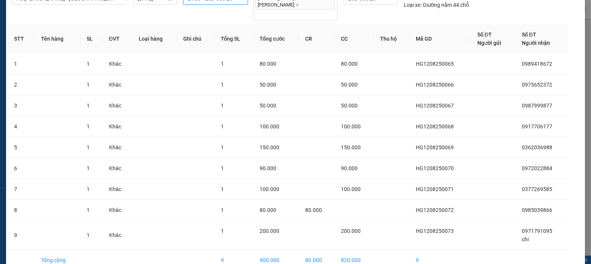
scroll to position [68, 0]
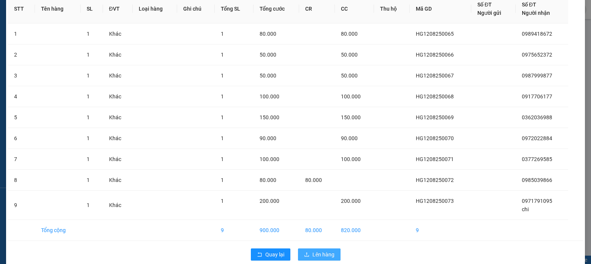
click at [318, 251] on span "Lên hàng" at bounding box center [324, 255] width 22 height 8
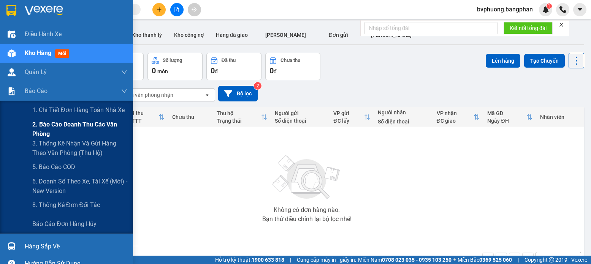
click at [54, 123] on span "2. Báo cáo doanh thu các văn phòng" at bounding box center [79, 129] width 95 height 19
